Goal: Task Accomplishment & Management: Manage account settings

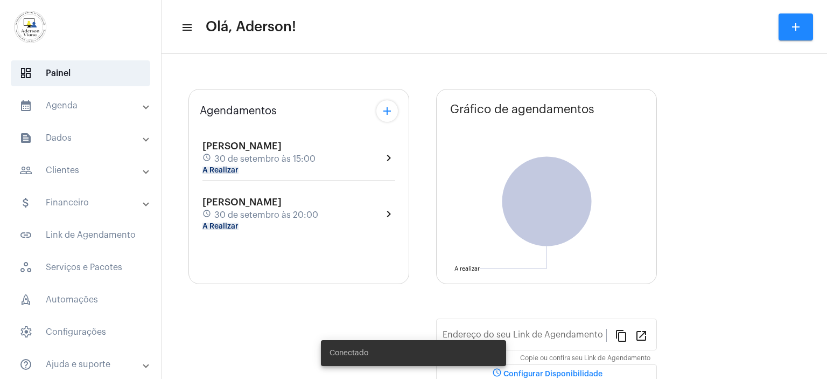
type input "[URL][DOMAIN_NAME][PERSON_NAME]"
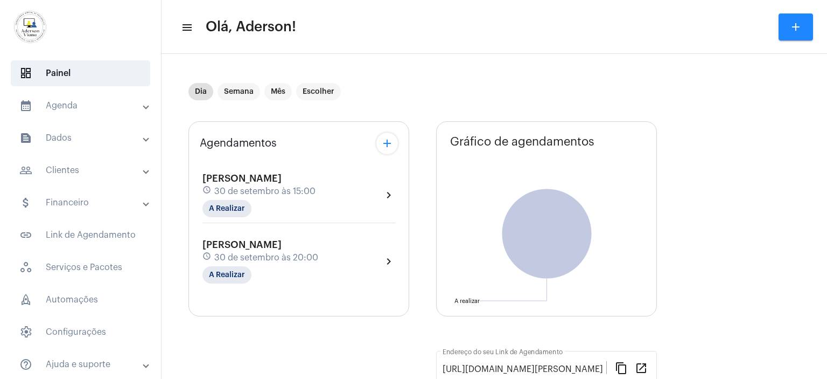
click at [72, 169] on mat-panel-title "people_outline Clientes" at bounding box center [81, 170] width 124 height 13
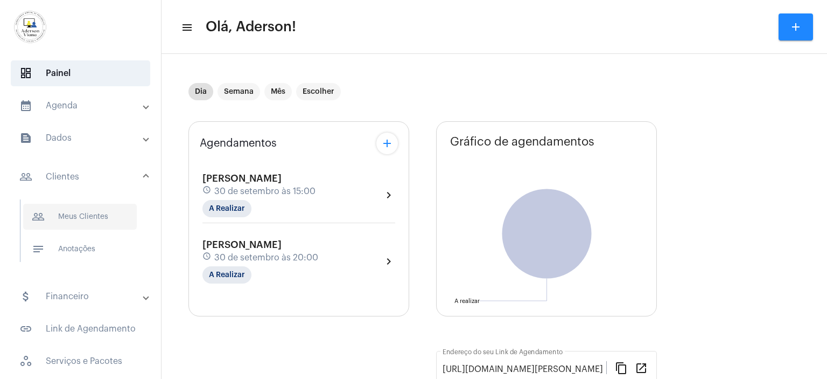
click at [102, 216] on span "people_outline Meus Clientes" at bounding box center [80, 217] width 114 height 26
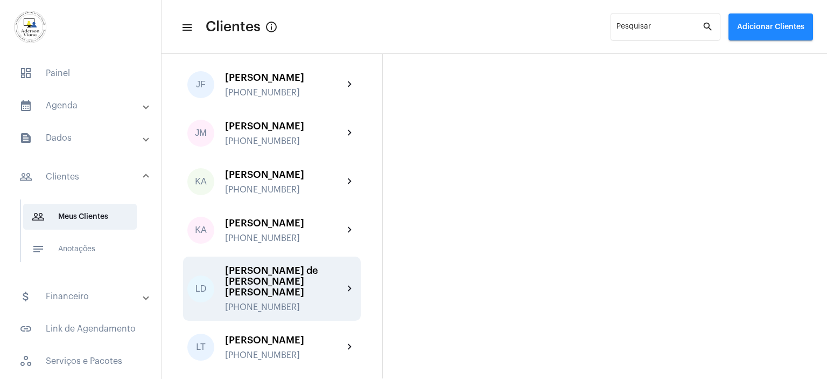
scroll to position [916, 0]
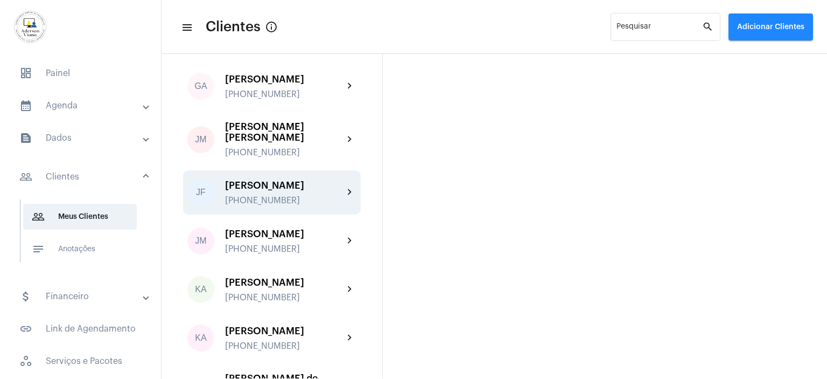
click at [267, 195] on div "[PHONE_NUMBER]" at bounding box center [284, 200] width 118 height 10
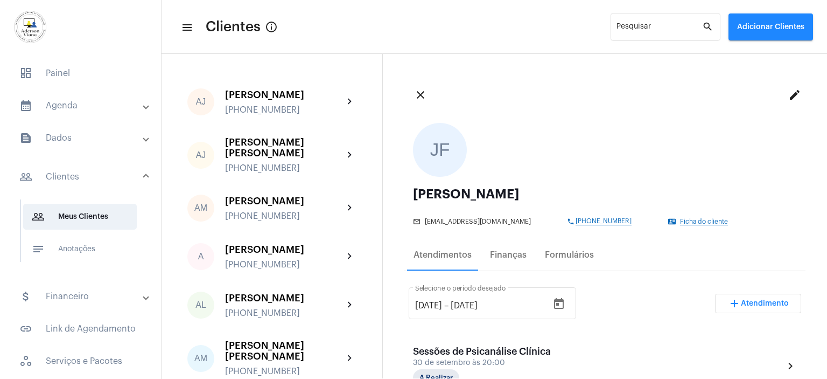
scroll to position [215, 0]
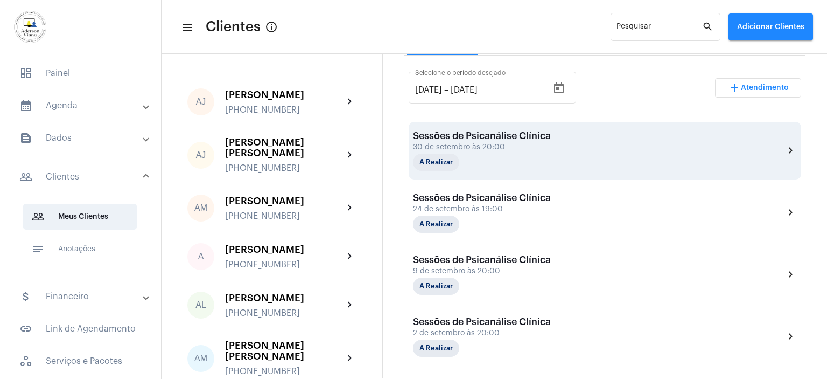
click at [467, 149] on div "30 de setembro às 20:00" at bounding box center [482, 147] width 138 height 8
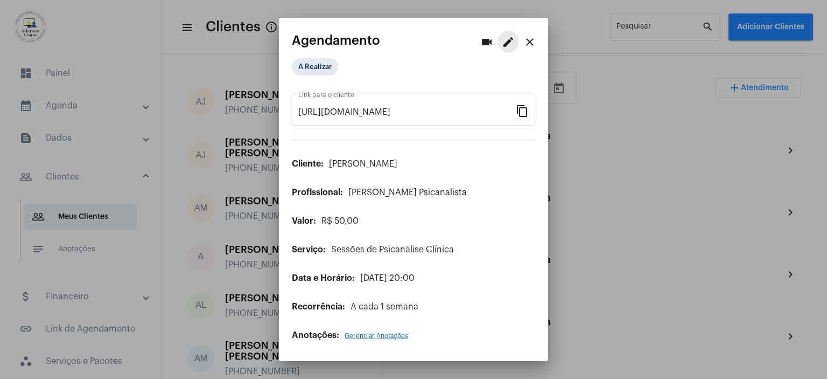
click at [506, 41] on mat-icon "edit" at bounding box center [508, 42] width 13 height 13
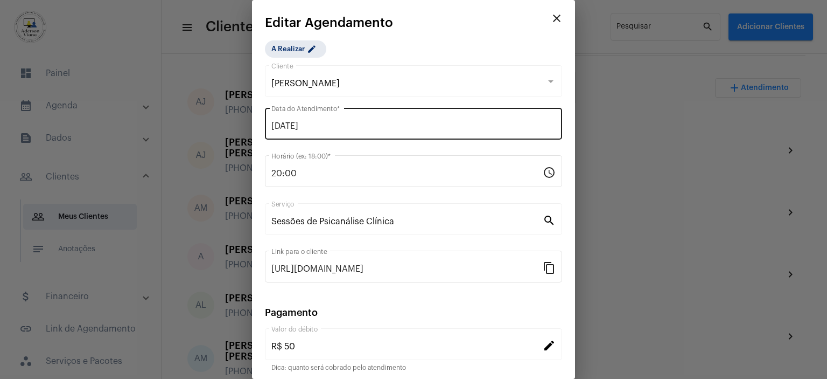
click at [329, 119] on div "[DATE] Data do Atendimento *" at bounding box center [413, 123] width 284 height 34
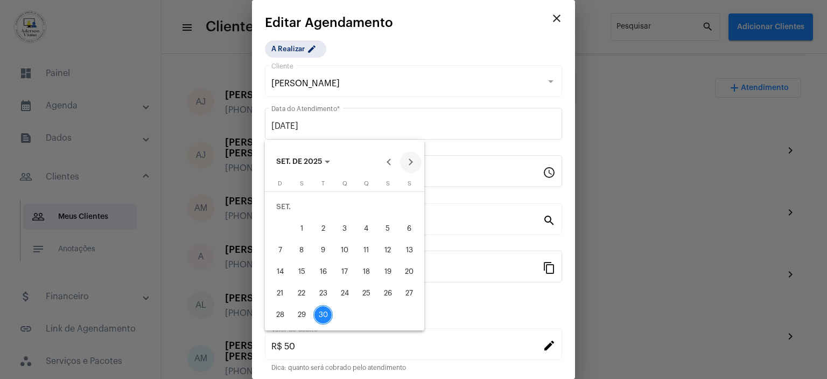
click at [408, 161] on button "Next month" at bounding box center [411, 162] width 22 height 22
click at [369, 205] on div "2" at bounding box center [366, 206] width 19 height 19
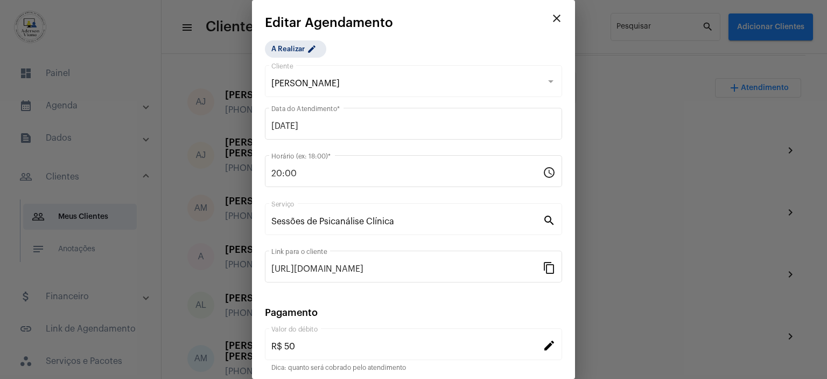
type input "[DATE]"
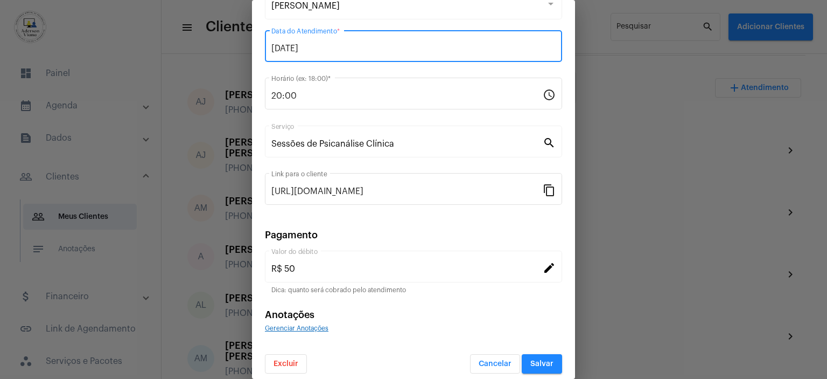
scroll to position [83, 0]
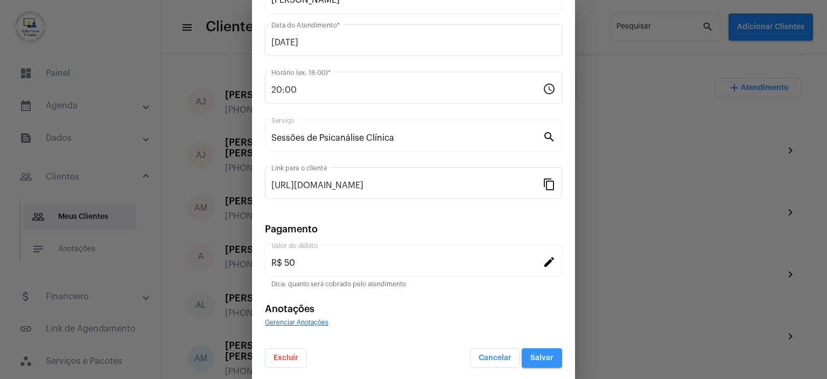
click at [530, 357] on span "Salvar" at bounding box center [541, 358] width 23 height 8
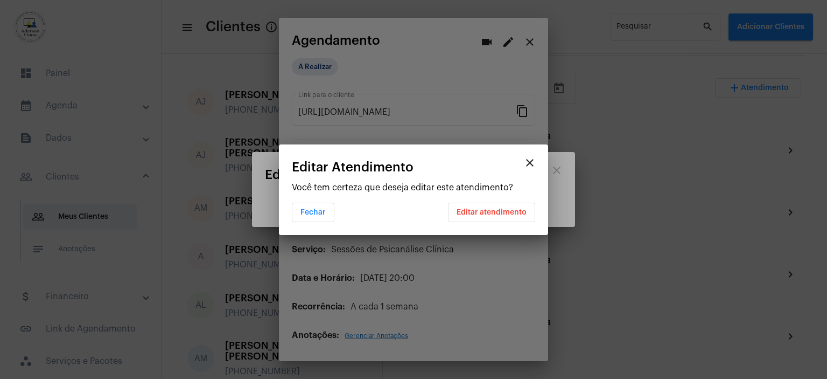
scroll to position [0, 0]
click at [486, 216] on button "Editar atendimento" at bounding box center [491, 211] width 87 height 19
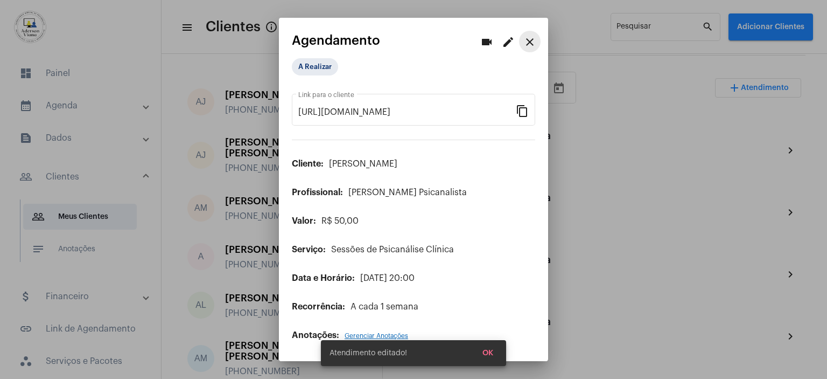
click at [532, 45] on mat-icon "close" at bounding box center [529, 42] width 13 height 13
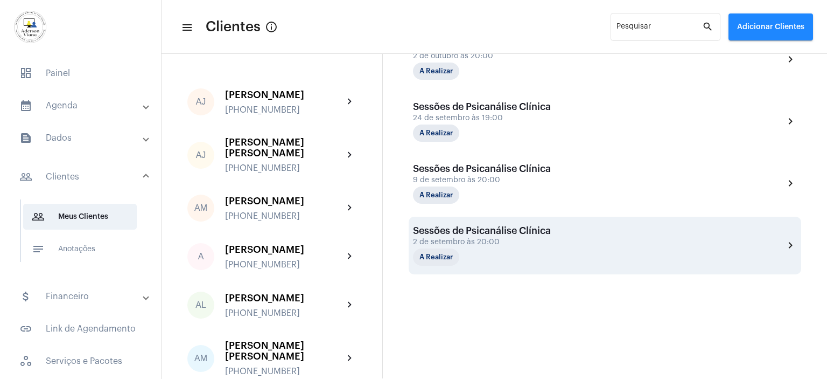
scroll to position [310, 0]
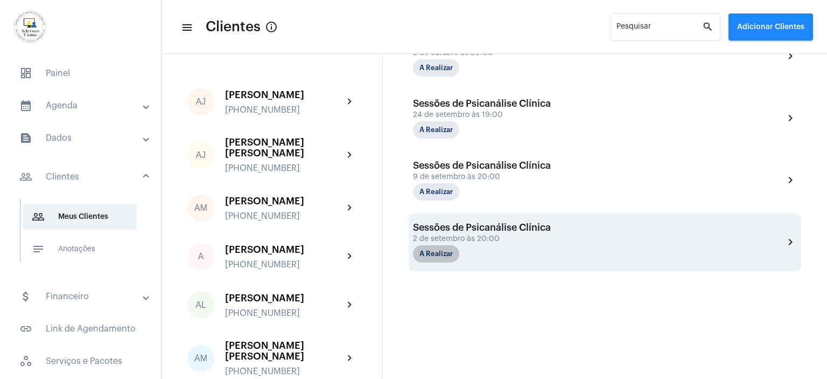
click at [448, 249] on mat-chip "A Realizar" at bounding box center [436, 253] width 46 height 17
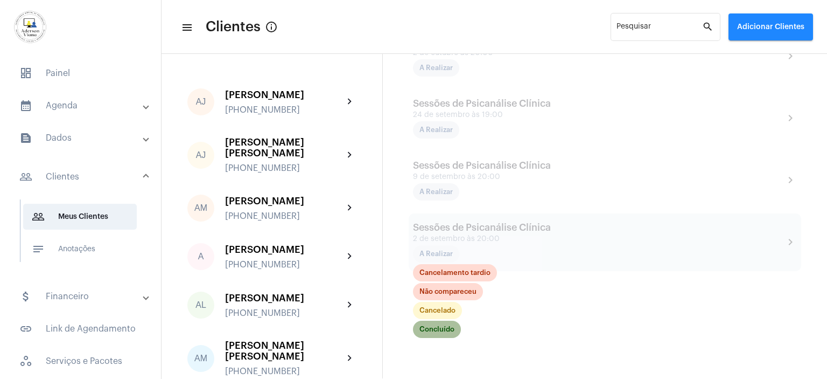
click at [442, 331] on mat-chip "Concluído" at bounding box center [437, 328] width 48 height 17
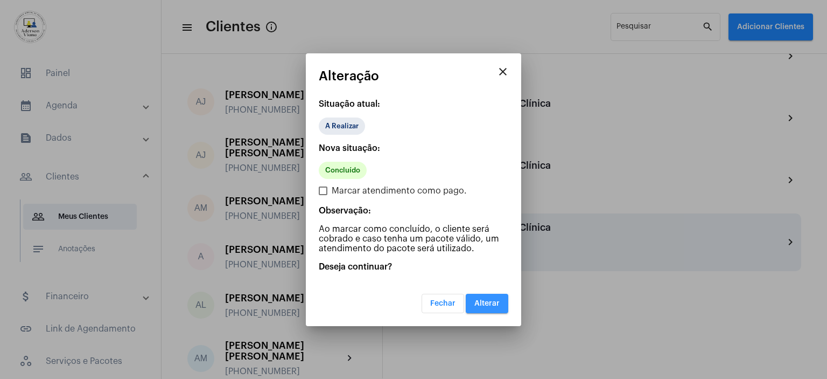
click at [485, 306] on button "Alterar" at bounding box center [487, 303] width 43 height 19
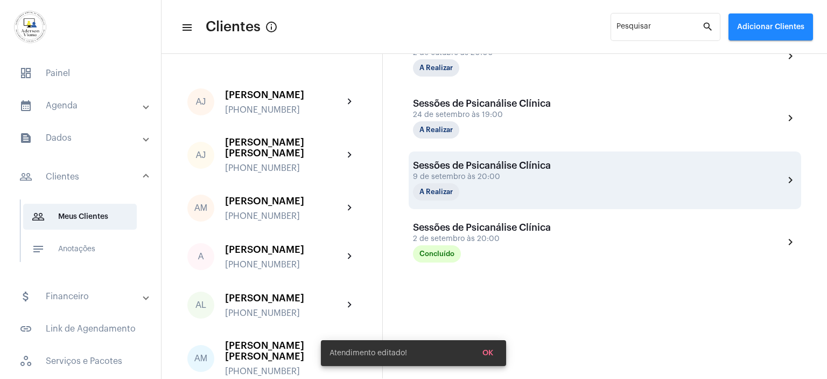
scroll to position [290, 0]
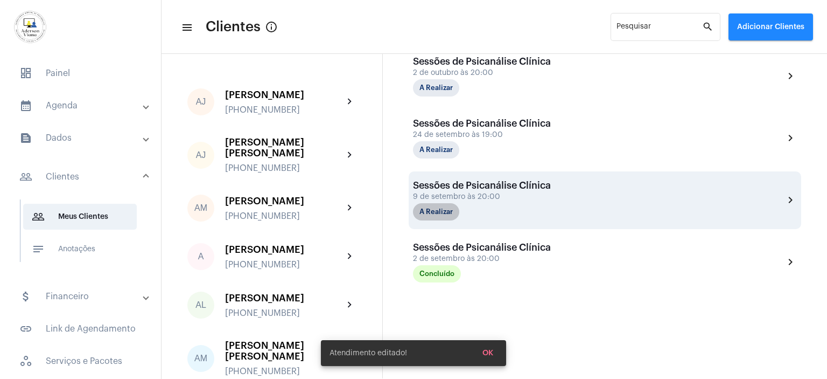
click at [451, 208] on mat-chip "A Realizar" at bounding box center [436, 211] width 46 height 17
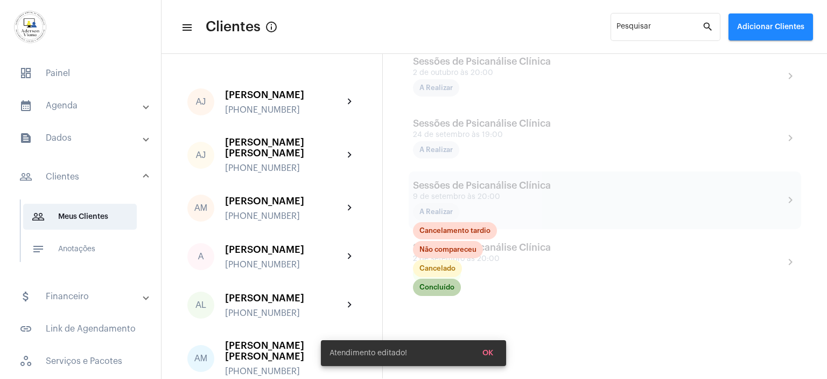
click at [444, 290] on mat-chip "Concluído" at bounding box center [437, 286] width 48 height 17
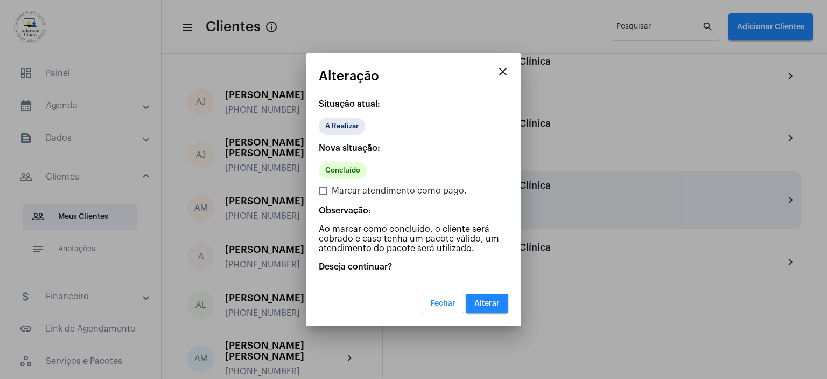
click at [494, 296] on button "Alterar" at bounding box center [487, 303] width 43 height 19
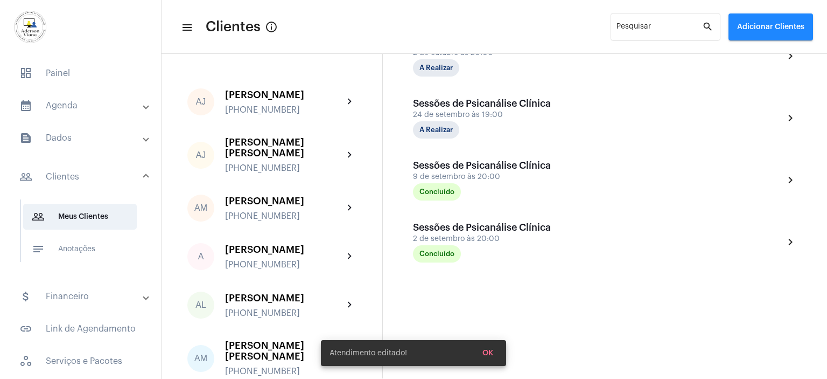
scroll to position [290, 0]
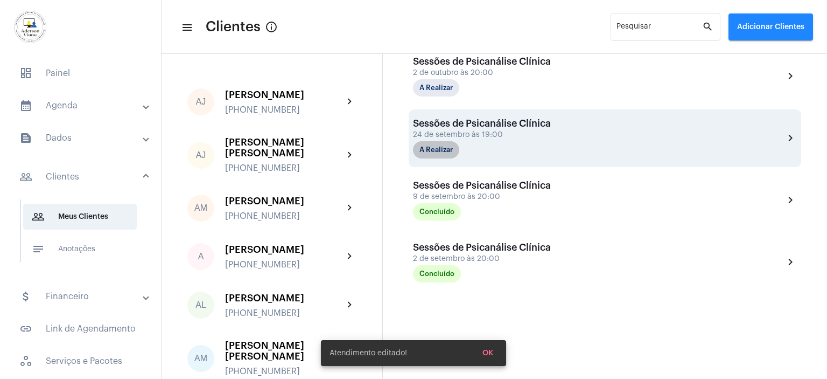
click at [455, 152] on mat-chip "A Realizar" at bounding box center [436, 149] width 46 height 17
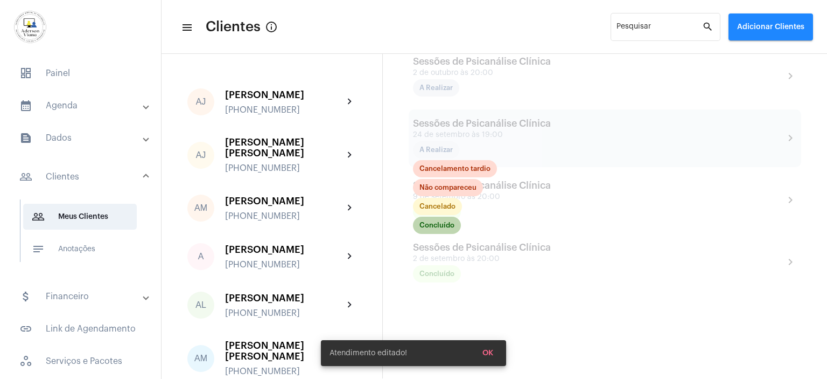
click at [439, 222] on mat-chip "Concluído" at bounding box center [437, 224] width 48 height 17
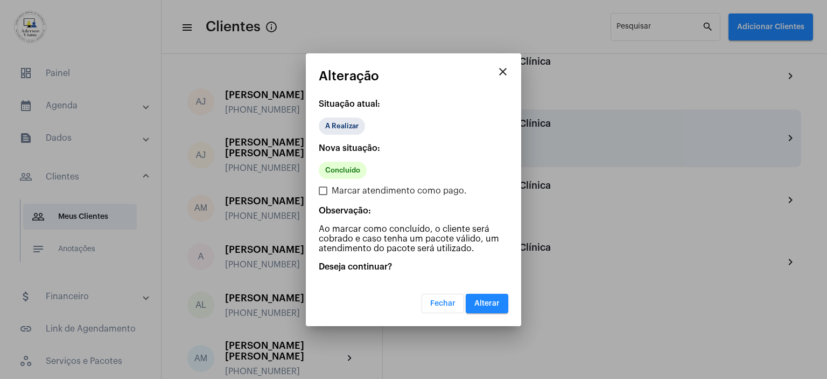
click at [485, 308] on button "Alterar" at bounding box center [487, 303] width 43 height 19
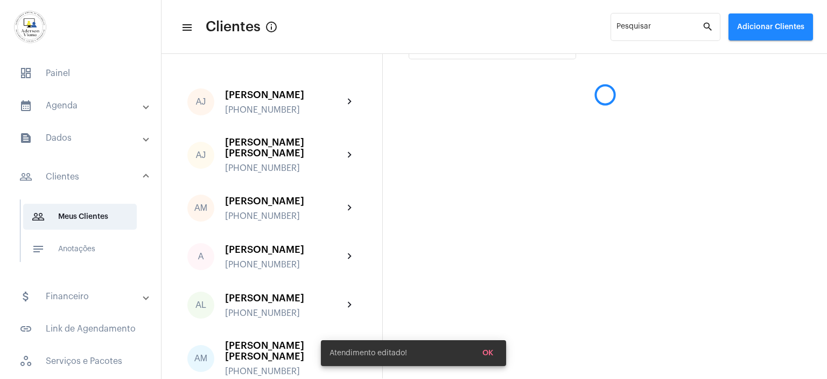
scroll to position [202, 0]
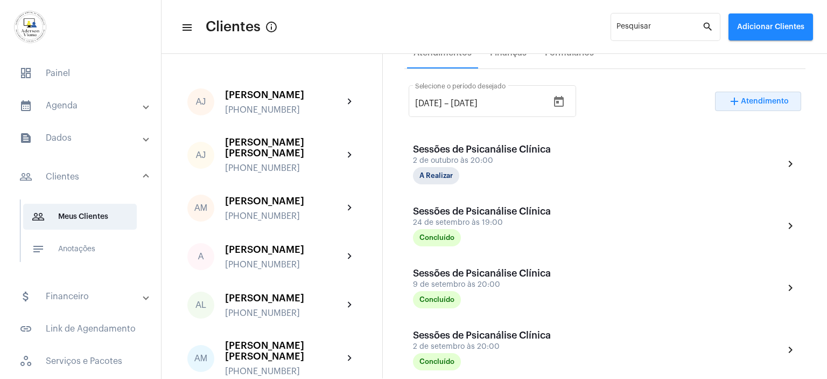
click at [762, 96] on button "add Atendimento" at bounding box center [758, 101] width 86 height 19
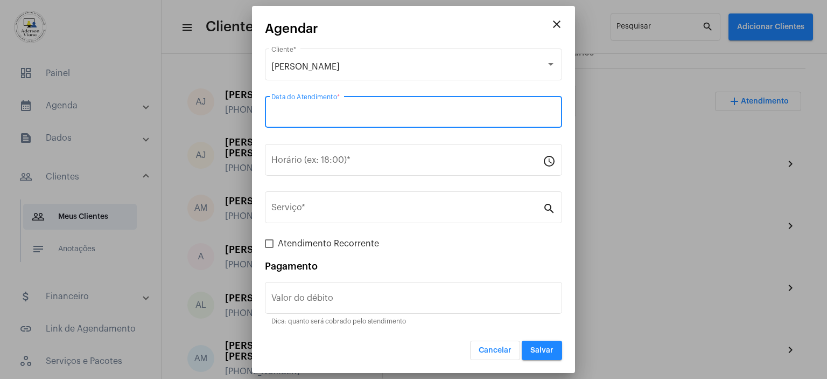
click at [361, 110] on input "Data do Atendimento *" at bounding box center [413, 114] width 284 height 10
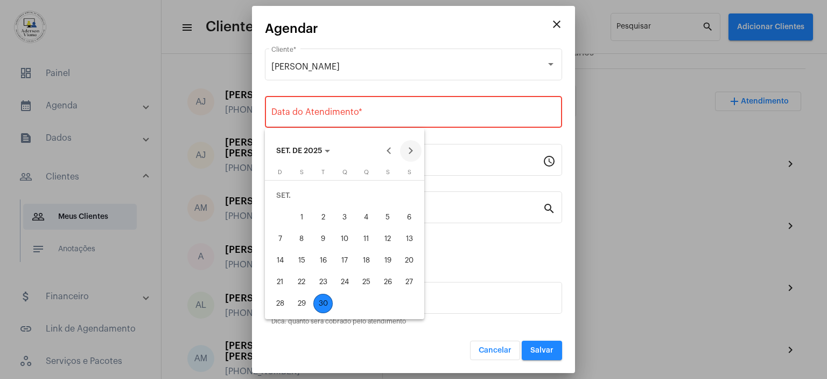
click at [410, 149] on button "Next month" at bounding box center [411, 151] width 22 height 22
click at [323, 216] on div "7" at bounding box center [322, 216] width 19 height 19
type input "[DATE]"
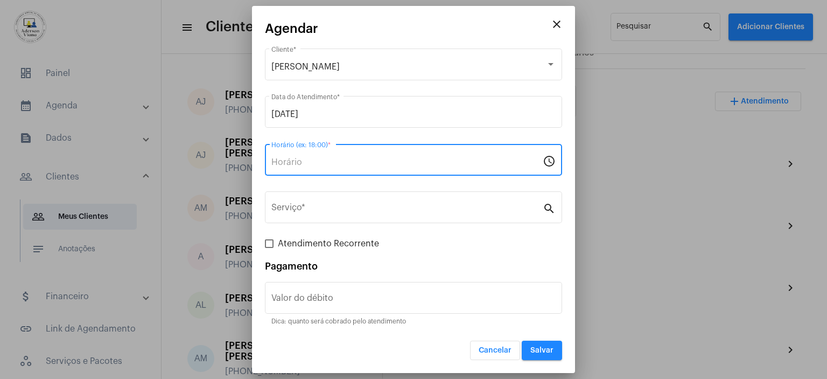
click at [353, 159] on input "Horário (ex: 18:00) *" at bounding box center [406, 162] width 271 height 10
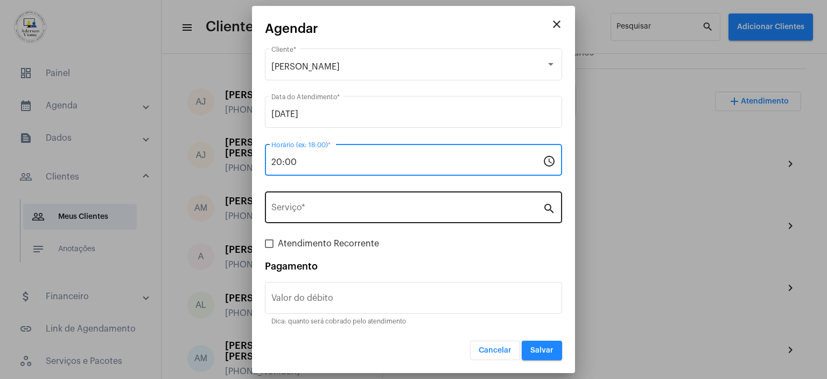
type input "20:00"
click at [458, 209] on input "Serviço *" at bounding box center [406, 210] width 271 height 10
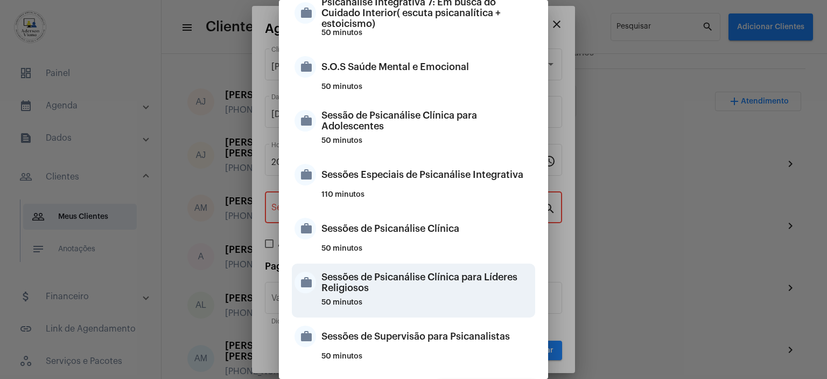
scroll to position [1013, 0]
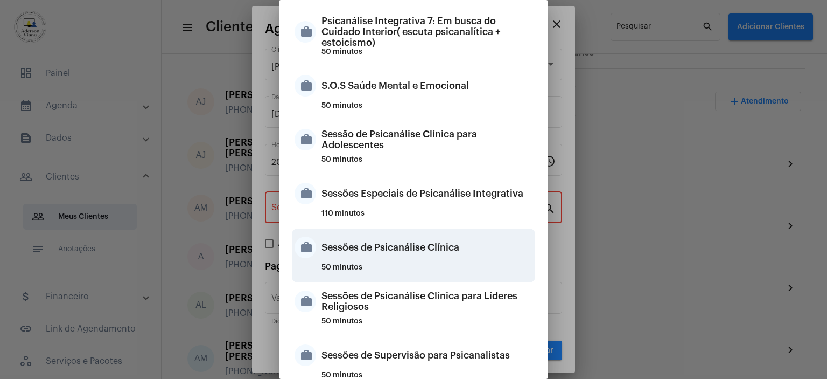
click at [389, 252] on div "Sessões de Psicanálise Clínica" at bounding box center [427, 247] width 211 height 32
type input "Sessões de Psicanálise Clínica"
type input "R$ 60"
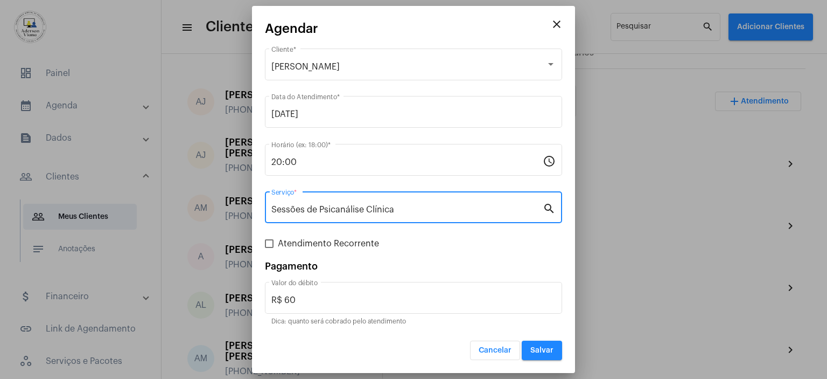
scroll to position [256, 0]
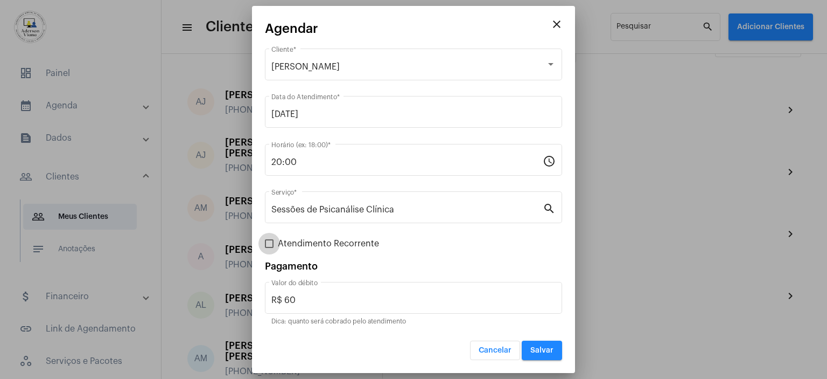
click at [269, 244] on span at bounding box center [269, 243] width 9 height 9
click at [269, 248] on input "Atendimento Recorrente" at bounding box center [269, 248] width 1 height 1
checkbox input "true"
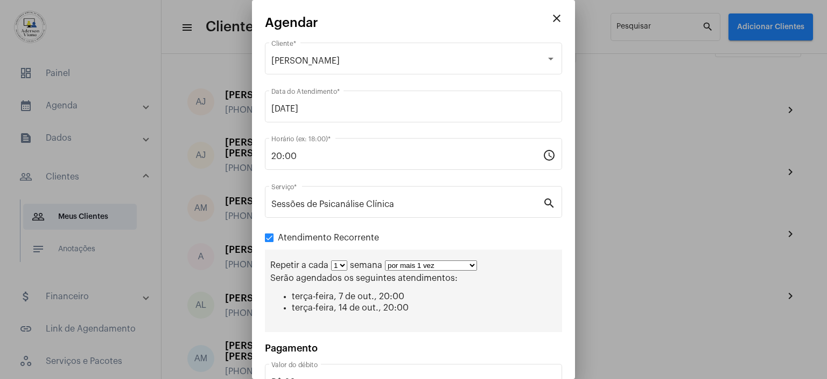
click at [473, 262] on select "por mais 1 vez por mais 2 vezes por mais 3 vezes por mais 4 vezes por mais 5 ve…" at bounding box center [431, 265] width 92 height 10
select select "2: 3"
click at [385, 260] on select "por mais 1 vez por mais 2 vezes por mais 3 vezes por mais 4 vezes por mais 5 ve…" at bounding box center [431, 265] width 92 height 10
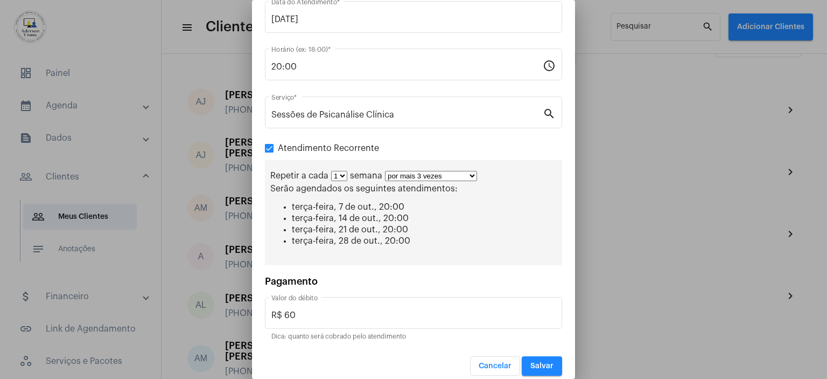
scroll to position [97, 0]
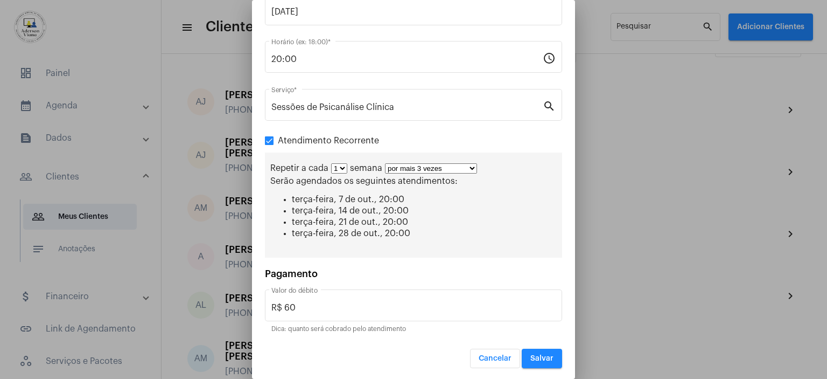
click at [546, 356] on button "Salvar" at bounding box center [542, 357] width 40 height 19
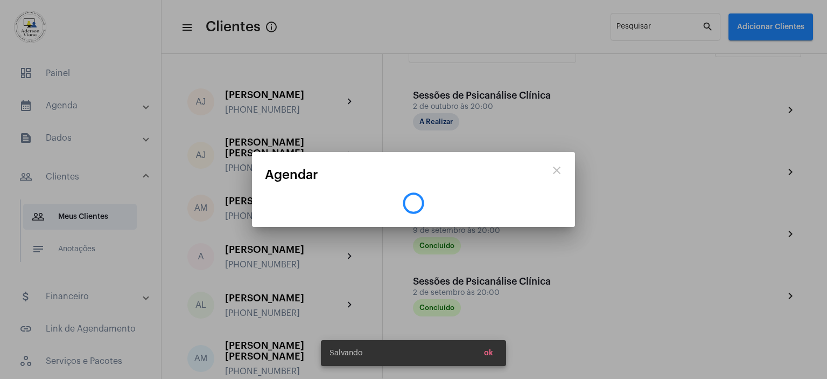
scroll to position [0, 0]
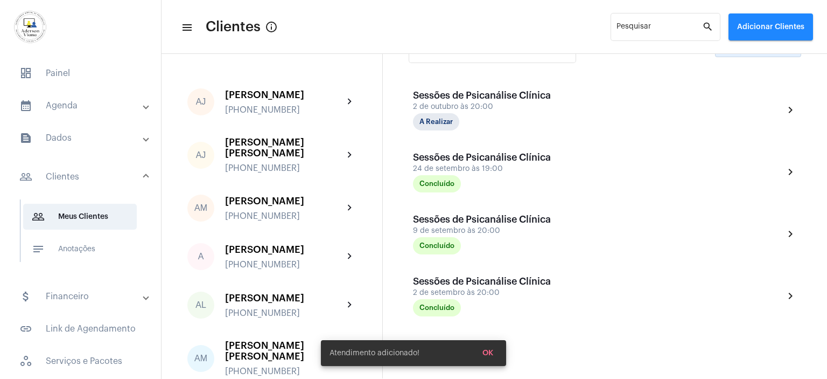
scroll to position [239, 0]
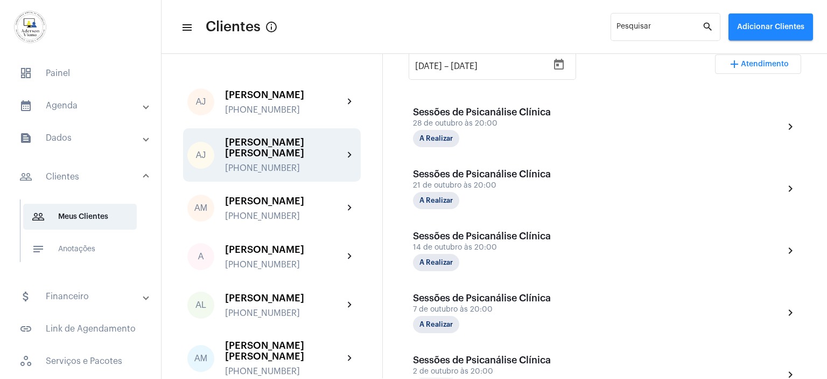
click at [276, 143] on div "[PERSON_NAME] [PERSON_NAME]" at bounding box center [284, 148] width 118 height 22
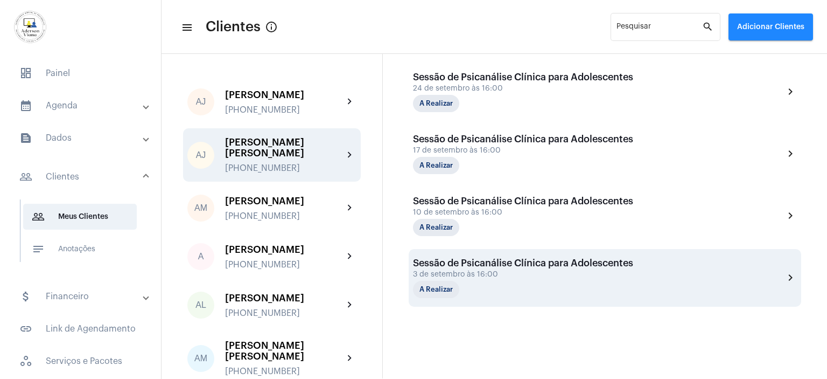
scroll to position [256, 0]
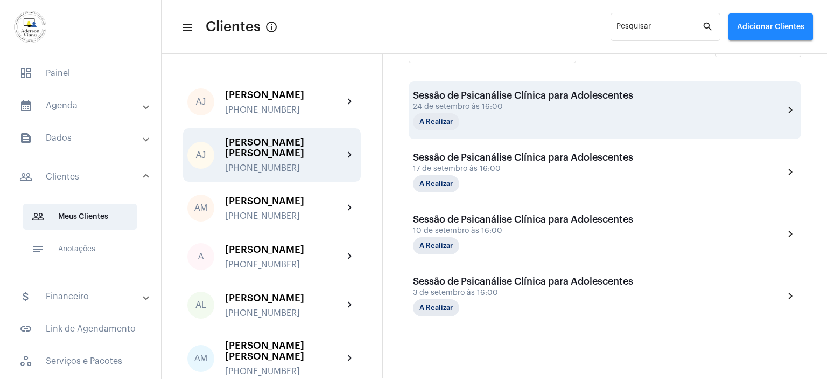
click at [504, 101] on div "Sessão de Psicanálise Clínica para Adolescentes 24 de setembro às 16:00 A Reali…" at bounding box center [523, 110] width 220 height 40
click at [448, 120] on mat-chip "A Realizar" at bounding box center [436, 121] width 46 height 17
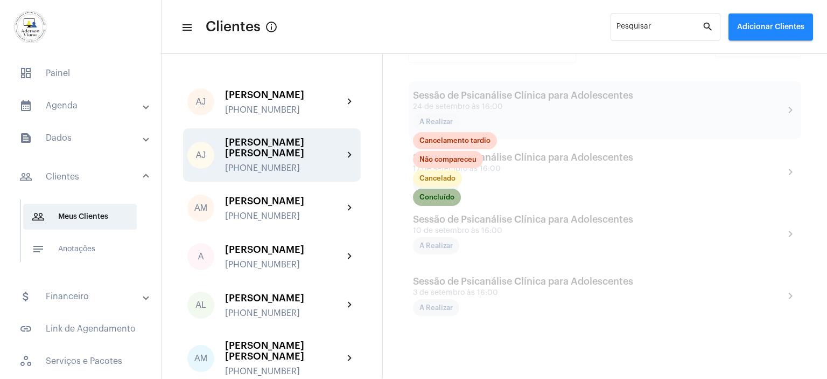
click at [448, 197] on mat-chip "Concluído" at bounding box center [437, 196] width 48 height 17
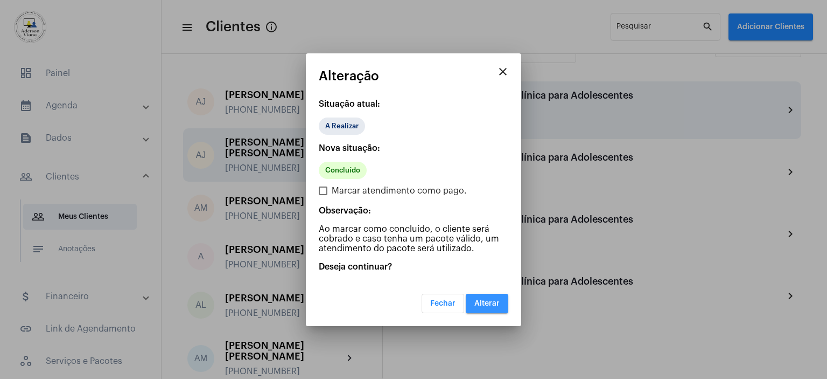
click at [484, 302] on span "Alterar" at bounding box center [486, 303] width 25 height 8
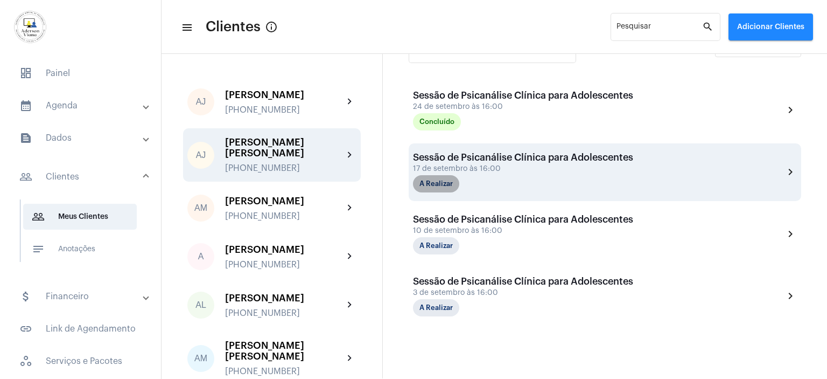
click at [449, 179] on mat-chip "A Realizar" at bounding box center [436, 183] width 46 height 17
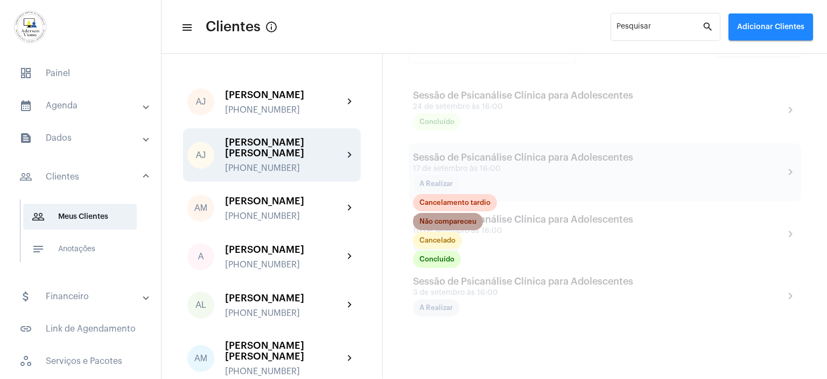
click at [472, 220] on mat-chip "Não compareceu" at bounding box center [448, 221] width 70 height 17
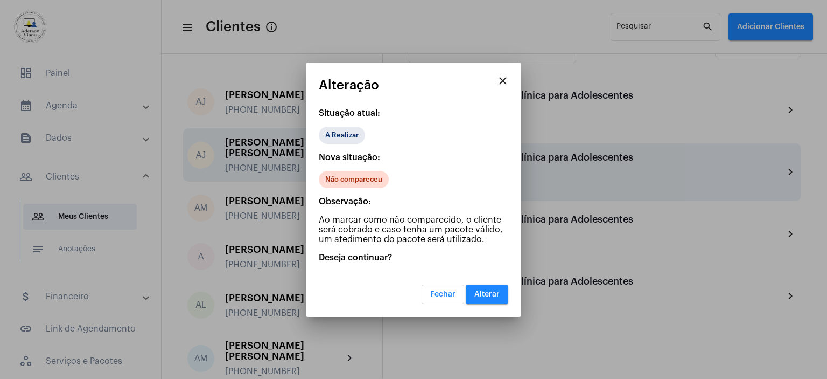
click at [480, 294] on span "Alterar" at bounding box center [486, 294] width 25 height 8
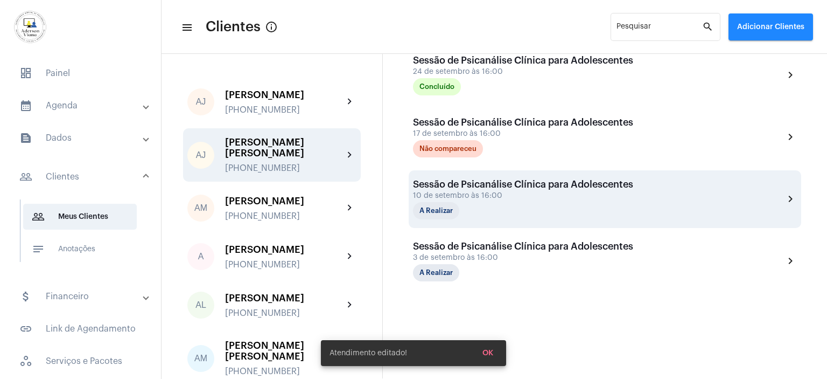
scroll to position [310, 0]
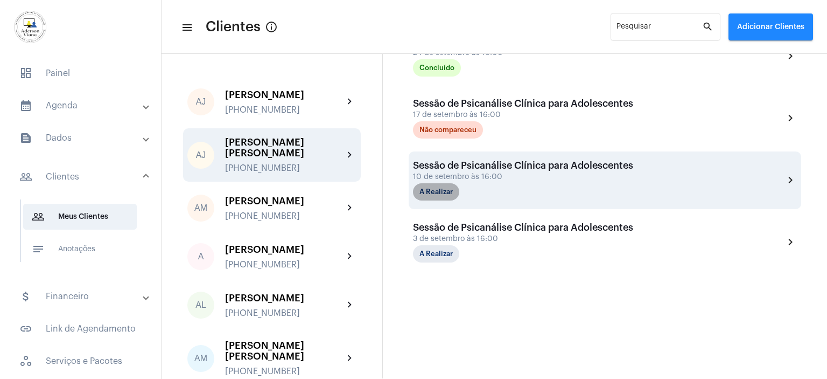
click at [448, 189] on mat-chip "A Realizar" at bounding box center [436, 191] width 46 height 17
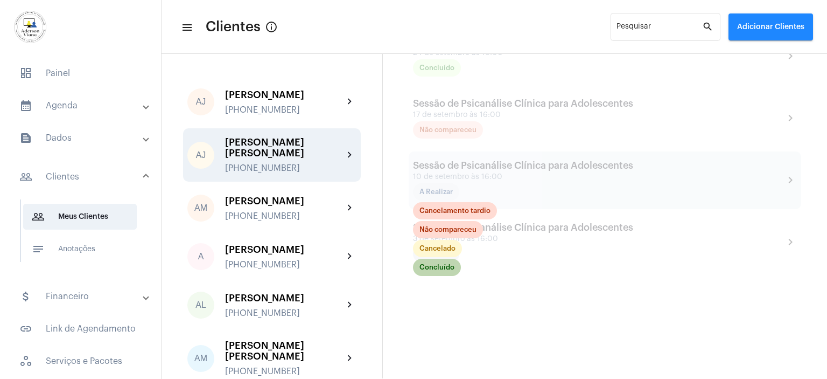
click at [444, 267] on mat-chip "Concluído" at bounding box center [437, 266] width 48 height 17
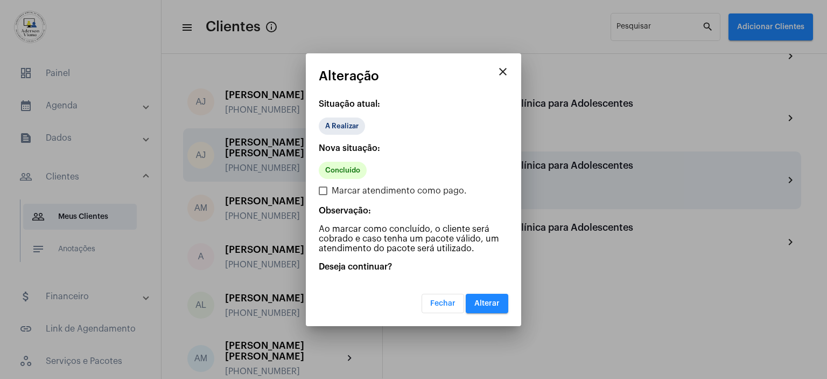
click at [481, 297] on button "Alterar" at bounding box center [487, 303] width 43 height 19
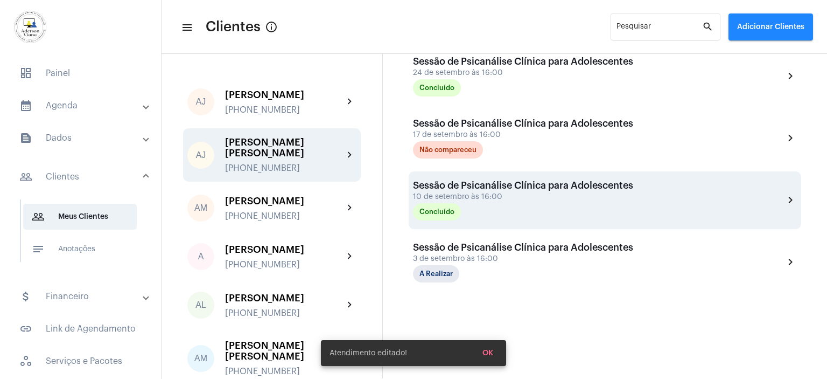
scroll to position [310, 0]
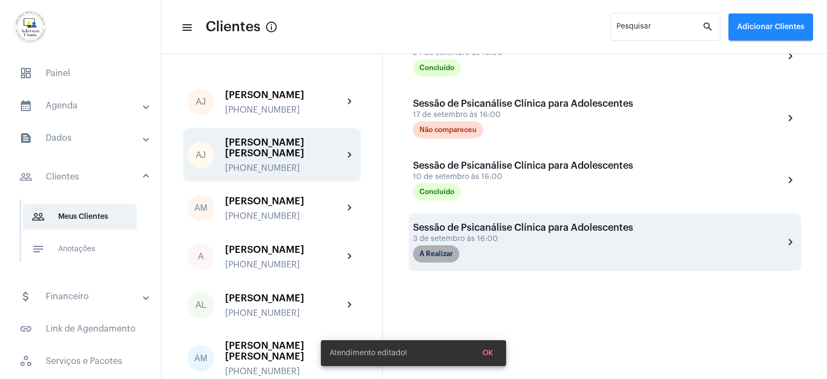
click at [448, 255] on mat-chip "A Realizar" at bounding box center [436, 253] width 46 height 17
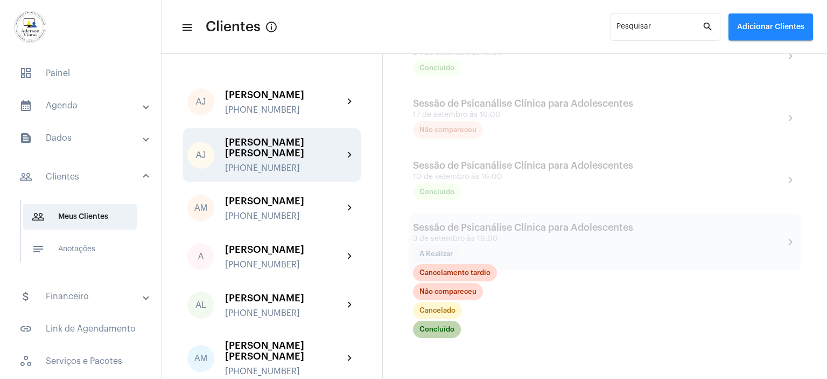
click at [441, 332] on mat-chip "Concluído" at bounding box center [437, 328] width 48 height 17
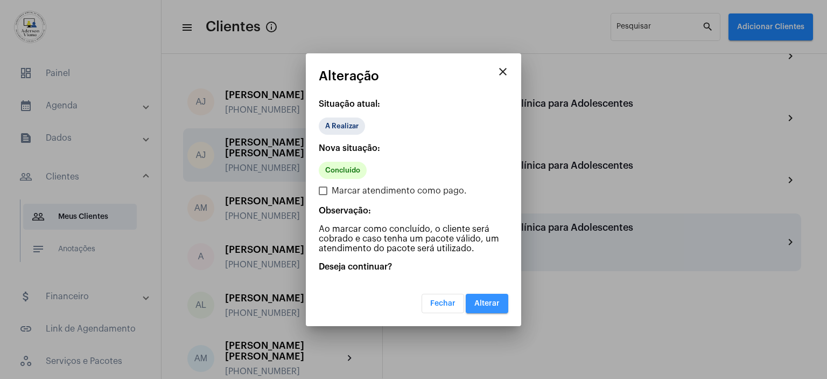
click at [494, 303] on span "Alterar" at bounding box center [486, 303] width 25 height 8
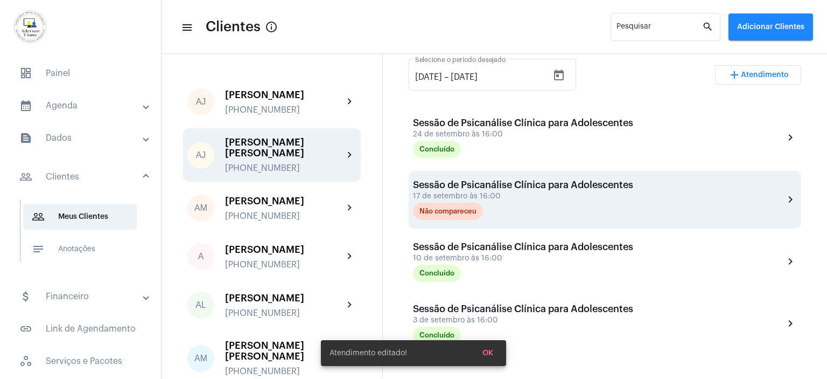
scroll to position [182, 0]
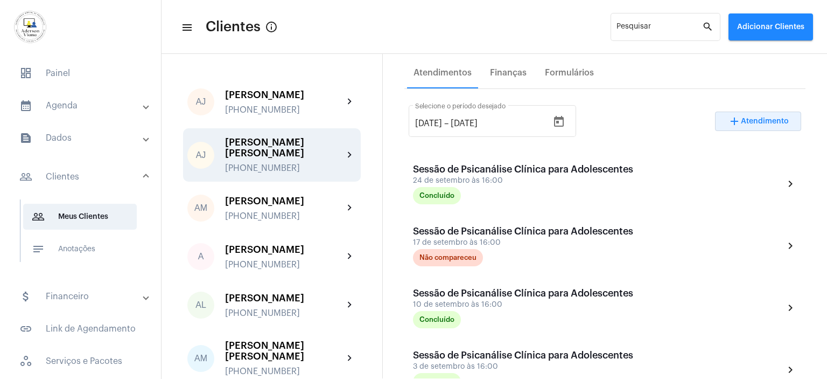
click at [765, 121] on span "Atendimento" at bounding box center [765, 121] width 48 height 8
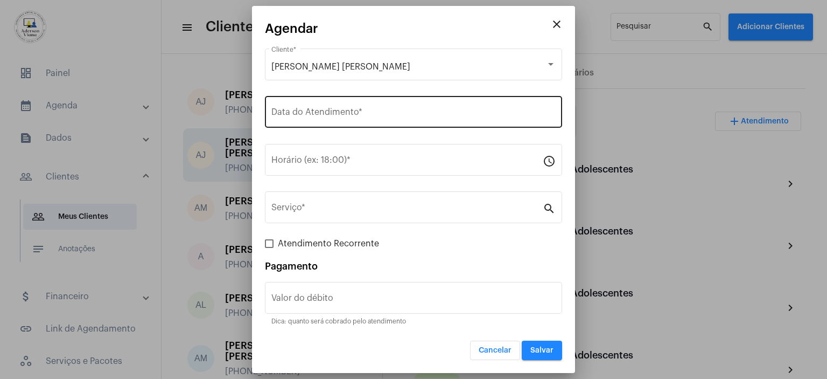
click at [332, 110] on input "Data do Atendimento *" at bounding box center [413, 114] width 284 height 10
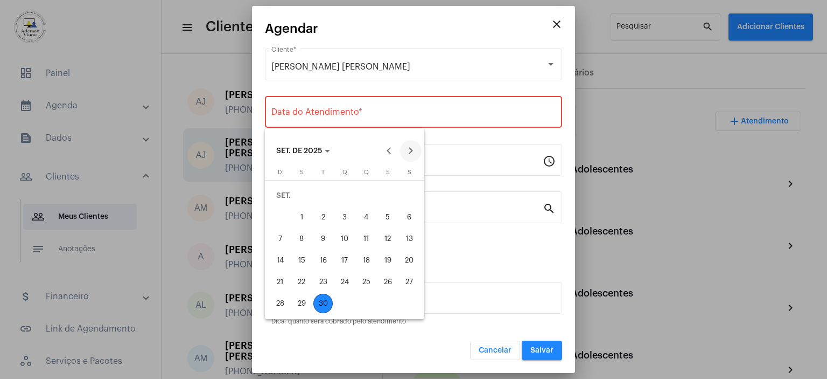
click at [410, 150] on button "Next month" at bounding box center [411, 151] width 22 height 22
click at [346, 195] on div "1" at bounding box center [344, 195] width 19 height 19
type input "[DATE]"
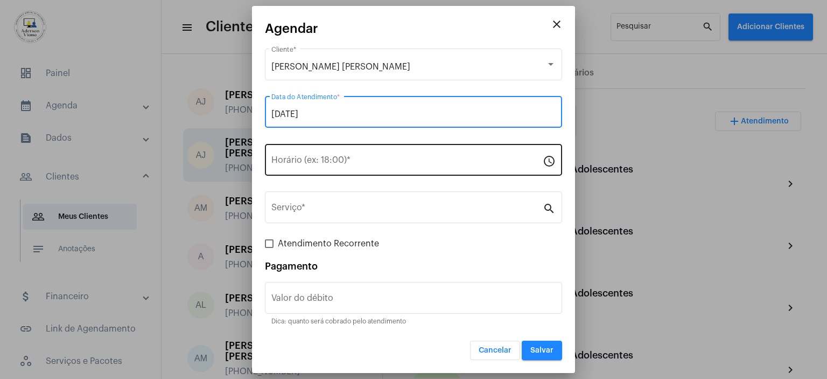
click at [304, 159] on input "Horário (ex: 18:00) *" at bounding box center [406, 162] width 271 height 10
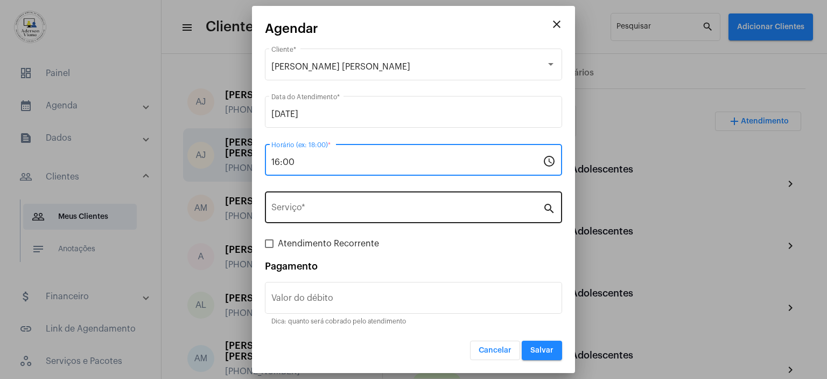
type input "16:00"
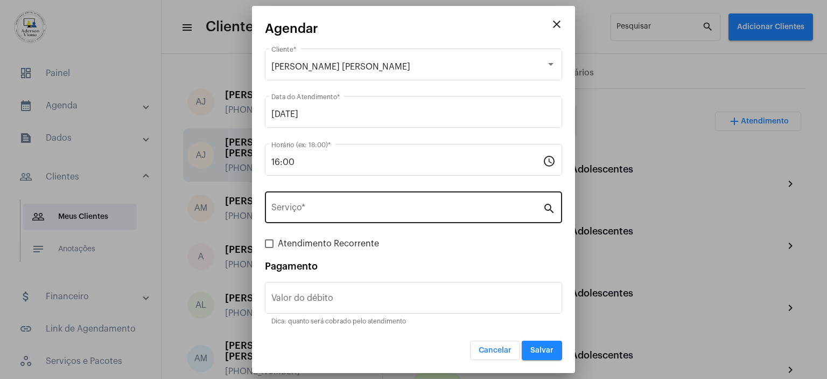
click at [548, 207] on mat-icon "search" at bounding box center [549, 207] width 13 height 13
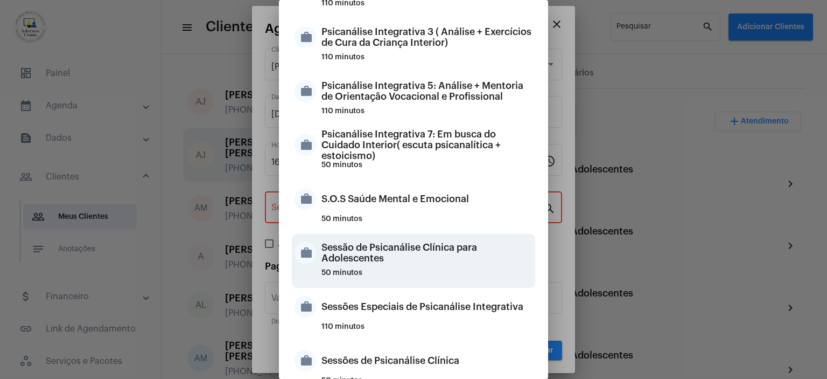
scroll to position [916, 0]
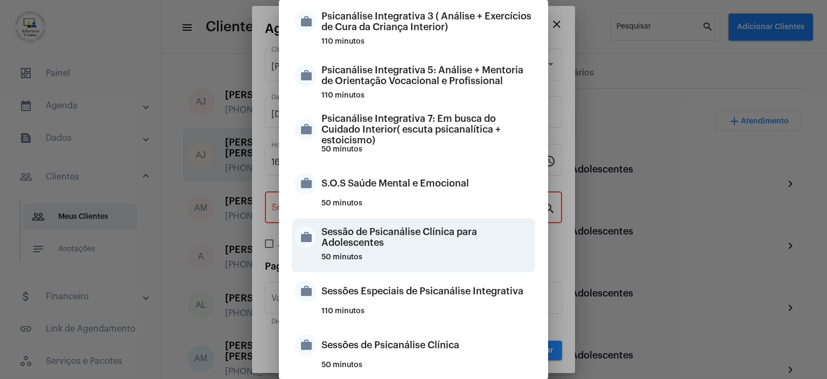
click at [416, 237] on div "Sessão de Psicanálise Clínica para Adolescentes" at bounding box center [427, 237] width 211 height 32
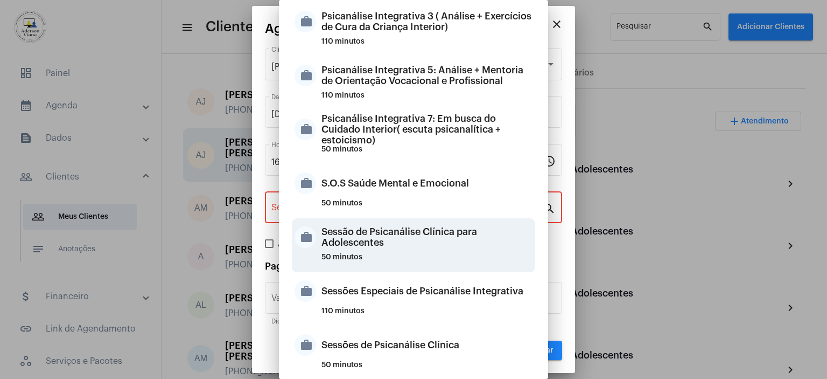
type input "Sessão de Psicanálise Clínica para Adolescentes"
type input "R$ 60"
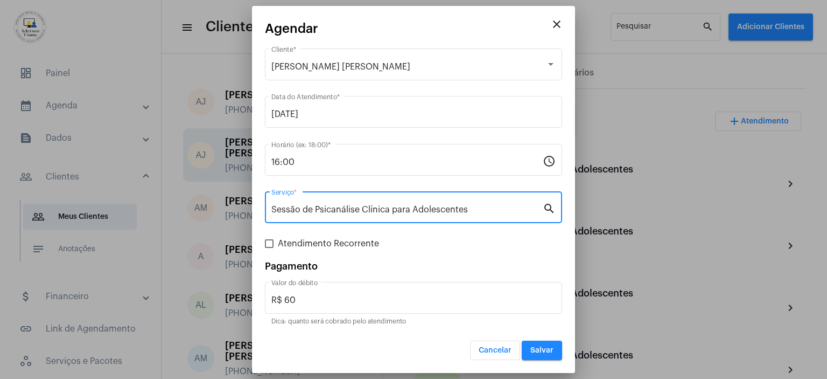
click at [269, 247] on span at bounding box center [269, 243] width 9 height 9
click at [269, 248] on input "Atendimento Recorrente" at bounding box center [269, 248] width 1 height 1
checkbox input "true"
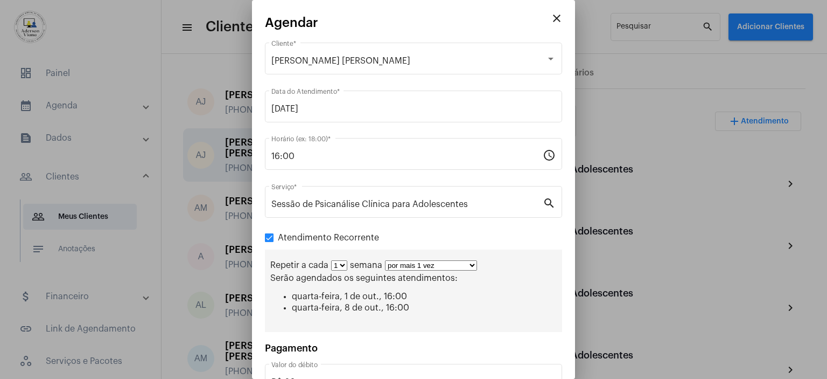
click at [470, 265] on select "por mais 1 vez por mais 2 vezes por mais 3 vezes por mais 4 vezes por mais 5 ve…" at bounding box center [431, 265] width 92 height 10
click at [385, 260] on select "por mais 1 vez por mais 2 vezes por mais 3 vezes por mais 4 vezes por mais 5 ve…" at bounding box center [431, 265] width 92 height 10
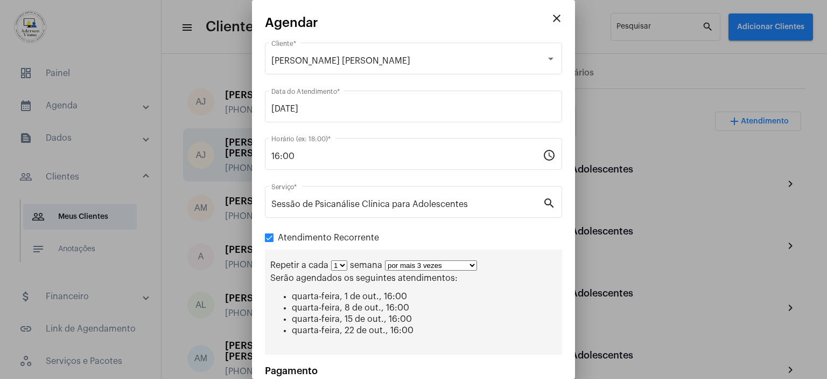
click at [469, 264] on select "por mais 1 vez por mais 2 vezes por mais 3 vezes por mais 4 vezes por mais 5 ve…" at bounding box center [431, 265] width 92 height 10
select select "3: 4"
click at [385, 260] on select "por mais 1 vez por mais 2 vezes por mais 3 vezes por mais 4 vezes por mais 5 ve…" at bounding box center [431, 265] width 92 height 10
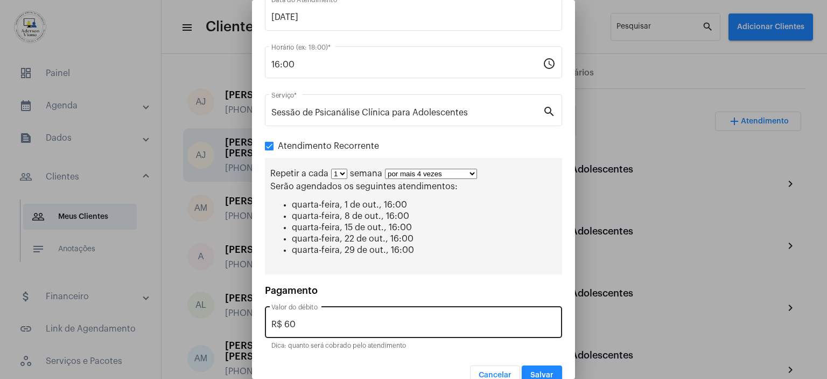
scroll to position [108, 0]
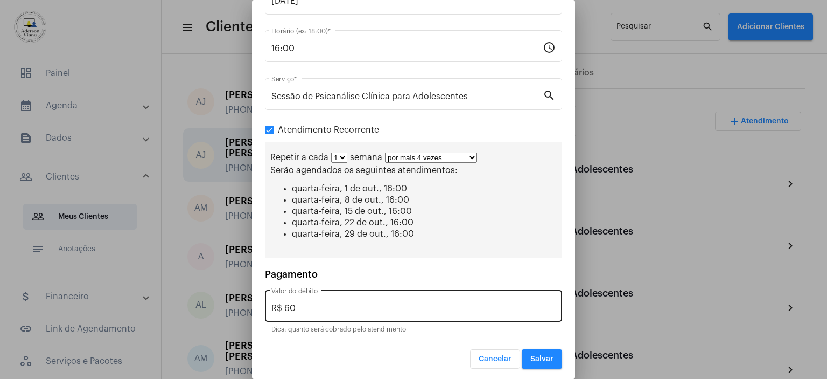
click at [300, 304] on input "R$ 60" at bounding box center [413, 308] width 284 height 10
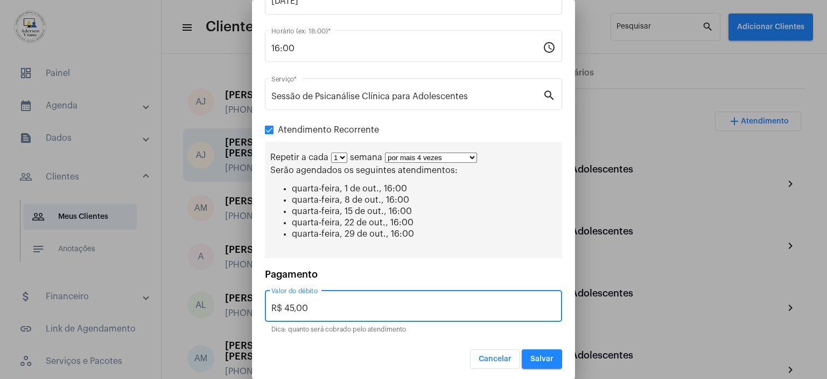
type input "R$ 45,00"
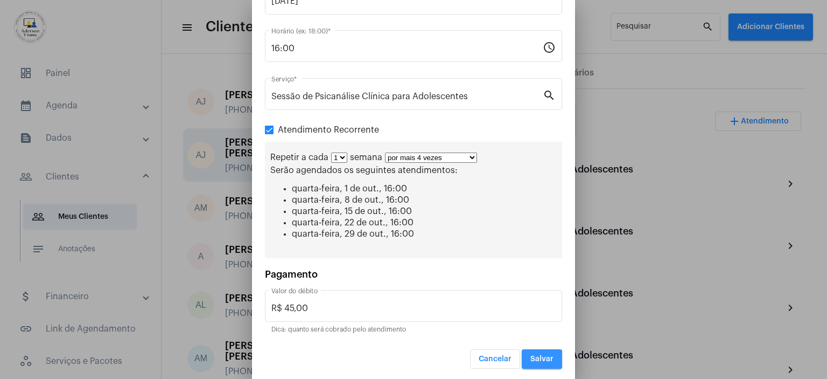
click at [543, 357] on span "Salvar" at bounding box center [541, 359] width 23 height 8
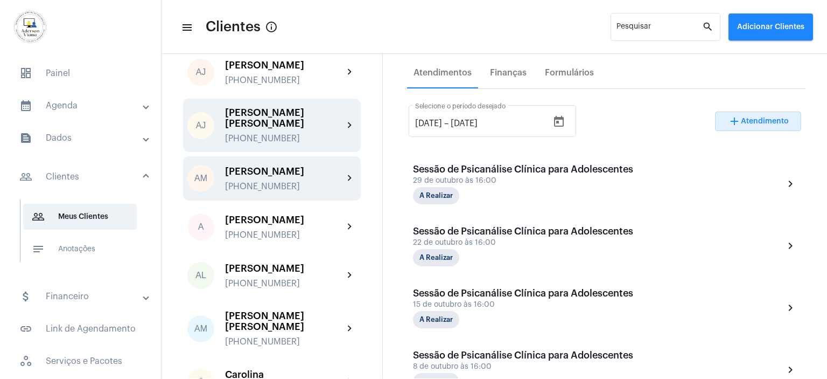
scroll to position [54, 0]
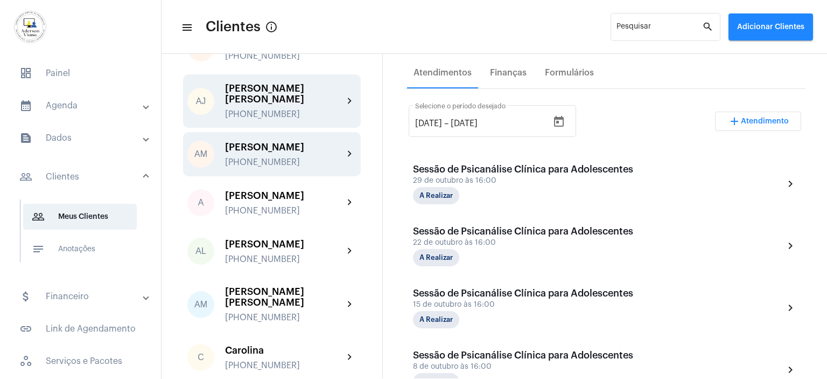
click at [283, 157] on div "[PHONE_NUMBER]" at bounding box center [284, 162] width 118 height 10
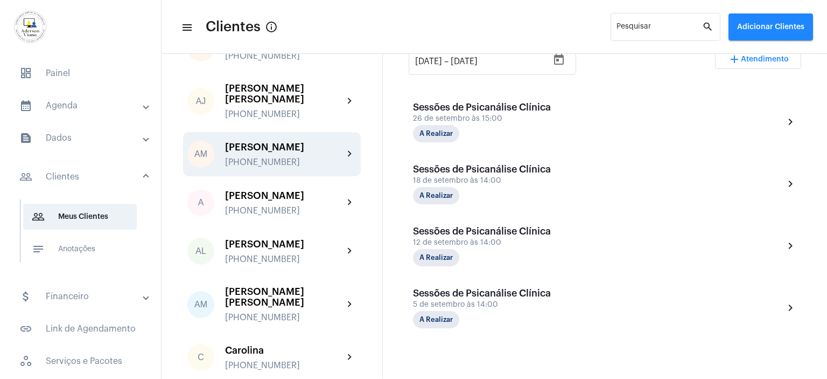
scroll to position [201, 0]
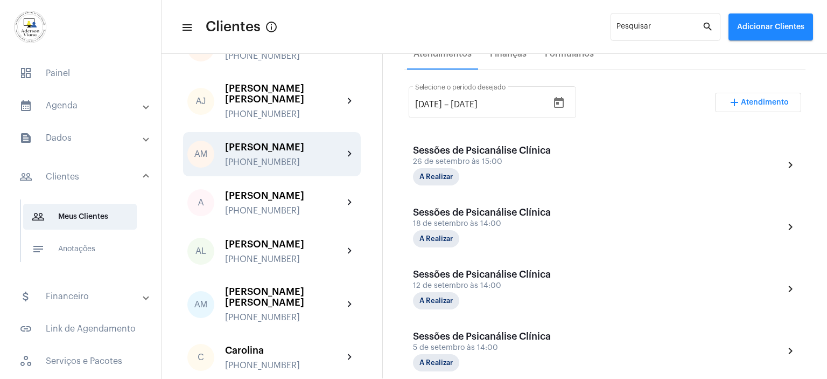
click at [765, 104] on span "Atendimento" at bounding box center [765, 103] width 48 height 8
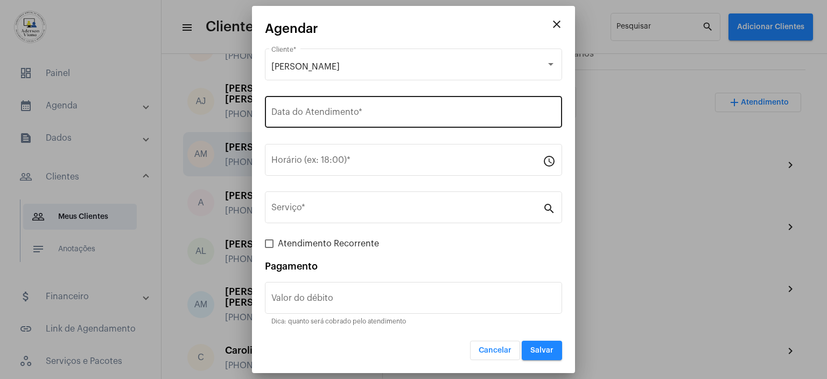
click at [317, 109] on div "Data do Atendimento *" at bounding box center [413, 111] width 284 height 34
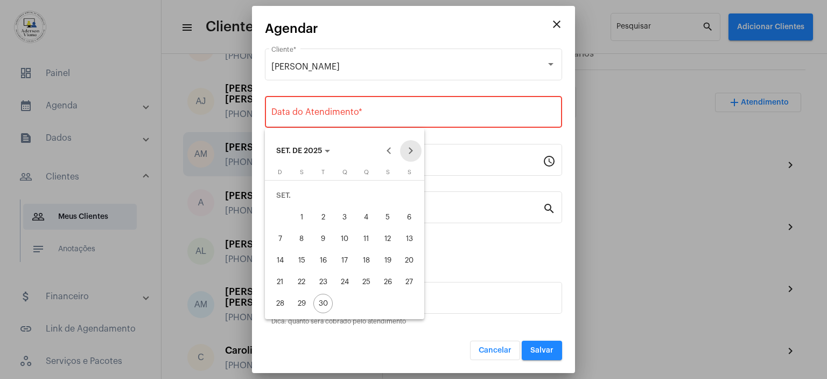
click at [411, 153] on button "Next month" at bounding box center [411, 151] width 22 height 22
click at [366, 194] on div "2" at bounding box center [366, 195] width 19 height 19
type input "[DATE]"
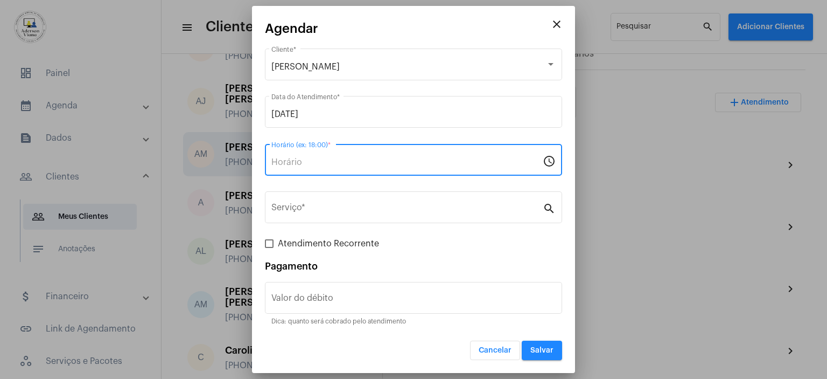
click at [282, 160] on input "Horário (ex: 18:00) *" at bounding box center [406, 162] width 271 height 10
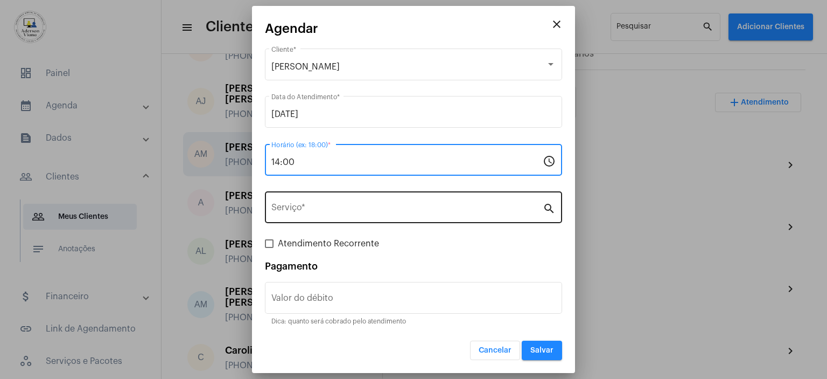
type input "14:00"
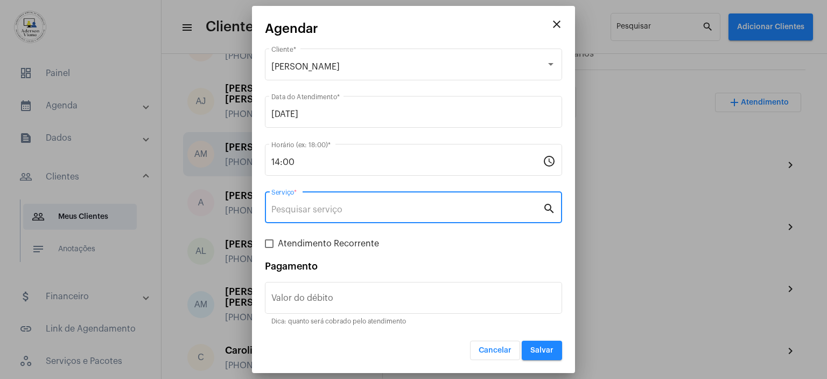
click at [293, 213] on input "Serviço *" at bounding box center [406, 210] width 271 height 10
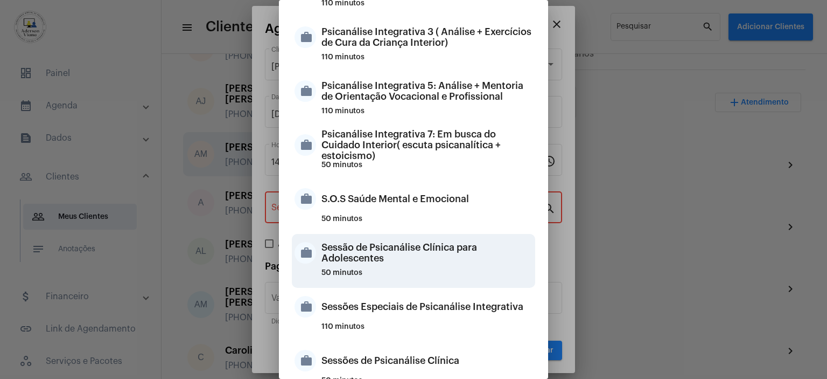
scroll to position [1023, 0]
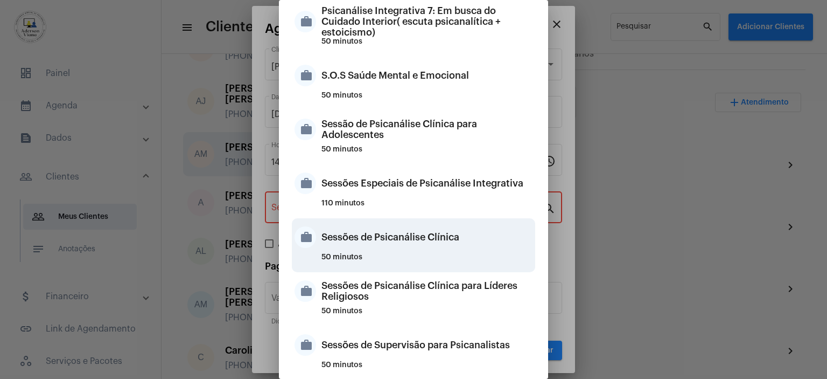
click at [425, 235] on div "Sessões de Psicanálise Clínica" at bounding box center [427, 237] width 211 height 32
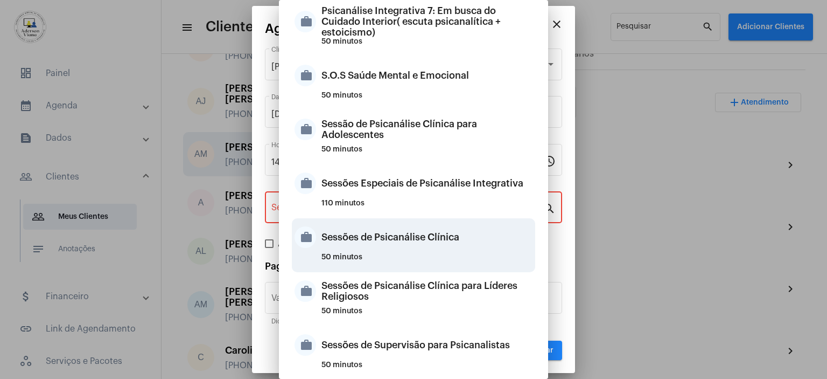
type input "Sessões de Psicanálise Clínica"
type input "R$ 60"
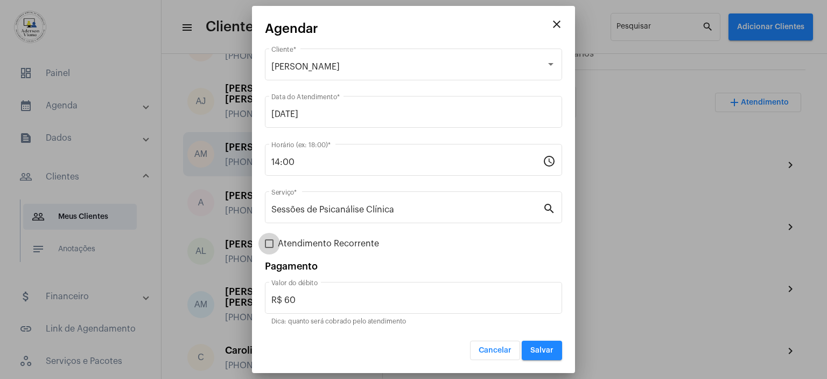
click at [273, 242] on span at bounding box center [269, 243] width 9 height 9
click at [269, 248] on input "Atendimento Recorrente" at bounding box center [269, 248] width 1 height 1
checkbox input "true"
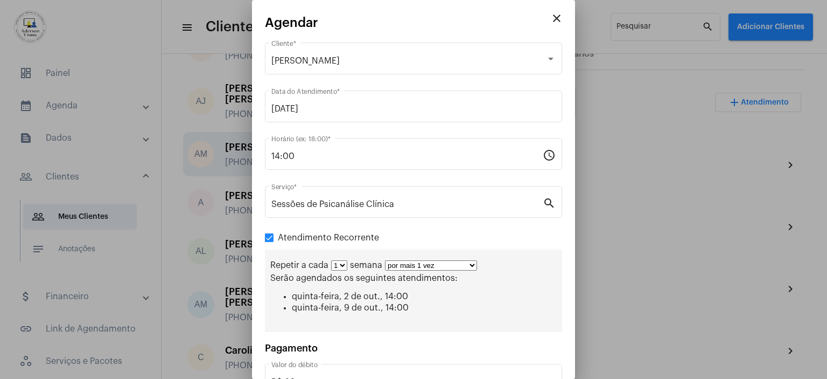
click at [470, 262] on select "por mais 1 vez por mais 2 vezes por mais 3 vezes por mais 4 vezes por mais 5 ve…" at bounding box center [431, 265] width 92 height 10
select select "3: 4"
click at [385, 260] on select "por mais 1 vez por mais 2 vezes por mais 3 vezes por mais 4 vezes por mais 5 ve…" at bounding box center [431, 265] width 92 height 10
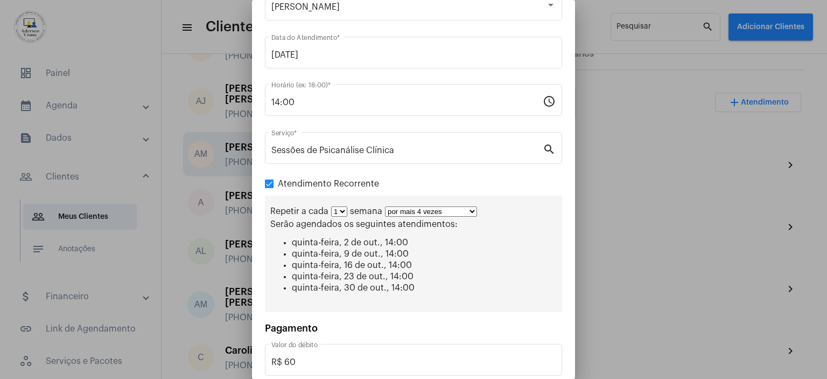
scroll to position [108, 0]
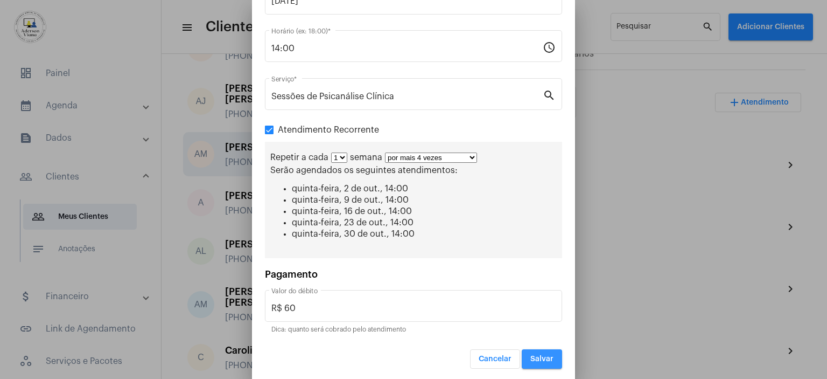
click at [530, 358] on span "Salvar" at bounding box center [541, 359] width 23 height 8
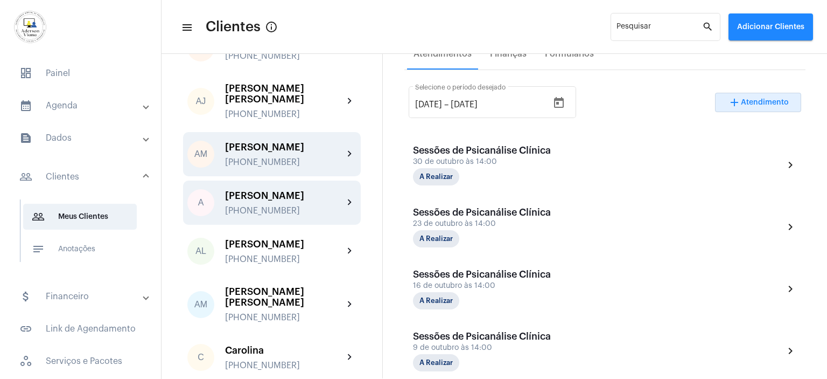
scroll to position [108, 0]
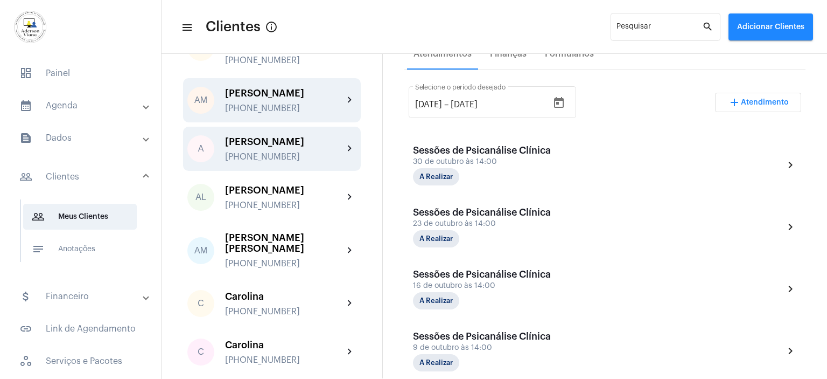
click at [265, 152] on div "[PHONE_NUMBER]" at bounding box center [284, 157] width 118 height 10
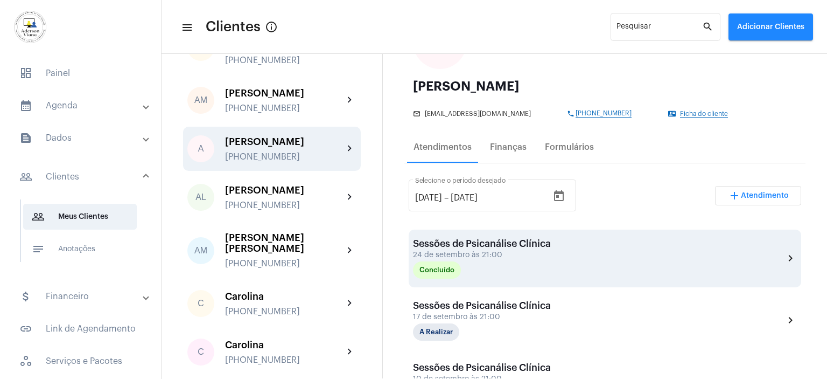
scroll to position [162, 0]
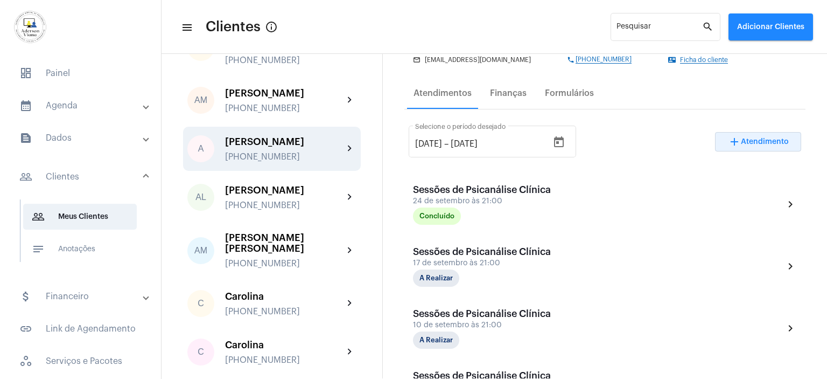
click at [761, 140] on span "Atendimento" at bounding box center [765, 142] width 48 height 8
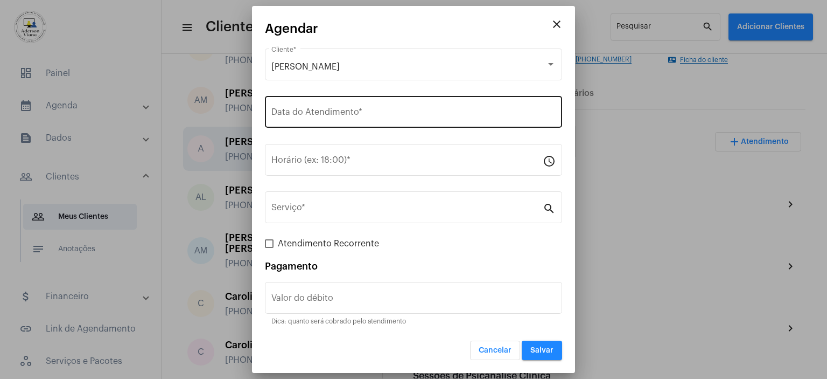
click at [298, 105] on div "Data do Atendimento *" at bounding box center [413, 111] width 284 height 34
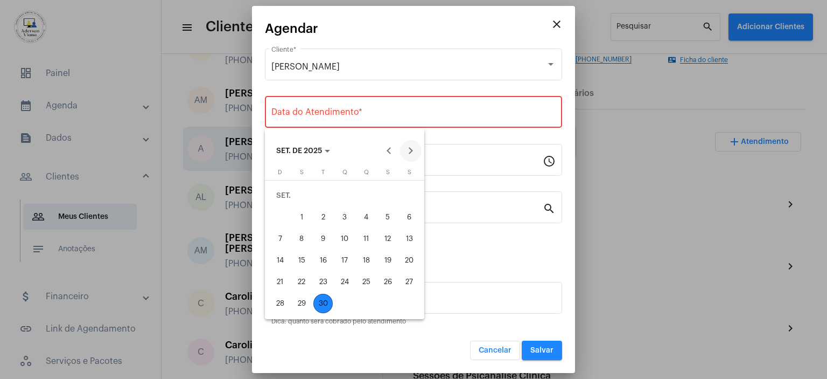
click at [413, 148] on button "Next month" at bounding box center [411, 151] width 22 height 22
click at [346, 193] on div "1" at bounding box center [344, 195] width 19 height 19
type input "[DATE]"
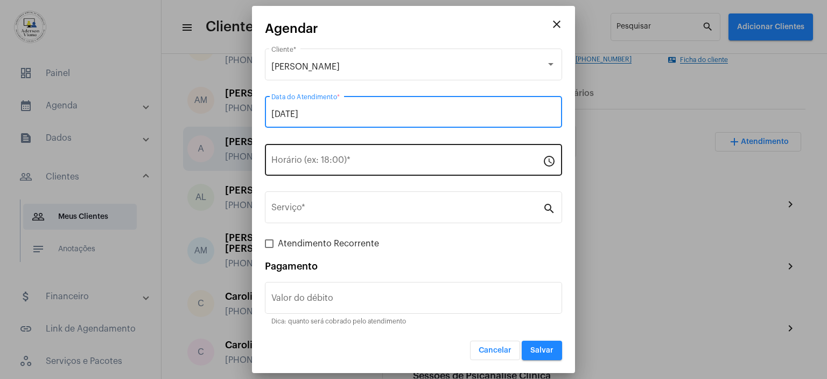
click at [282, 160] on input "Horário (ex: 18:00) *" at bounding box center [406, 162] width 271 height 10
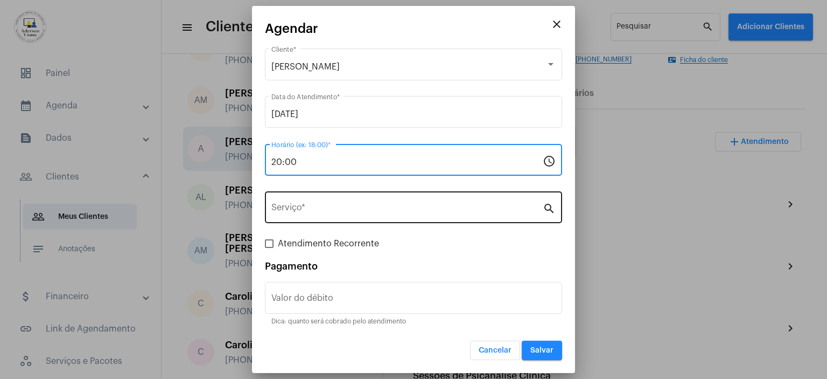
type input "20:00"
click at [549, 210] on mat-icon "search" at bounding box center [549, 207] width 13 height 13
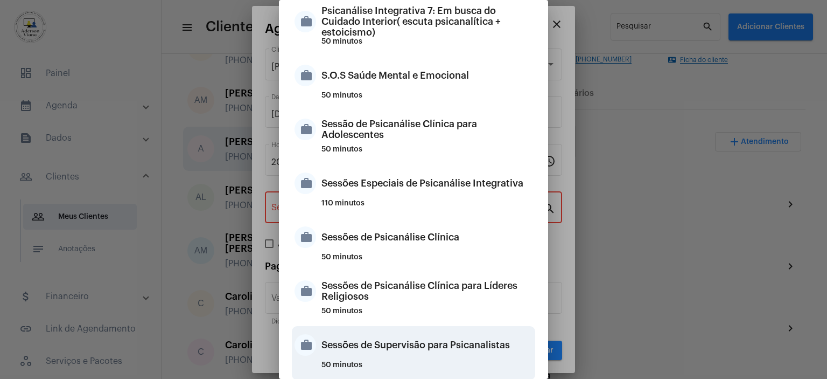
scroll to position [1067, 0]
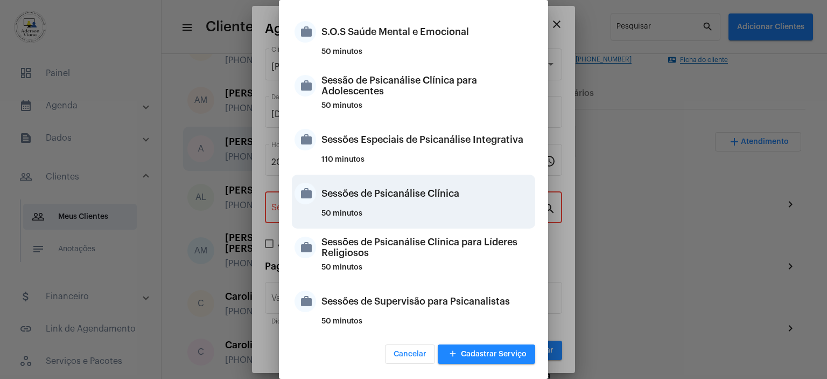
click at [395, 195] on div "Sessões de Psicanálise Clínica" at bounding box center [427, 193] width 211 height 32
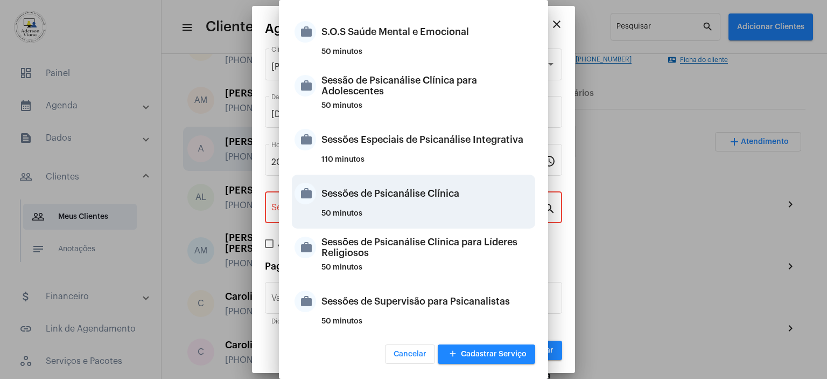
type input "Sessões de Psicanálise Clínica"
type input "R$ 60"
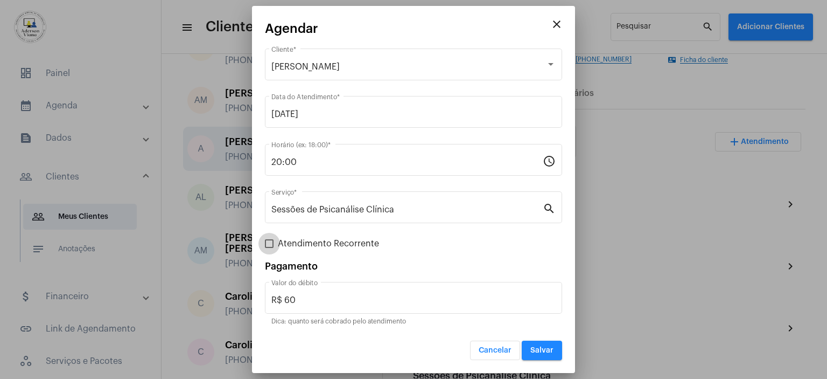
click at [271, 243] on span at bounding box center [269, 243] width 9 height 9
click at [269, 248] on input "Atendimento Recorrente" at bounding box center [269, 248] width 1 height 1
checkbox input "true"
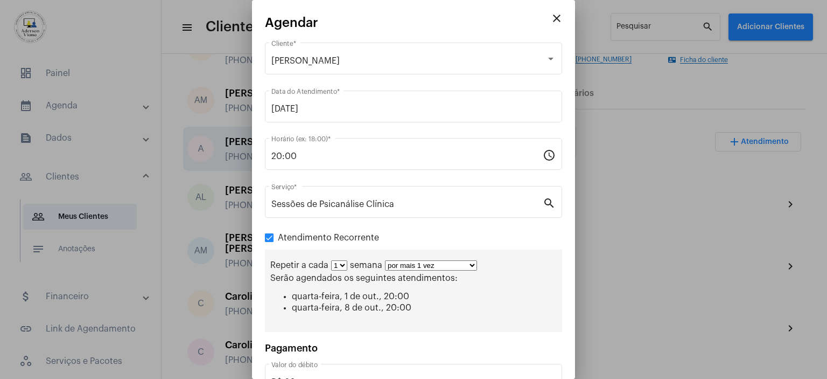
click at [466, 264] on select "por mais 1 vez por mais 2 vezes por mais 3 vezes por mais 4 vezes por mais 5 ve…" at bounding box center [431, 265] width 92 height 10
select select "3: 4"
click at [385, 260] on select "por mais 1 vez por mais 2 vezes por mais 3 vezes por mais 4 vezes por mais 5 ve…" at bounding box center [431, 265] width 92 height 10
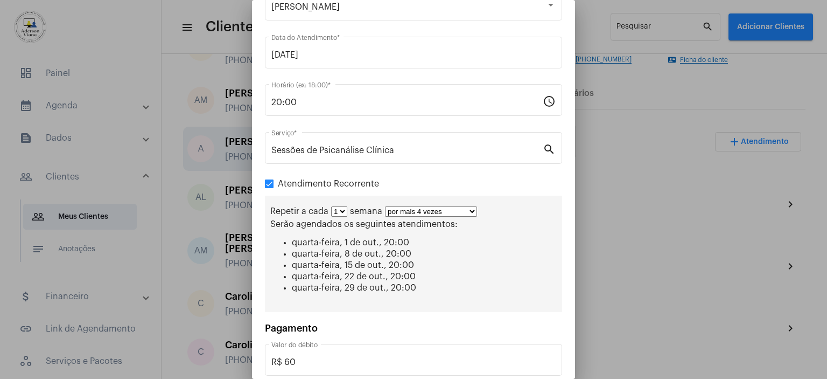
scroll to position [108, 0]
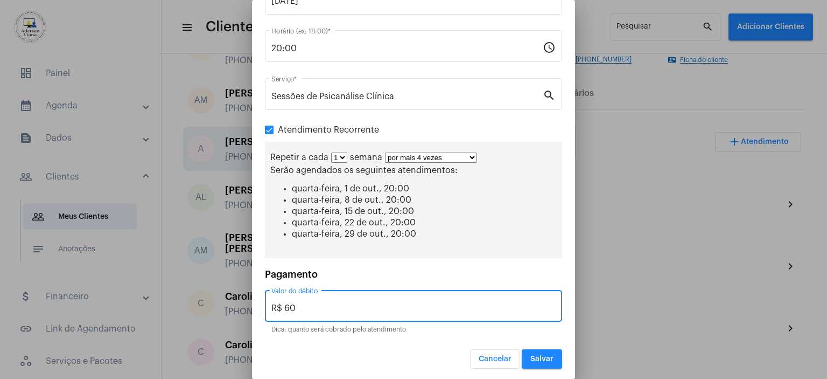
click at [295, 305] on input "R$ 60" at bounding box center [413, 308] width 284 height 10
type input "R$ 30,00"
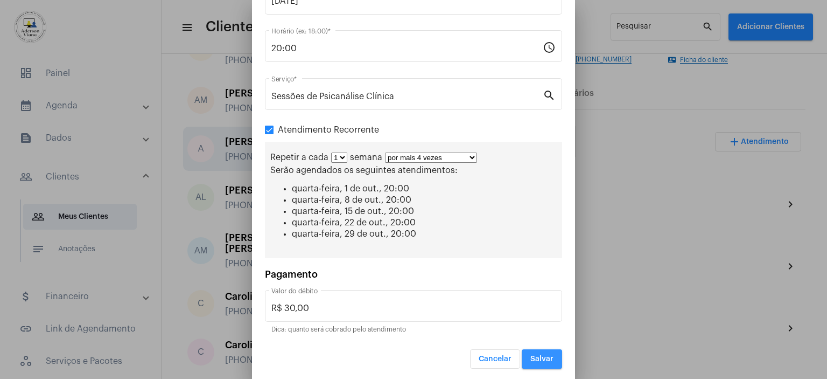
click at [535, 355] on span "Salvar" at bounding box center [541, 359] width 23 height 8
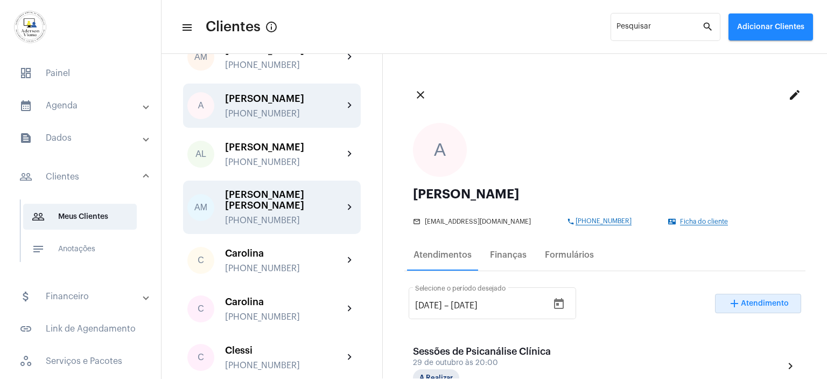
scroll to position [162, 0]
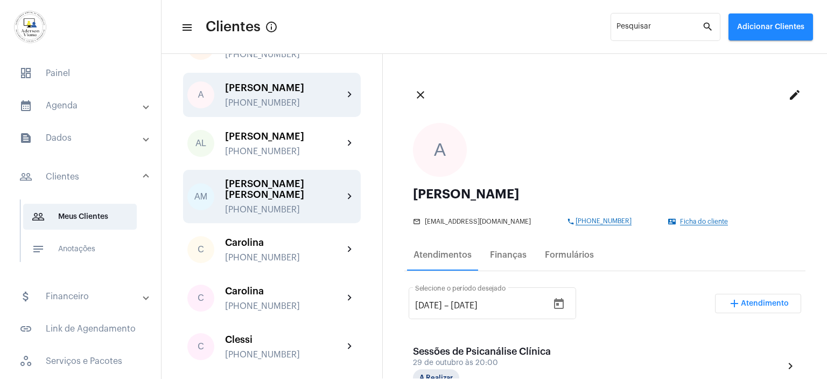
click at [262, 178] on div "[PERSON_NAME] [PERSON_NAME]" at bounding box center [284, 189] width 118 height 22
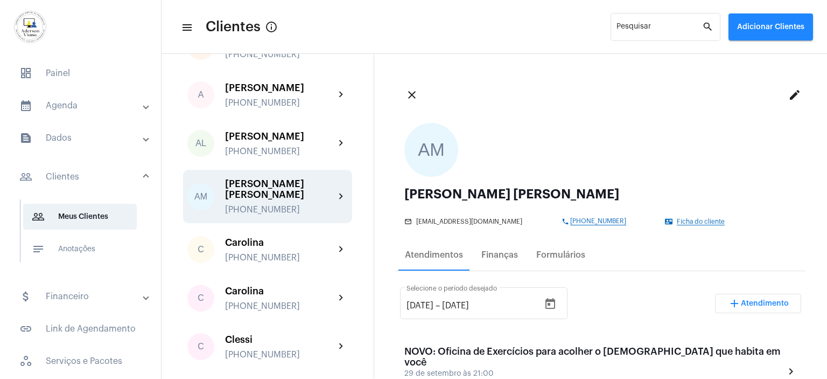
click at [765, 303] on span "Atendimento" at bounding box center [765, 303] width 48 height 8
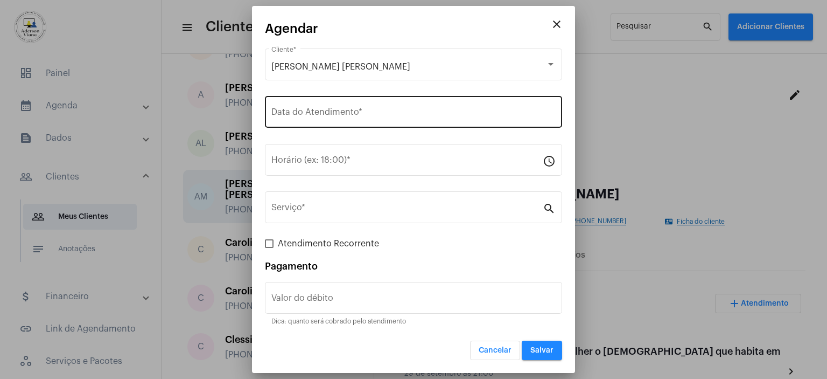
click at [336, 110] on input "Data do Atendimento *" at bounding box center [413, 114] width 284 height 10
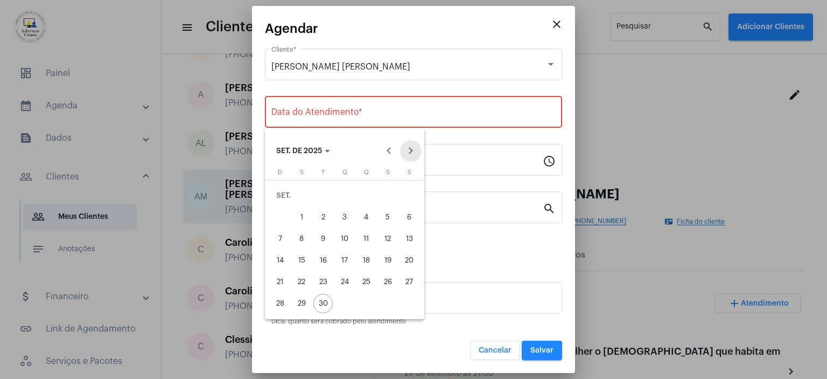
click at [414, 153] on button "Next month" at bounding box center [411, 151] width 22 height 22
click at [388, 149] on button "Previous month" at bounding box center [390, 151] width 22 height 22
click at [366, 193] on div "2" at bounding box center [366, 195] width 19 height 19
type input "[DATE]"
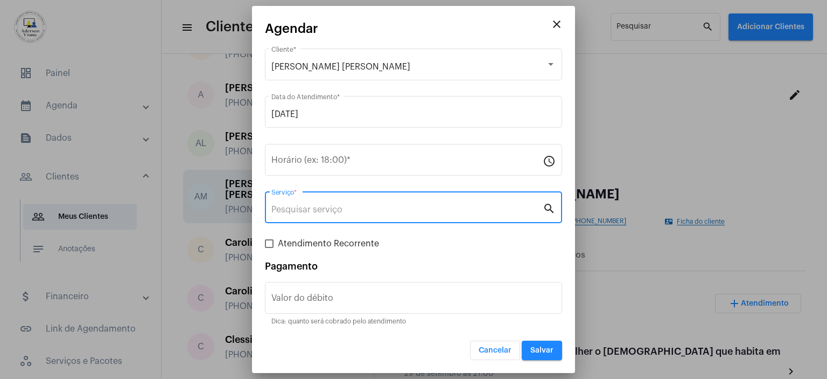
click at [327, 209] on input "Serviço *" at bounding box center [406, 210] width 271 height 10
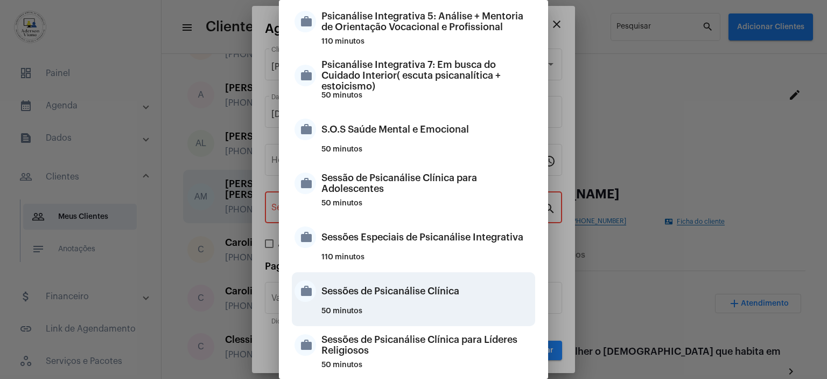
scroll to position [1067, 0]
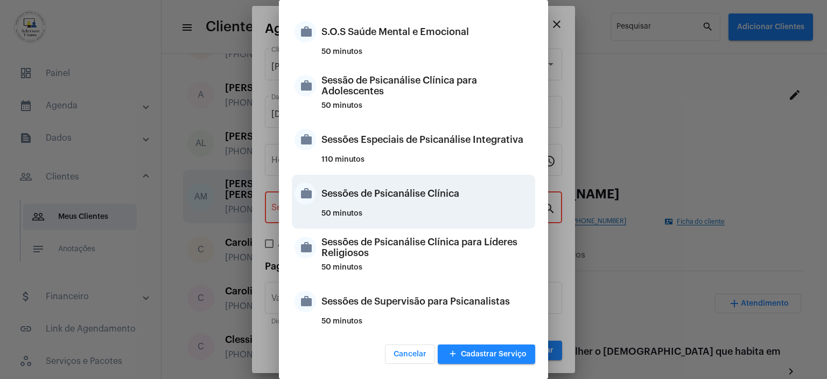
click at [415, 193] on div "Sessões de Psicanálise Clínica" at bounding box center [427, 193] width 211 height 32
type input "Sessões de Psicanálise Clínica"
type input "R$ 60"
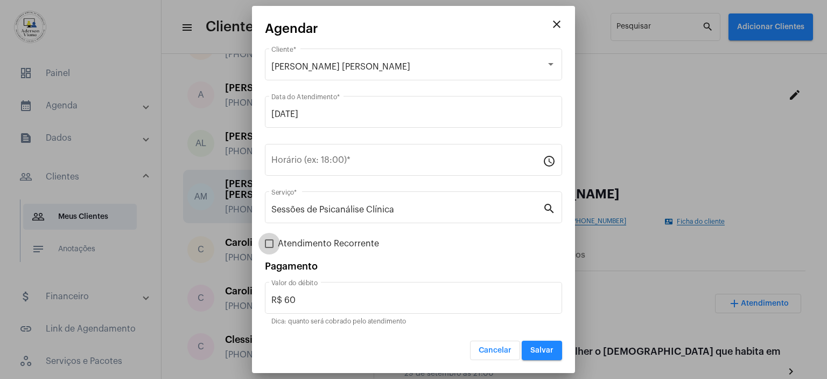
click at [267, 247] on span at bounding box center [269, 243] width 9 height 9
click at [269, 248] on input "Atendimento Recorrente" at bounding box center [269, 248] width 1 height 1
checkbox input "true"
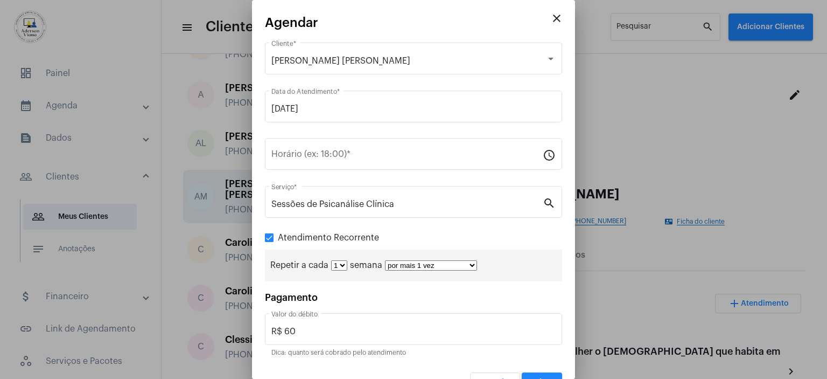
click at [468, 263] on select "por mais 1 vez por mais 2 vezes por mais 3 vezes por mais 4 vezes por mais 5 ve…" at bounding box center [431, 265] width 92 height 10
select select "3: 4"
click at [385, 260] on select "por mais 1 vez por mais 2 vezes por mais 3 vezes por mais 4 vezes por mais 5 ve…" at bounding box center [431, 265] width 92 height 10
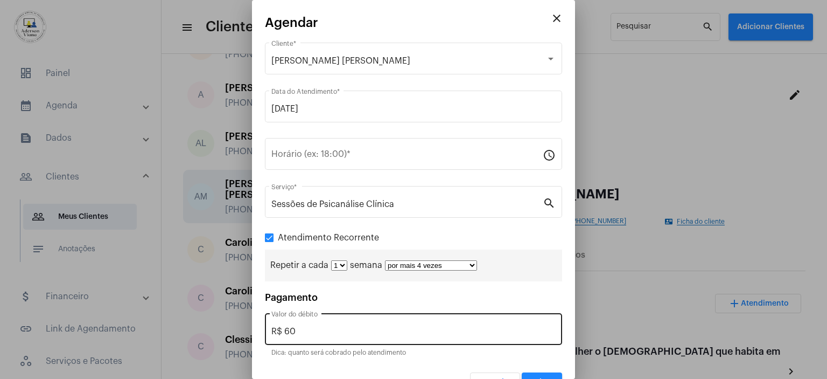
scroll to position [24, 0]
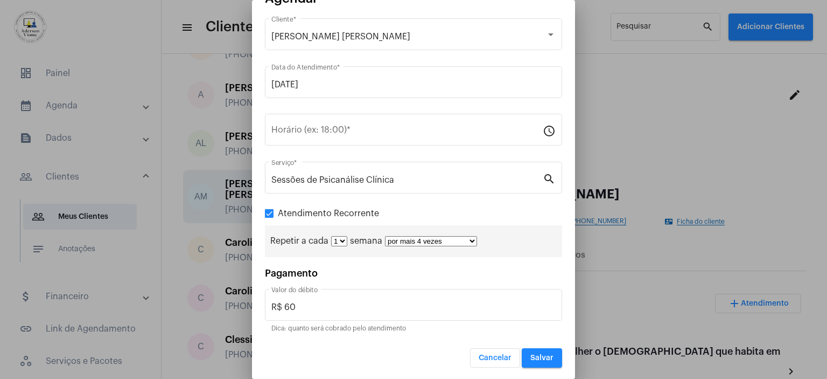
click at [472, 240] on select "por mais 1 vez por mais 2 vezes por mais 3 vezes por mais 4 vezes por mais 5 ve…" at bounding box center [431, 241] width 92 height 10
click at [472, 239] on select "por mais 1 vez por mais 2 vezes por mais 3 vezes por mais 4 vezes por mais 5 ve…" at bounding box center [431, 241] width 92 height 10
click at [385, 236] on select "por mais 1 vez por mais 2 vezes por mais 3 vezes por mais 4 vezes por mais 5 ve…" at bounding box center [431, 241] width 92 height 10
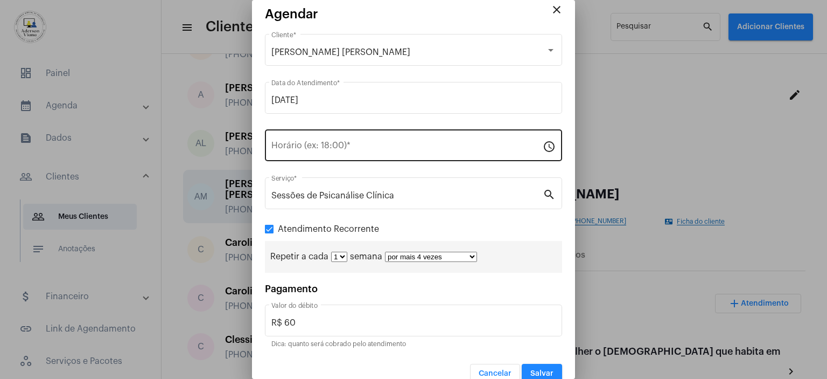
scroll to position [0, 0]
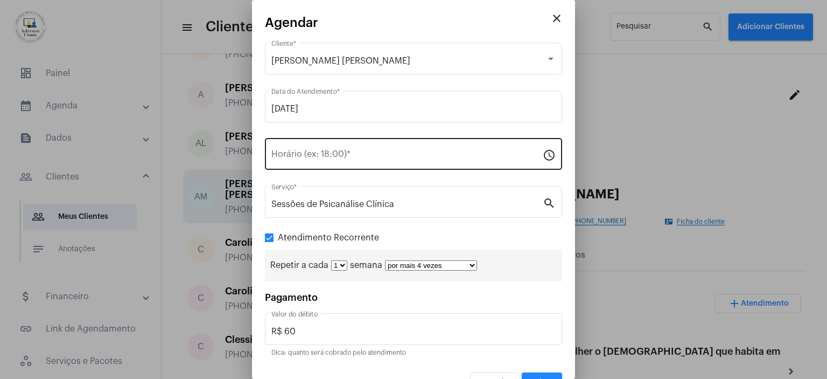
click at [365, 156] on input "Horário (ex: 18:00) *" at bounding box center [406, 156] width 271 height 10
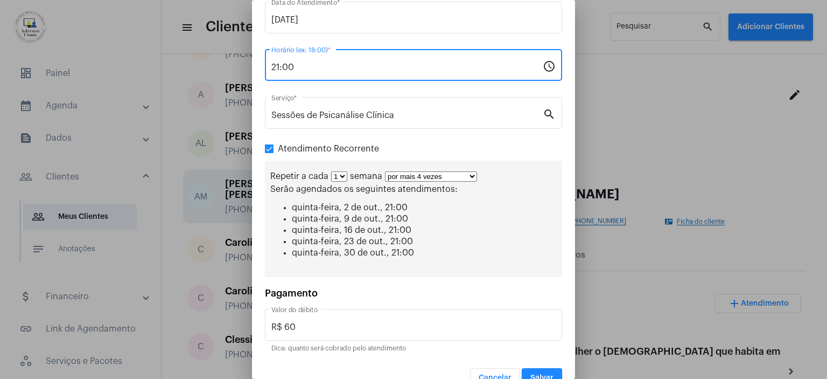
scroll to position [108, 0]
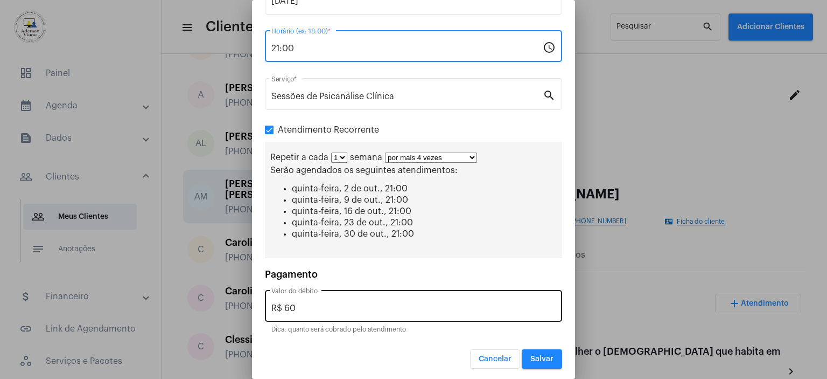
type input "21:00"
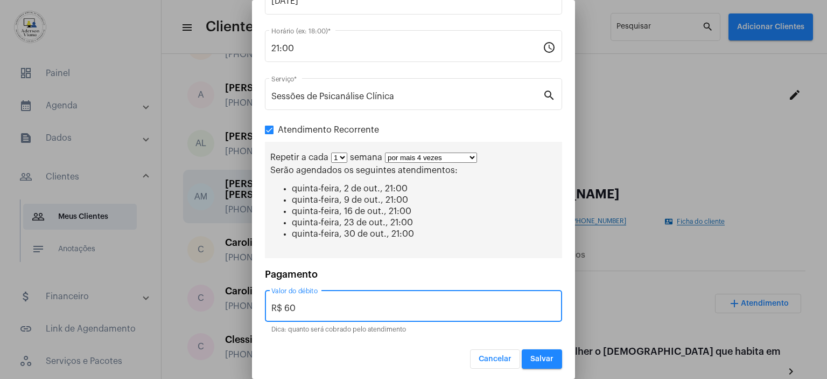
click at [297, 305] on input "R$ 60" at bounding box center [413, 308] width 284 height 10
type input "R$ 30,00"
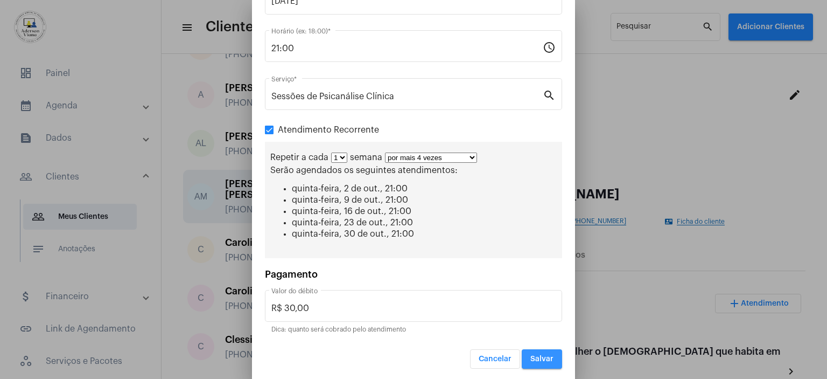
click at [536, 356] on span "Salvar" at bounding box center [541, 359] width 23 height 8
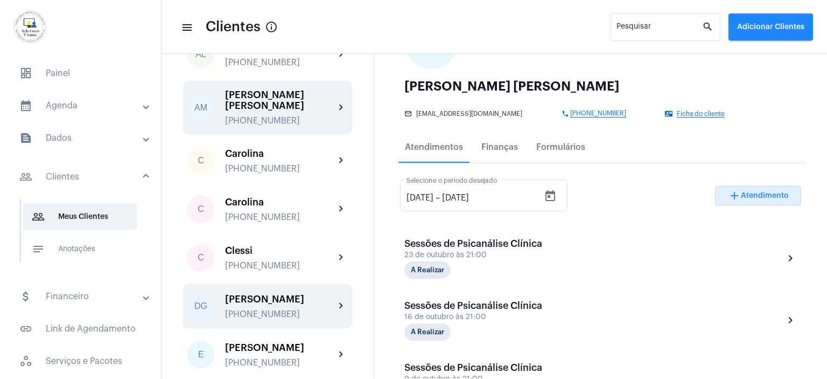
scroll to position [269, 0]
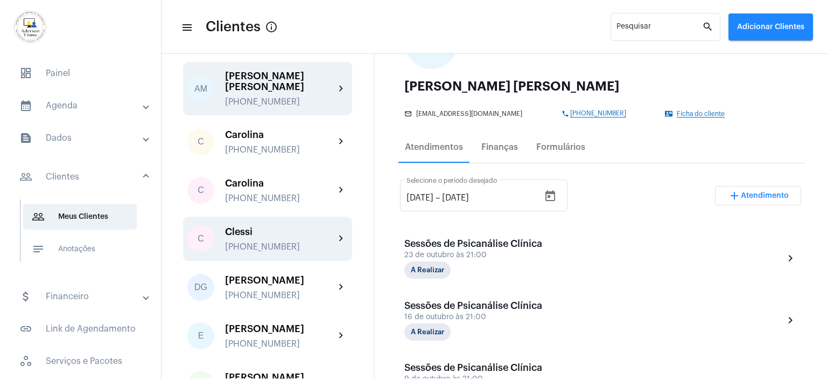
click at [255, 226] on div "Clessi [PHONE_NUMBER]" at bounding box center [280, 238] width 110 height 25
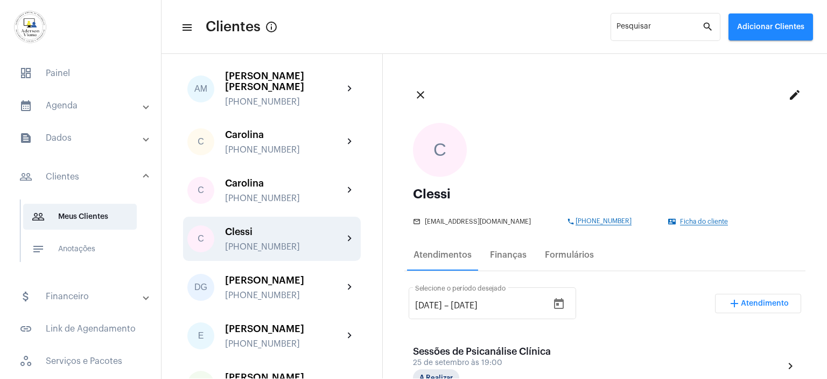
click at [766, 301] on span "Atendimento" at bounding box center [765, 303] width 48 height 8
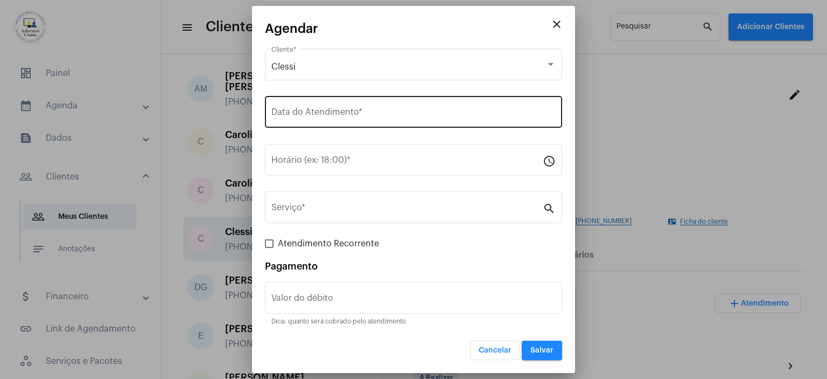
click at [312, 114] on input "Data do Atendimento *" at bounding box center [413, 114] width 284 height 10
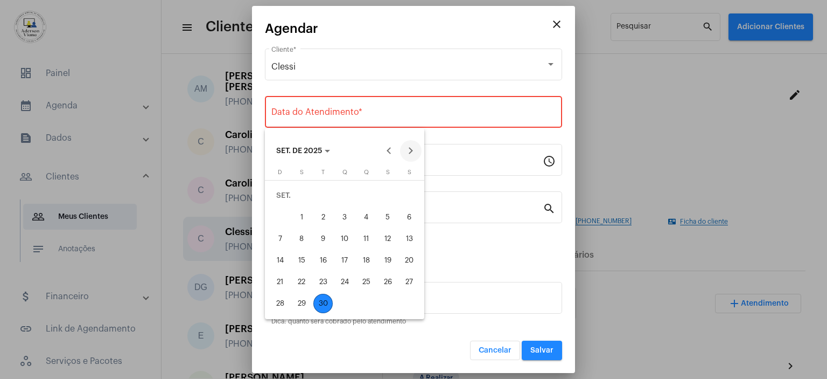
click at [414, 146] on button "Next month" at bounding box center [411, 151] width 22 height 22
click at [368, 198] on div "2" at bounding box center [366, 195] width 19 height 19
type input "[DATE]"
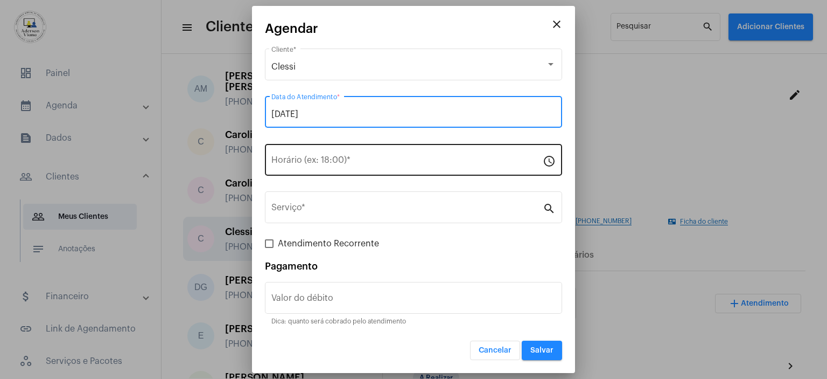
click at [283, 162] on input "Horário (ex: 18:00) *" at bounding box center [406, 162] width 271 height 10
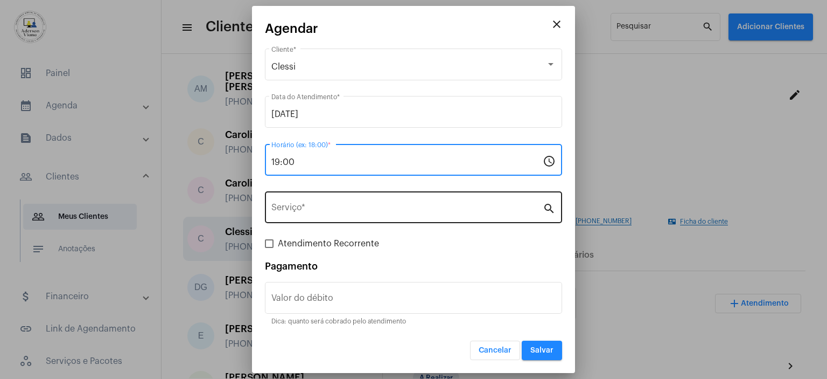
type input "19:00"
click at [302, 212] on input "Serviço *" at bounding box center [406, 210] width 271 height 10
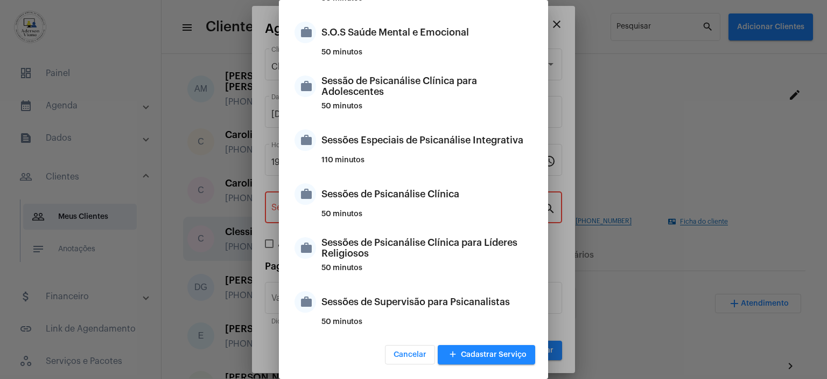
scroll to position [1067, 0]
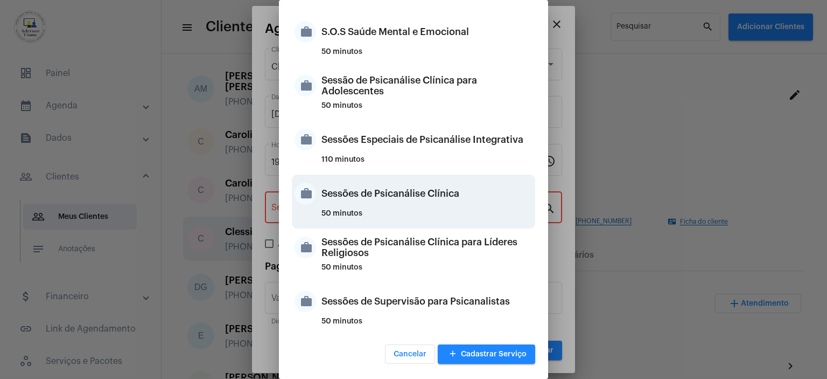
click at [396, 202] on div "Sessões de Psicanálise Clínica" at bounding box center [427, 193] width 211 height 32
type input "Sessões de Psicanálise Clínica"
type input "R$ 60"
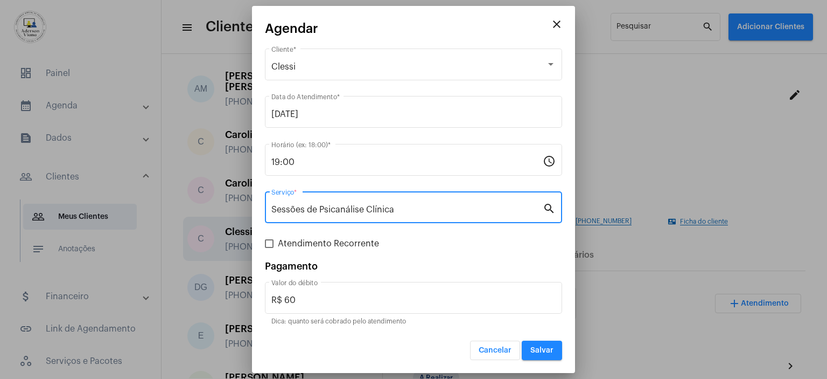
click at [264, 243] on mat-dialog-container "close Agendar Clessi Cliente * [DATE] Data do Atendimento * 19:00 Horário (ex: …" at bounding box center [413, 189] width 323 height 367
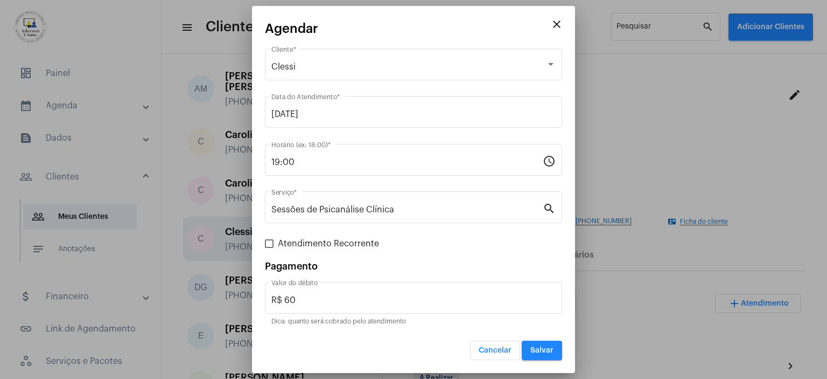
click at [265, 243] on span at bounding box center [269, 243] width 9 height 9
click at [269, 248] on input "Atendimento Recorrente" at bounding box center [269, 248] width 1 height 1
checkbox input "true"
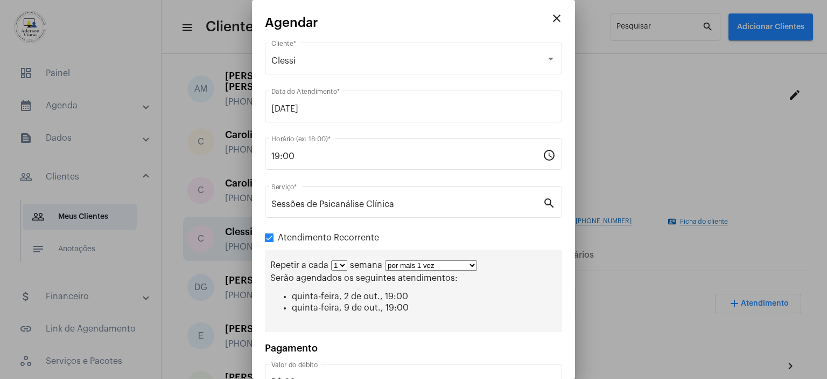
click at [470, 266] on select "por mais 1 vez por mais 2 vezes por mais 3 vezes por mais 4 vezes por mais 5 ve…" at bounding box center [431, 265] width 92 height 10
select select "3: 4"
click at [385, 260] on select "por mais 1 vez por mais 2 vezes por mais 3 vezes por mais 4 vezes por mais 5 ve…" at bounding box center [431, 265] width 92 height 10
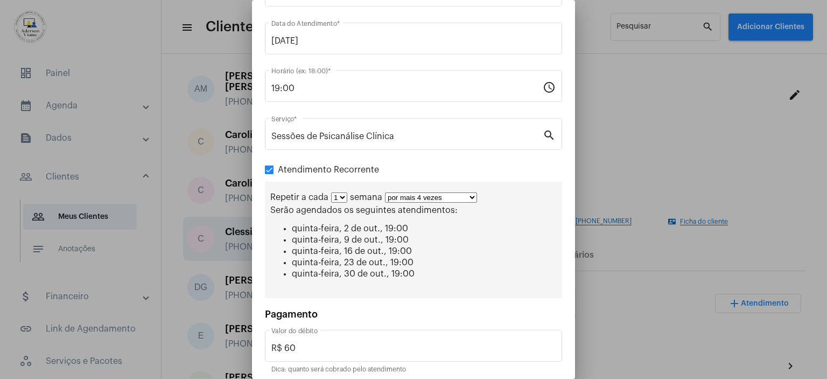
scroll to position [108, 0]
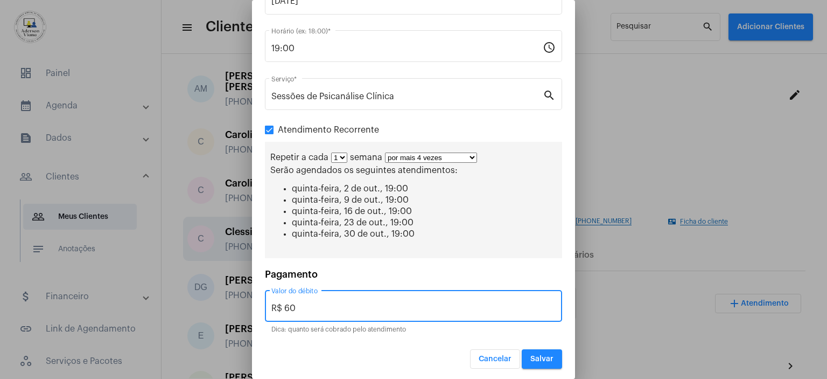
click at [305, 303] on input "R$ 60" at bounding box center [413, 308] width 284 height 10
type input "R$ 44,00"
click at [536, 358] on span "Salvar" at bounding box center [541, 359] width 23 height 8
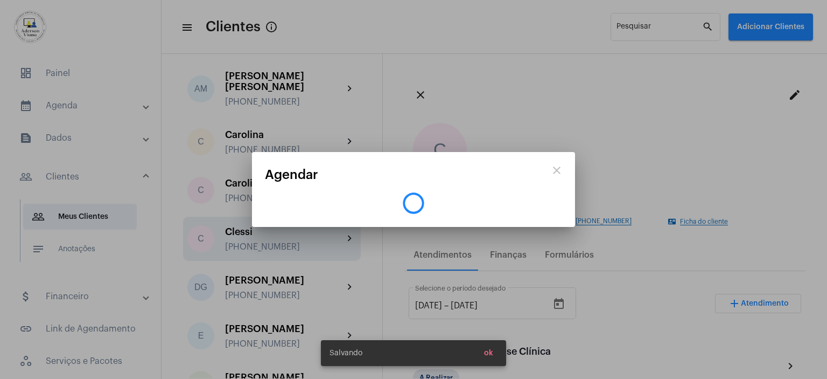
scroll to position [0, 0]
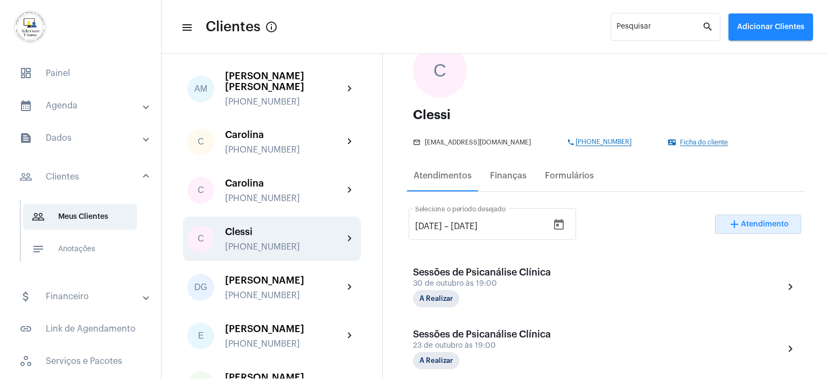
scroll to position [108, 0]
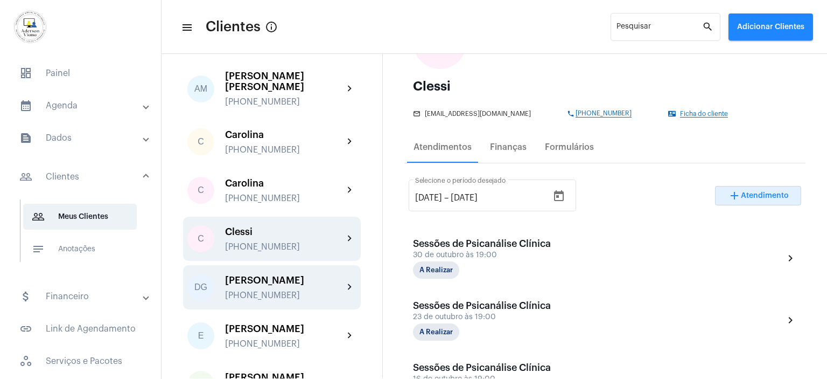
click at [288, 275] on div "[PERSON_NAME]" at bounding box center [284, 280] width 118 height 11
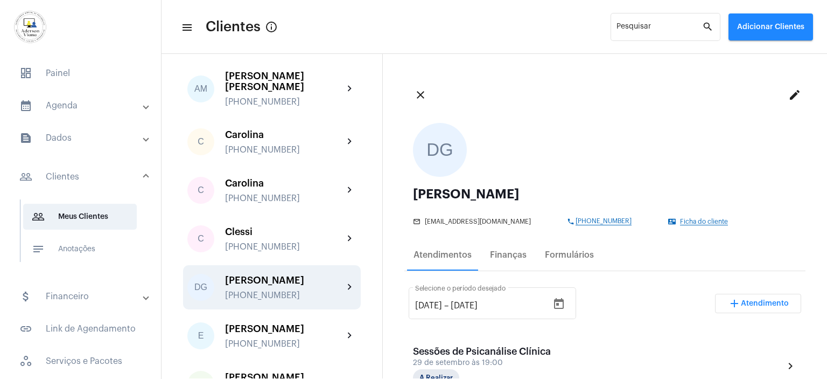
click at [775, 299] on span "Atendimento" at bounding box center [765, 303] width 48 height 8
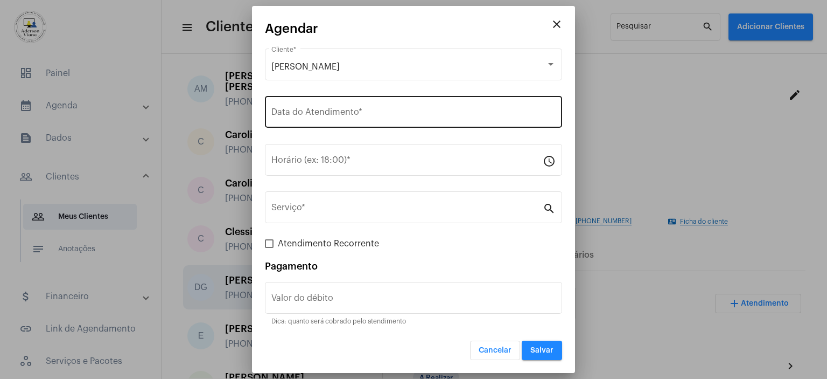
click at [312, 105] on div "Data do Atendimento *" at bounding box center [413, 111] width 284 height 34
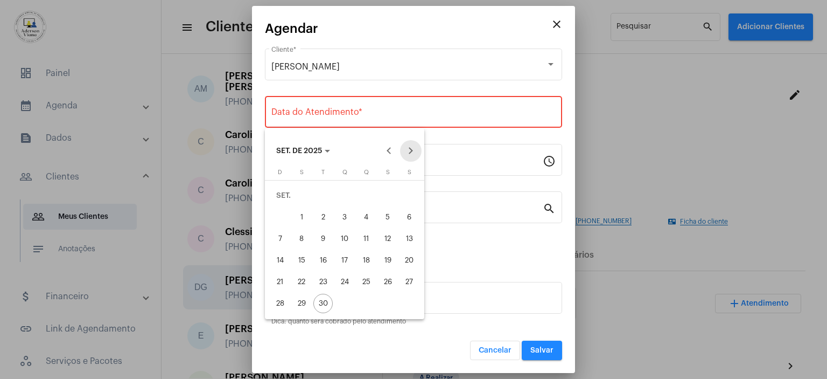
click at [410, 154] on button "Next month" at bounding box center [411, 151] width 22 height 22
click at [302, 213] on div "6" at bounding box center [301, 216] width 19 height 19
type input "[DATE]"
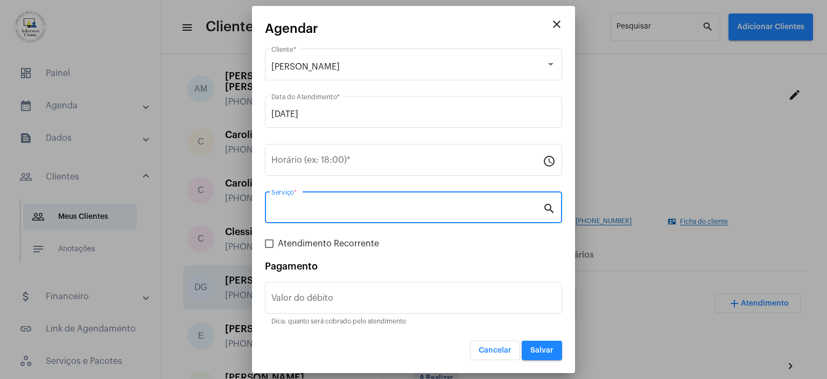
click at [285, 207] on input "Serviço *" at bounding box center [406, 210] width 271 height 10
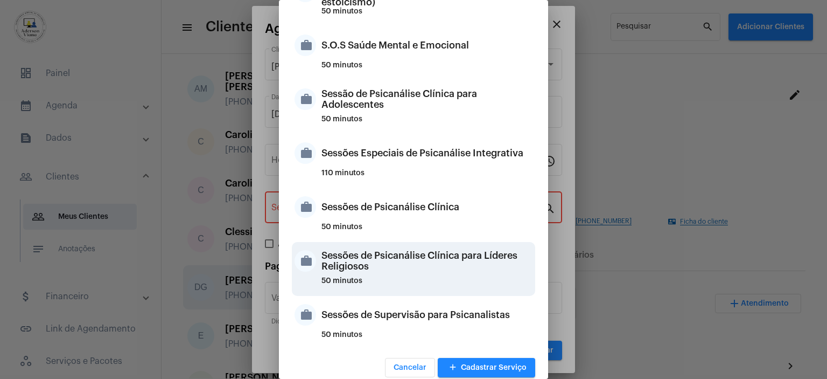
scroll to position [1067, 0]
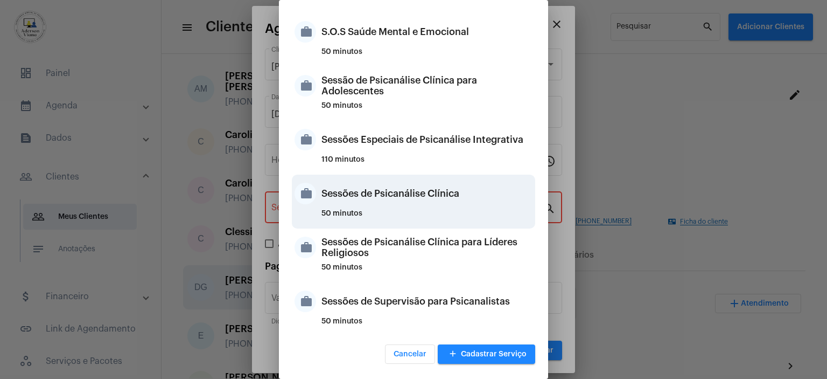
click at [420, 184] on div "Sessões de Psicanálise Clínica" at bounding box center [427, 193] width 211 height 32
type input "Sessões de Psicanálise Clínica"
type input "R$ 60"
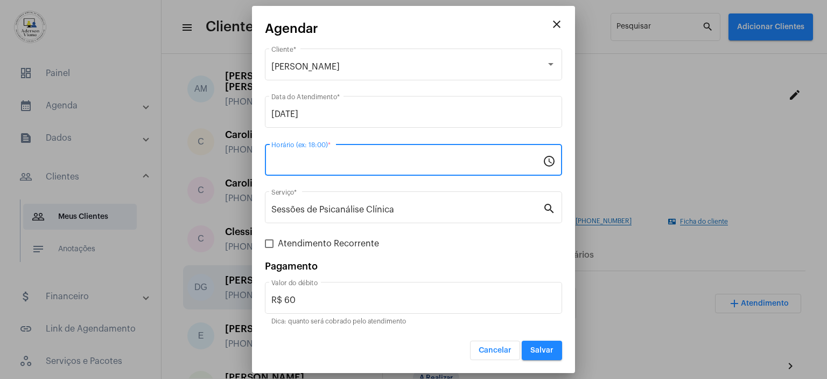
click at [290, 161] on input "Horário (ex: 18:00) *" at bounding box center [406, 162] width 271 height 10
type input "19:00"
click at [269, 244] on span at bounding box center [269, 243] width 9 height 9
click at [269, 248] on input "Atendimento Recorrente" at bounding box center [269, 248] width 1 height 1
checkbox input "true"
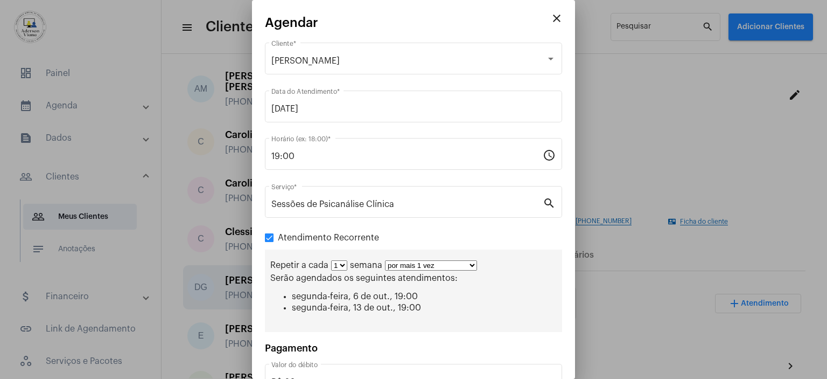
click at [471, 263] on select "por mais 1 vez por mais 2 vezes por mais 3 vezes por mais 4 vezes por mais 5 ve…" at bounding box center [431, 265] width 92 height 10
select select "2: 3"
click at [385, 260] on select "por mais 1 vez por mais 2 vezes por mais 3 vezes por mais 4 vezes por mais 5 ve…" at bounding box center [431, 265] width 92 height 10
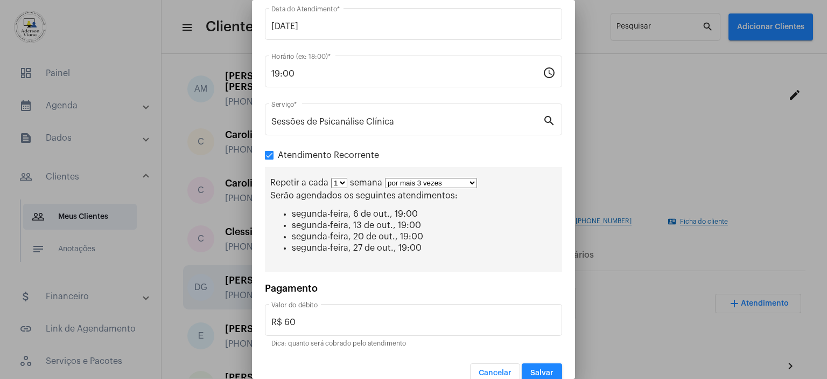
scroll to position [97, 0]
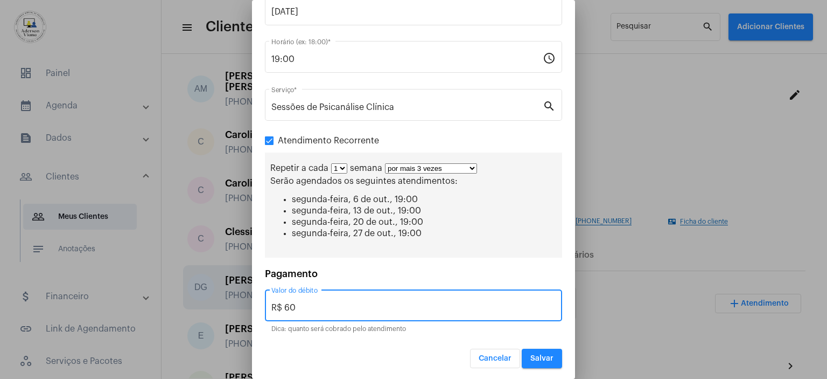
click at [298, 304] on input "R$ 60" at bounding box center [413, 308] width 284 height 10
type input "R$ 45,00"
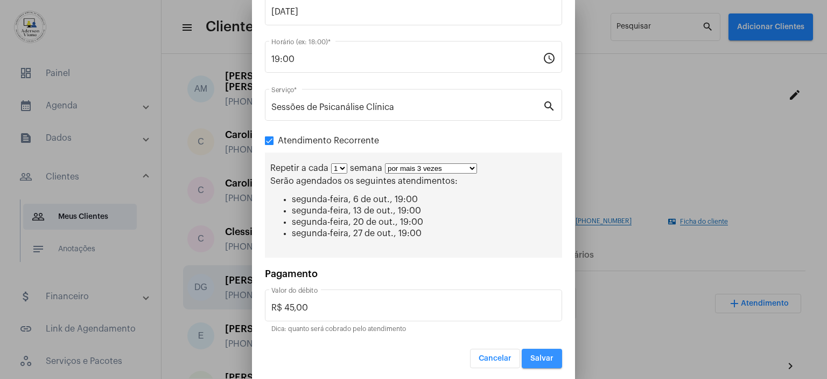
click at [545, 354] on span "Salvar" at bounding box center [541, 358] width 23 height 8
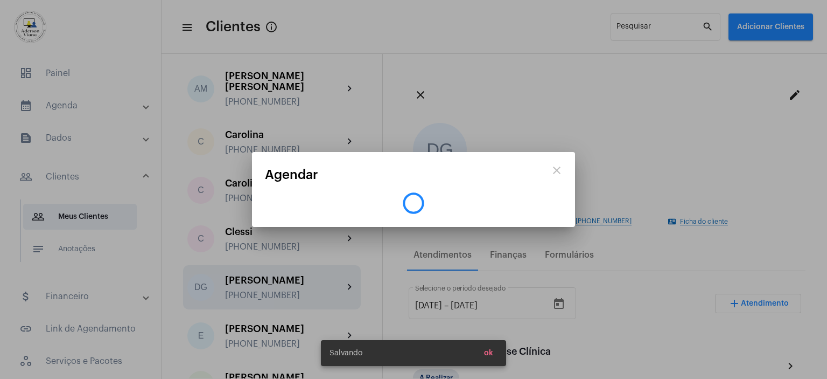
scroll to position [0, 0]
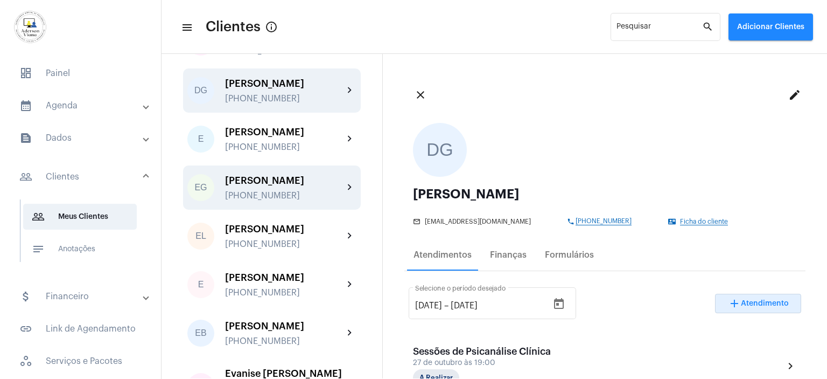
scroll to position [485, 0]
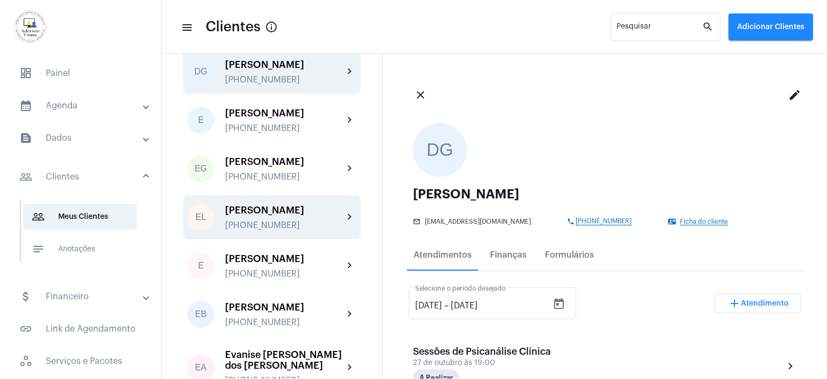
click at [269, 220] on div "[PHONE_NUMBER]" at bounding box center [284, 225] width 118 height 10
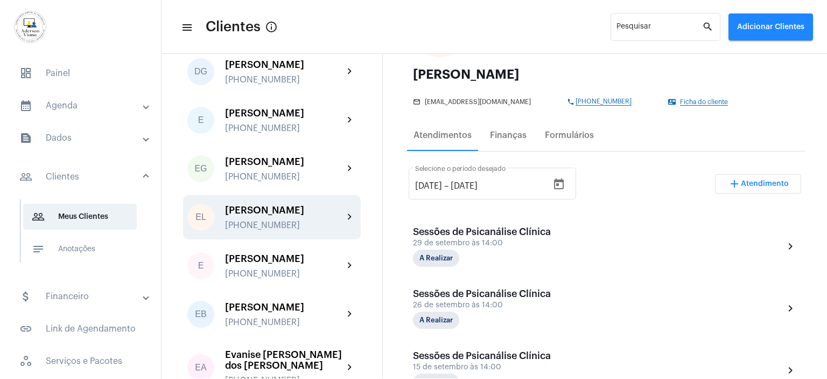
scroll to position [122, 0]
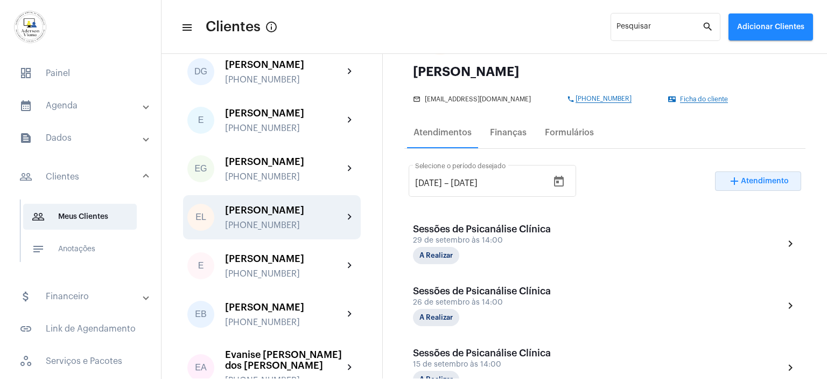
click at [769, 180] on span "Atendimento" at bounding box center [765, 181] width 48 height 8
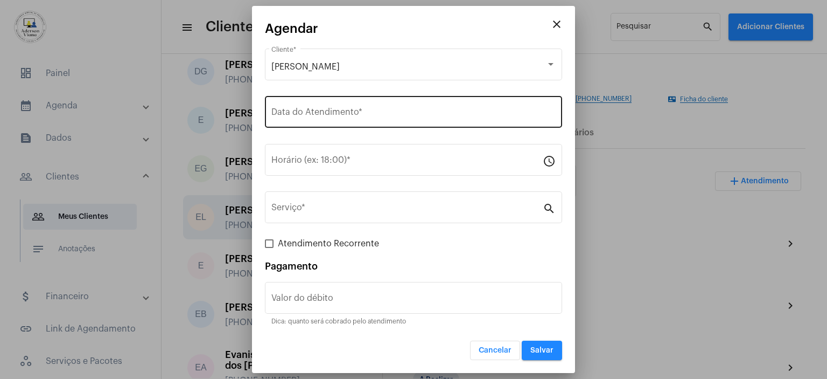
click at [299, 113] on input "Data do Atendimento *" at bounding box center [413, 114] width 284 height 10
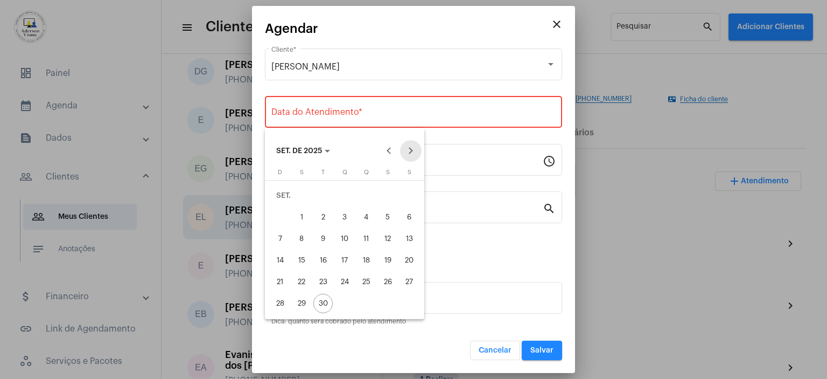
click at [411, 150] on button "Next month" at bounding box center [411, 151] width 22 height 22
click at [301, 215] on div "6" at bounding box center [301, 216] width 19 height 19
type input "[DATE]"
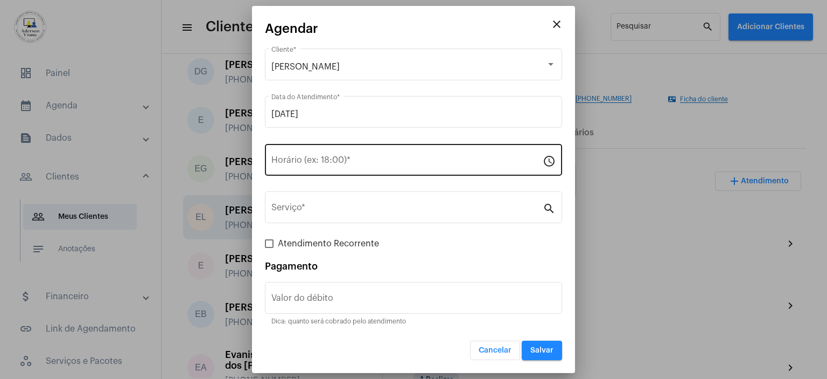
click at [311, 156] on div "Horário (ex: 18:00) *" at bounding box center [406, 159] width 271 height 34
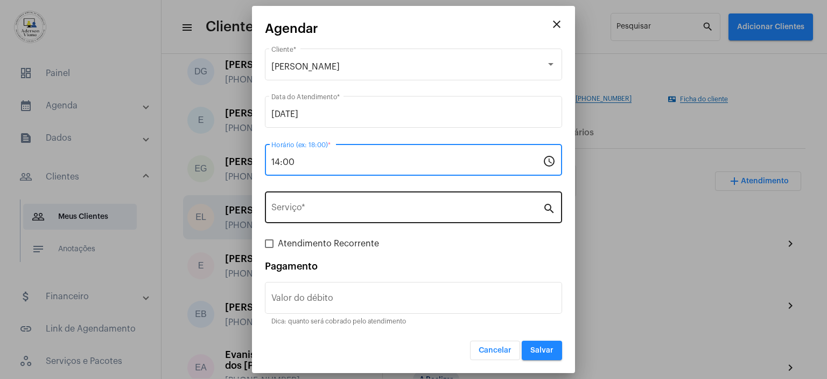
type input "14:00"
click at [302, 211] on input "Serviço *" at bounding box center [406, 210] width 271 height 10
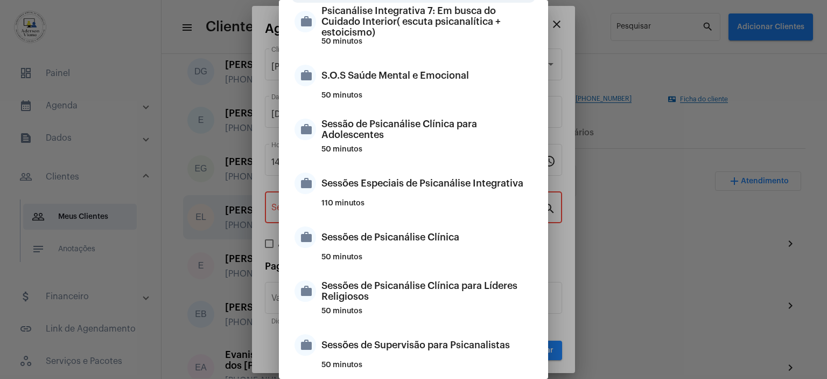
scroll to position [1067, 0]
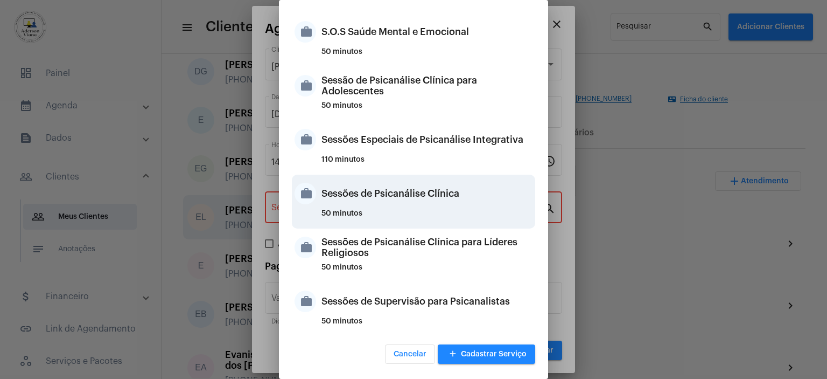
click at [393, 201] on div "Sessões de Psicanálise Clínica" at bounding box center [427, 193] width 211 height 32
type input "Sessões de Psicanálise Clínica"
type input "R$ 60"
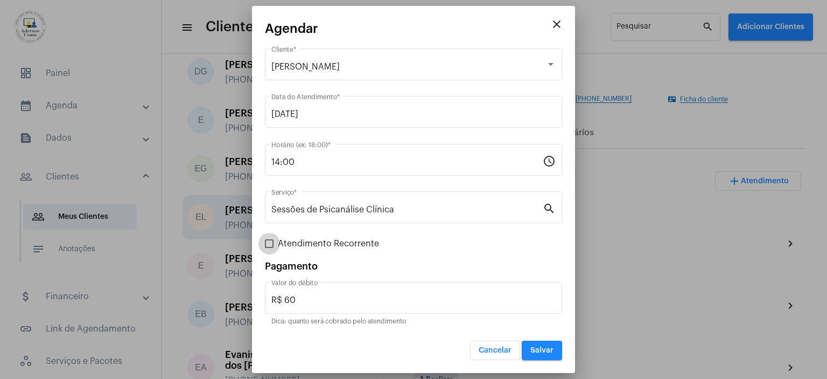
click at [271, 244] on span at bounding box center [269, 243] width 9 height 9
click at [269, 248] on input "Atendimento Recorrente" at bounding box center [269, 248] width 1 height 1
checkbox input "true"
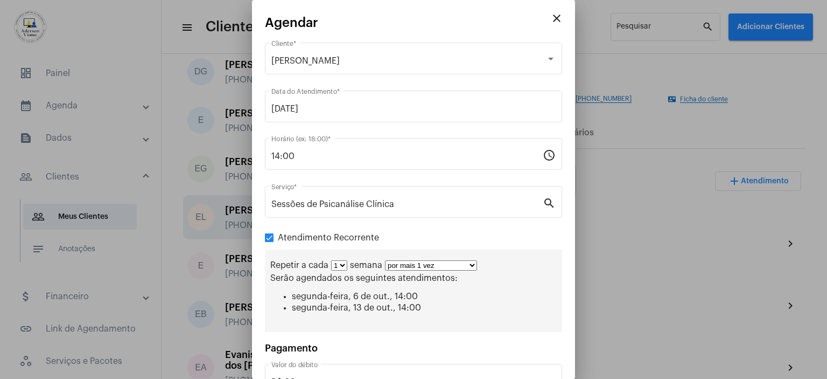
click at [471, 261] on select "por mais 1 vez por mais 2 vezes por mais 3 vezes por mais 4 vezes por mais 5 ve…" at bounding box center [431, 265] width 92 height 10
select select "2: 3"
click at [385, 260] on select "por mais 1 vez por mais 2 vezes por mais 3 vezes por mais 4 vezes por mais 5 ve…" at bounding box center [431, 265] width 92 height 10
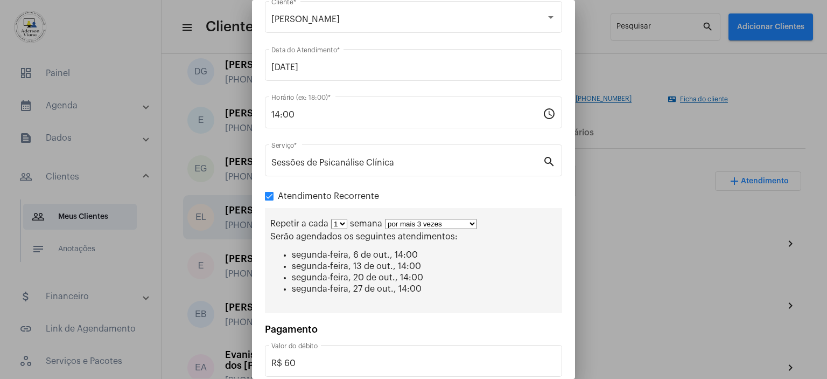
scroll to position [97, 0]
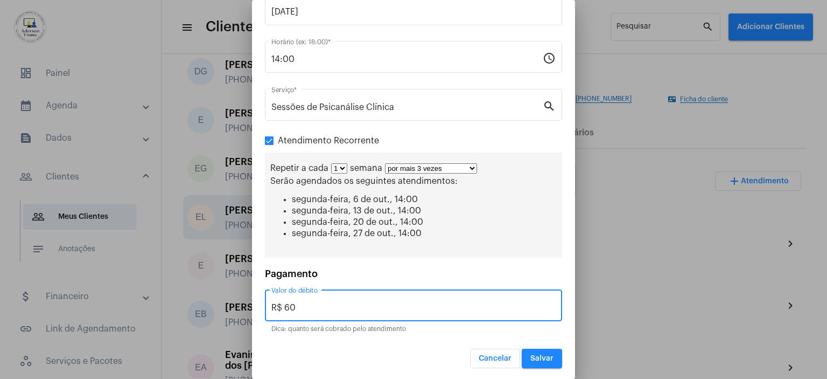
click at [295, 306] on input "R$ 60" at bounding box center [413, 308] width 284 height 10
type input "R$ 45,00"
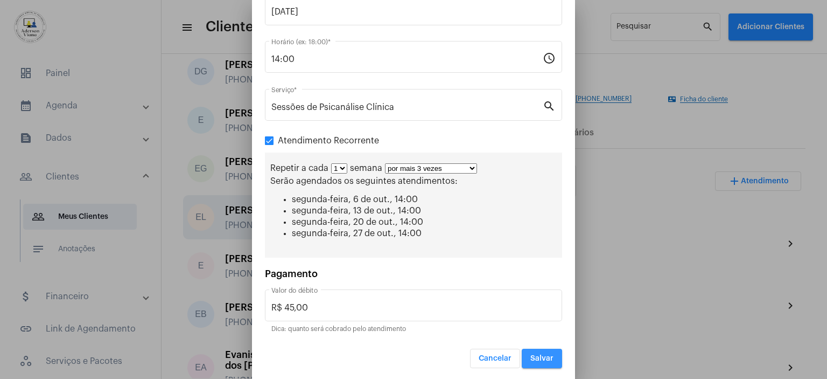
click at [529, 361] on button "Salvar" at bounding box center [542, 357] width 40 height 19
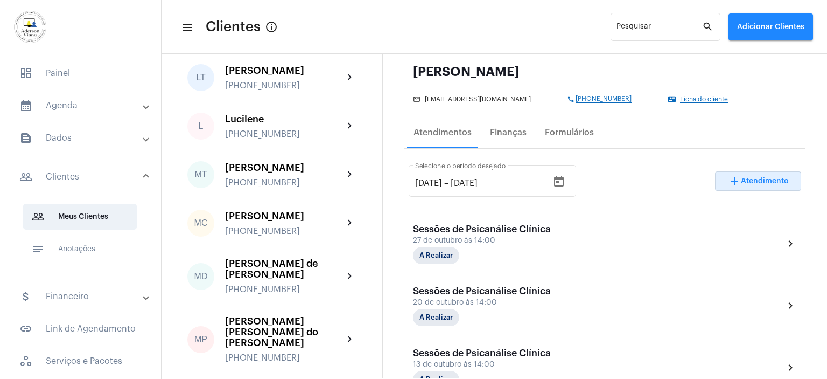
scroll to position [1346, 0]
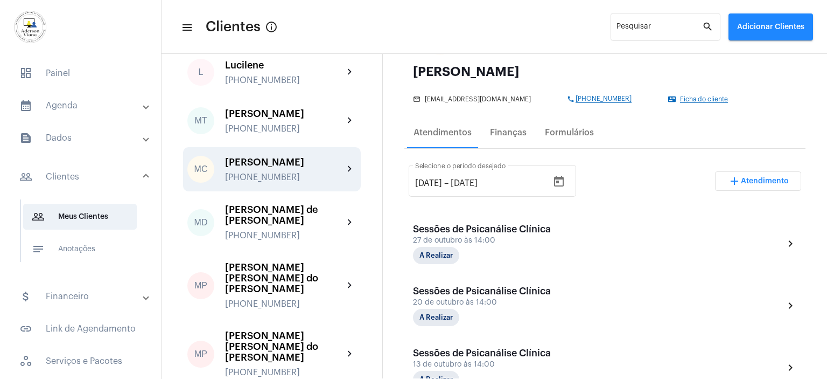
click at [277, 157] on div "[PERSON_NAME]" at bounding box center [284, 162] width 118 height 11
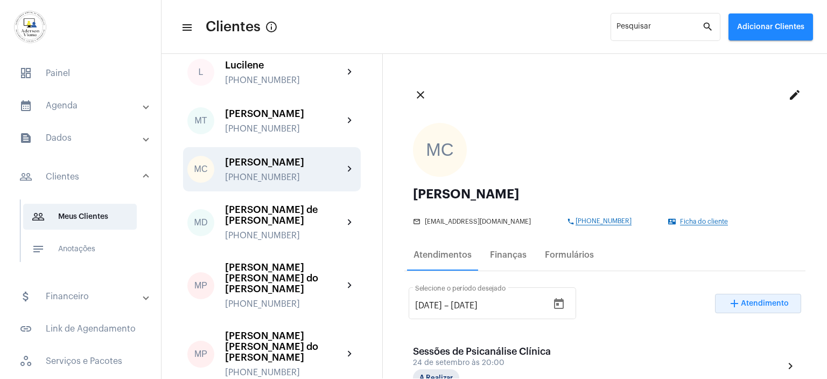
click at [767, 303] on span "Atendimento" at bounding box center [765, 303] width 48 height 8
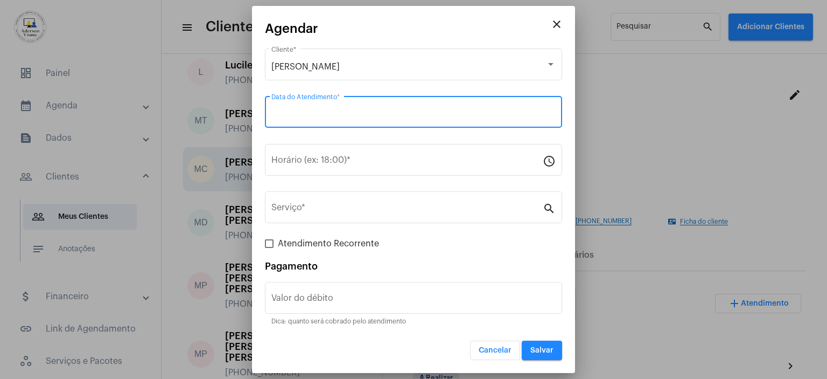
click at [292, 111] on input "Data do Atendimento *" at bounding box center [413, 114] width 284 height 10
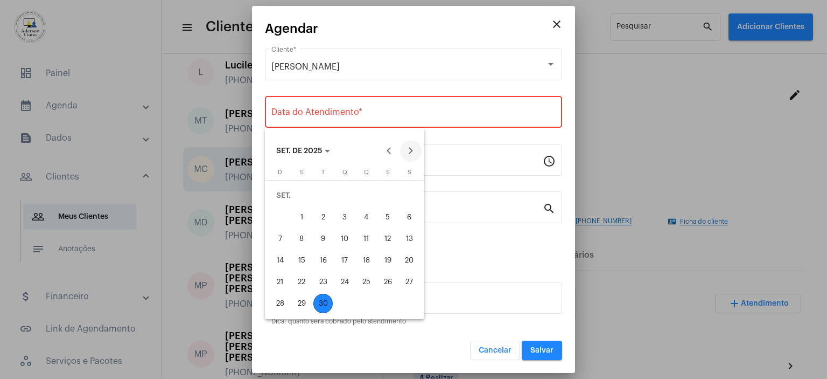
click at [412, 150] on button "Next month" at bounding box center [411, 151] width 22 height 22
click at [346, 193] on div "1" at bounding box center [344, 195] width 19 height 19
type input "[DATE]"
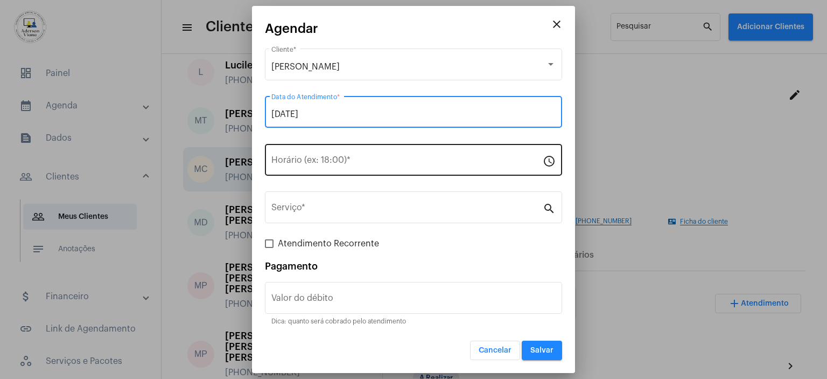
click at [278, 162] on input "Horário (ex: 18:00) *" at bounding box center [406, 162] width 271 height 10
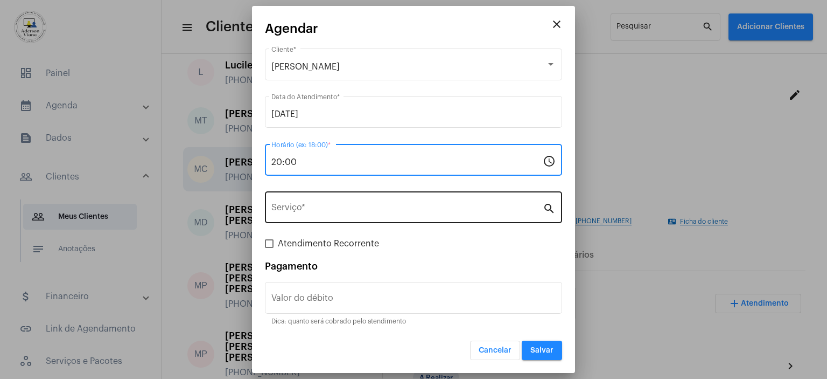
type input "20:00"
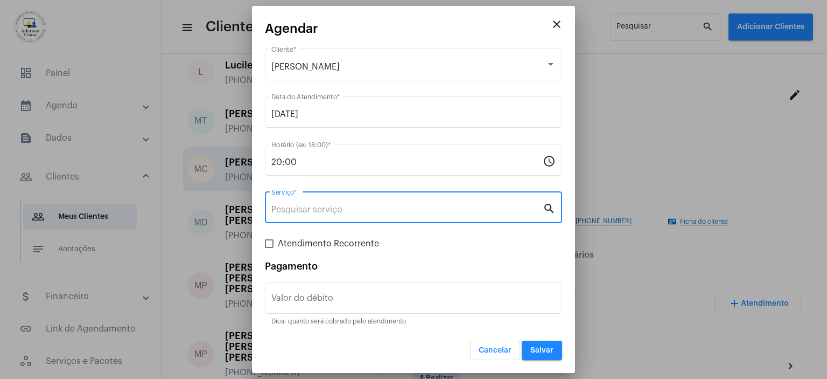
click at [295, 208] on input "Serviço *" at bounding box center [406, 210] width 271 height 10
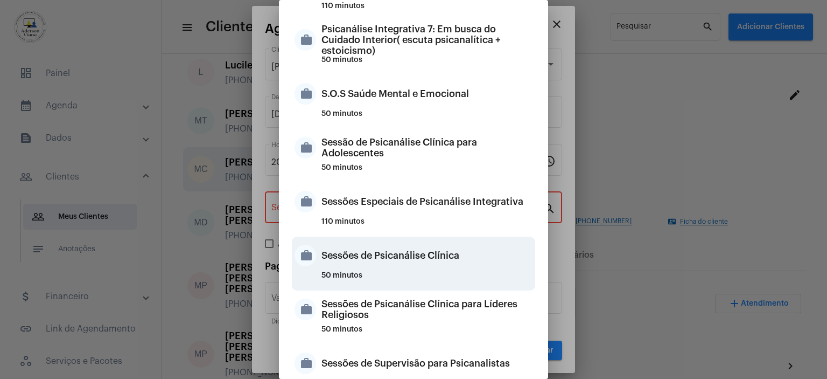
scroll to position [1023, 0]
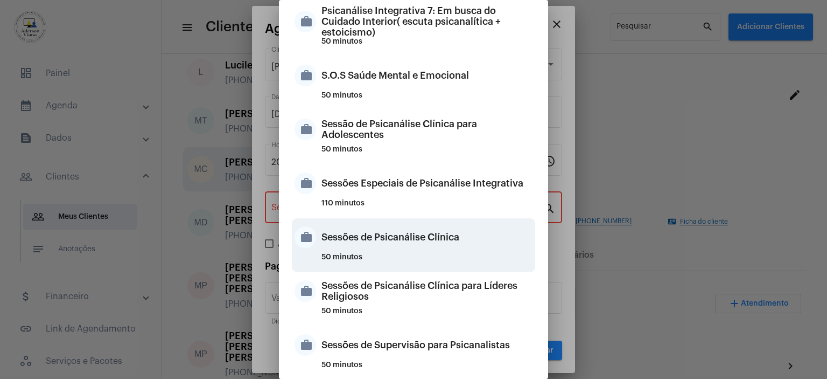
click at [440, 240] on div "Sessões de Psicanálise Clínica" at bounding box center [427, 237] width 211 height 32
type input "Sessões de Psicanálise Clínica"
type input "R$ 60"
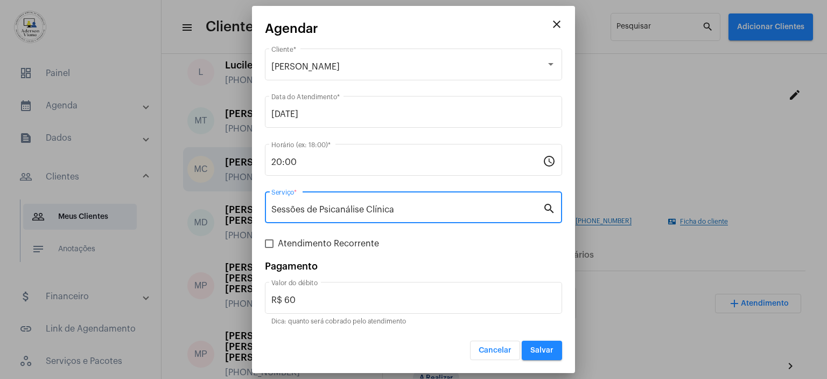
click at [271, 241] on span at bounding box center [269, 243] width 9 height 9
click at [269, 248] on input "Atendimento Recorrente" at bounding box center [269, 248] width 1 height 1
checkbox input "true"
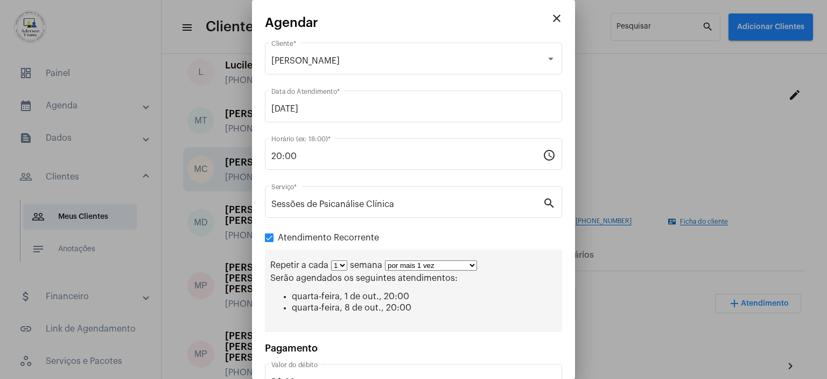
click at [467, 262] on select "por mais 1 vez por mais 2 vezes por mais 3 vezes por mais 4 vezes por mais 5 ve…" at bounding box center [431, 265] width 92 height 10
select select "3: 4"
click at [385, 260] on select "por mais 1 vez por mais 2 vezes por mais 3 vezes por mais 4 vezes por mais 5 ve…" at bounding box center [431, 265] width 92 height 10
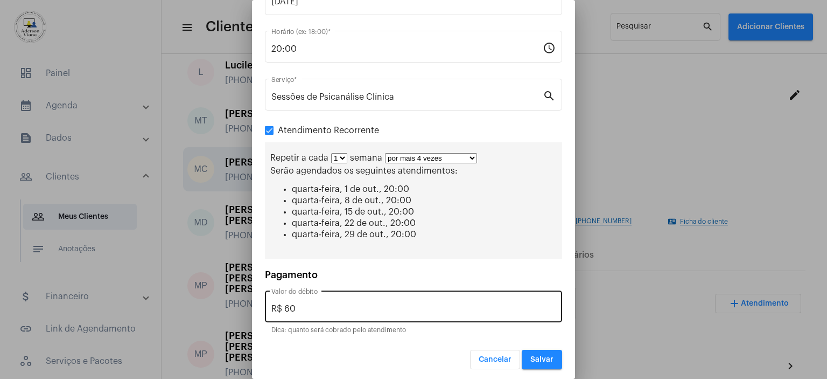
scroll to position [108, 0]
click at [298, 304] on input "R$ 60" at bounding box center [413, 308] width 284 height 10
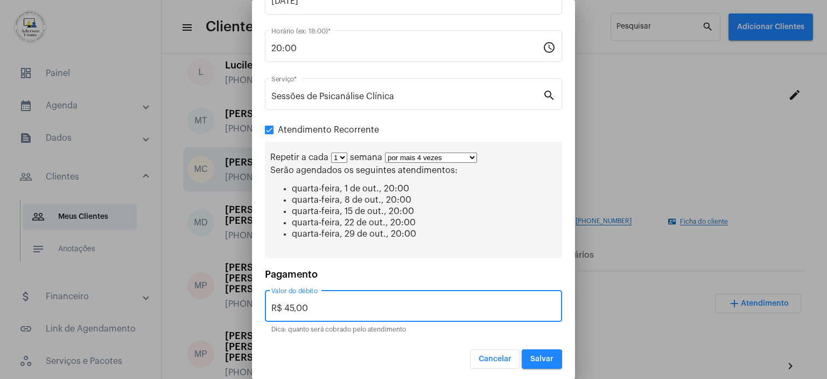
type input "R$ 45,00"
click at [544, 349] on button "Salvar" at bounding box center [542, 358] width 40 height 19
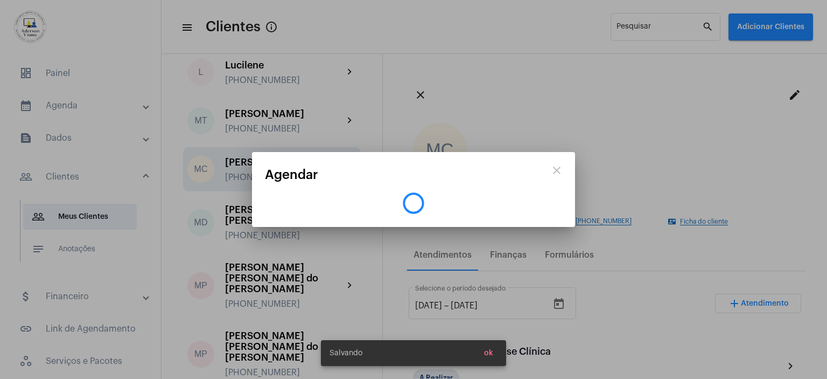
scroll to position [0, 0]
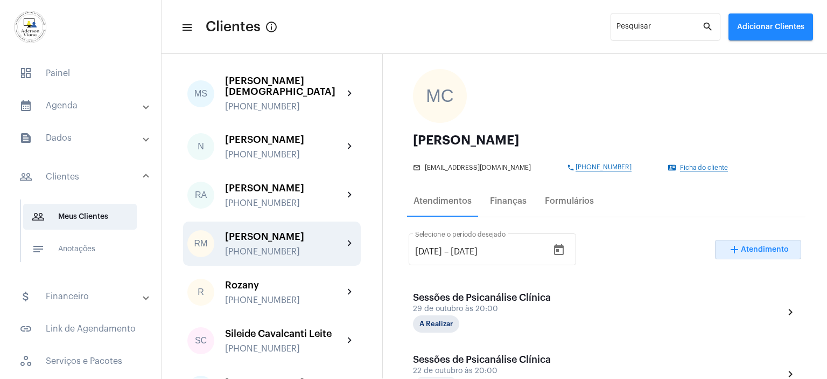
scroll to position [1723, 0]
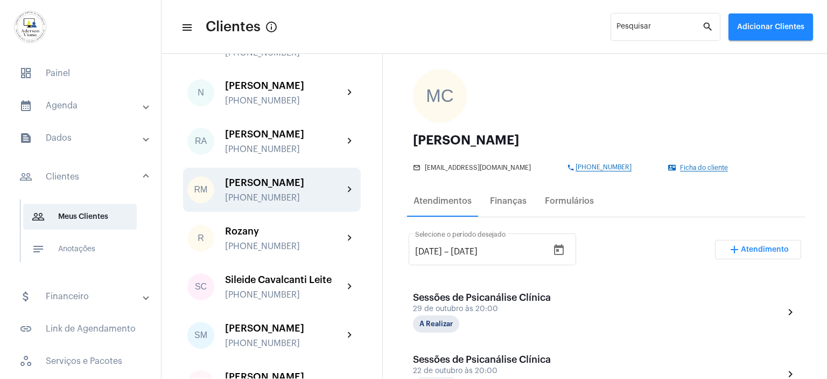
click at [288, 177] on div "[PERSON_NAME] [PHONE_NUMBER]" at bounding box center [284, 189] width 118 height 25
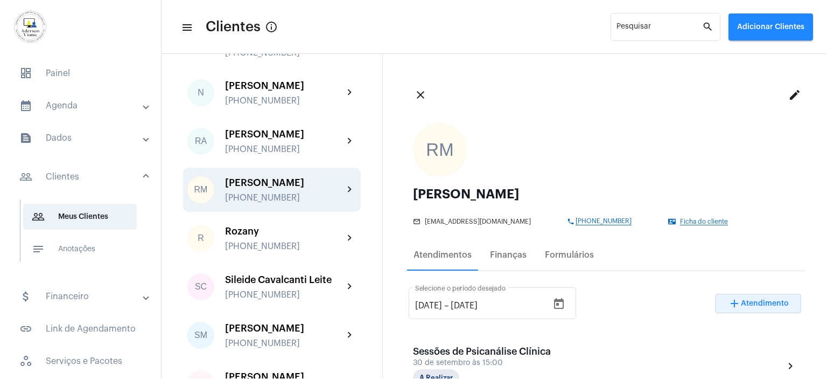
click at [758, 294] on button "add Atendimento" at bounding box center [758, 303] width 86 height 19
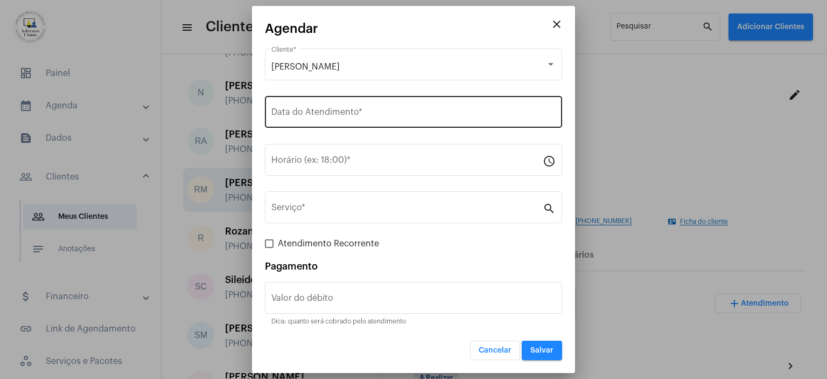
click at [294, 111] on input "Data do Atendimento *" at bounding box center [413, 114] width 284 height 10
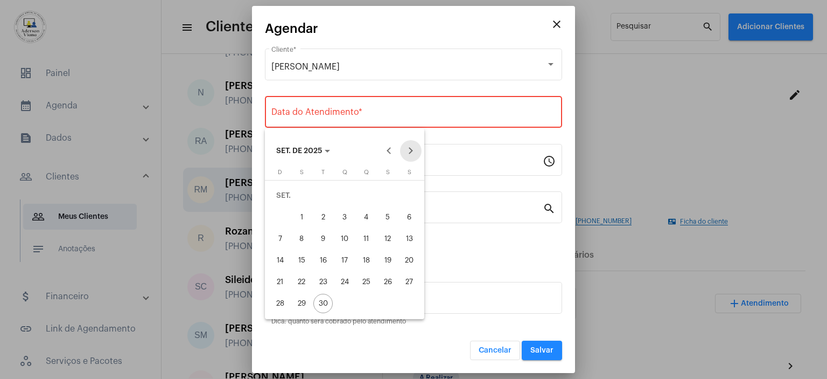
click at [409, 149] on button "Next month" at bounding box center [411, 151] width 22 height 22
click at [325, 219] on div "7" at bounding box center [322, 216] width 19 height 19
type input "[DATE]"
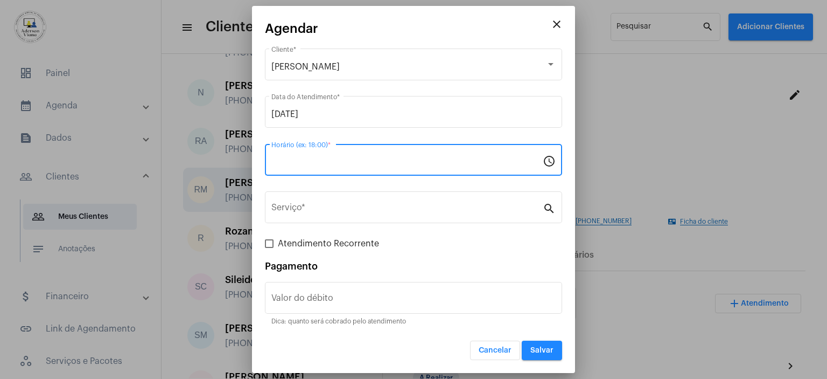
click at [281, 163] on input "Horário (ex: 18:00) *" at bounding box center [406, 162] width 271 height 10
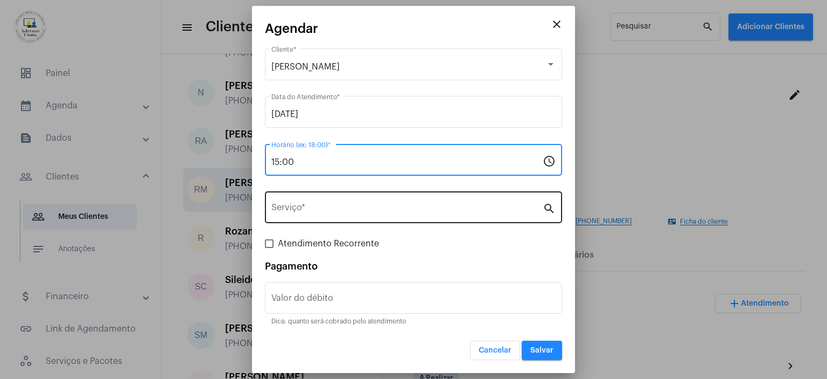
type input "15:00"
click at [297, 206] on input "Serviço *" at bounding box center [406, 210] width 271 height 10
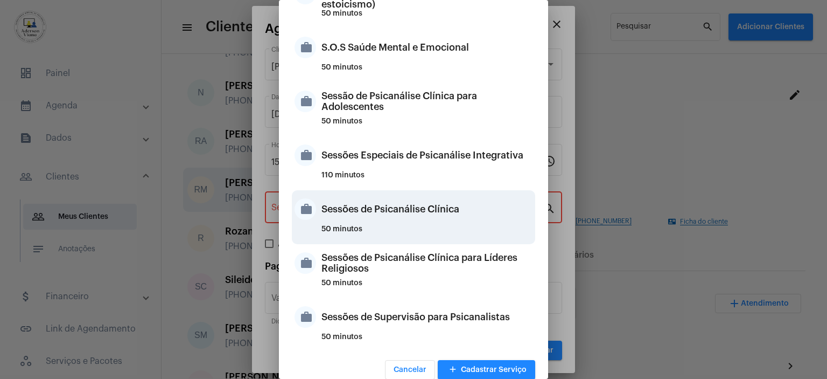
scroll to position [1067, 0]
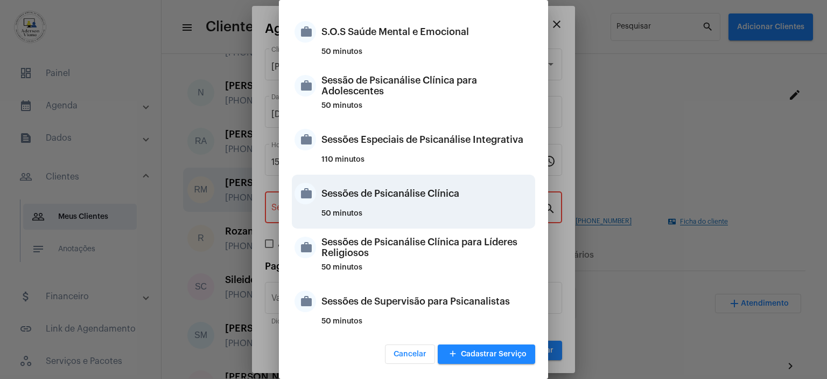
click at [399, 198] on div "Sessões de Psicanálise Clínica" at bounding box center [427, 193] width 211 height 32
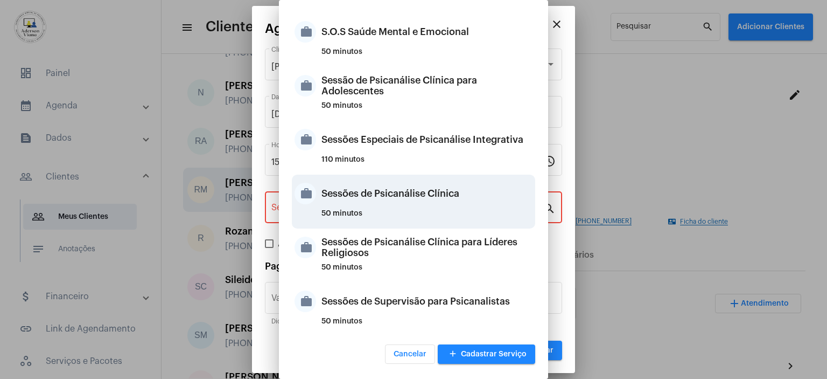
type input "Sessões de Psicanálise Clínica"
type input "R$ 60"
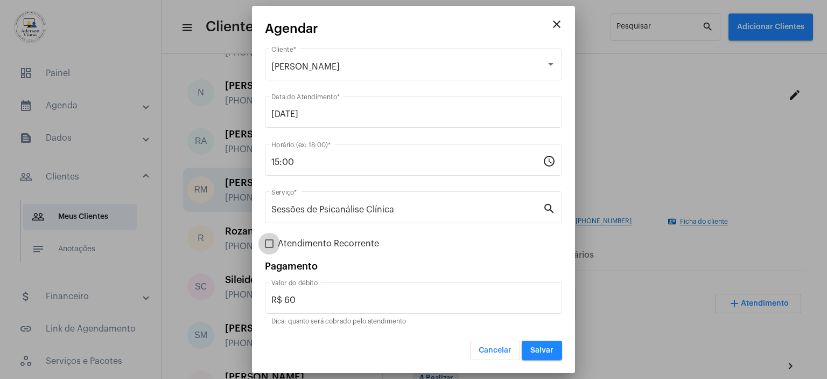
click at [267, 239] on span at bounding box center [269, 243] width 9 height 9
click at [269, 248] on input "Atendimento Recorrente" at bounding box center [269, 248] width 1 height 1
checkbox input "true"
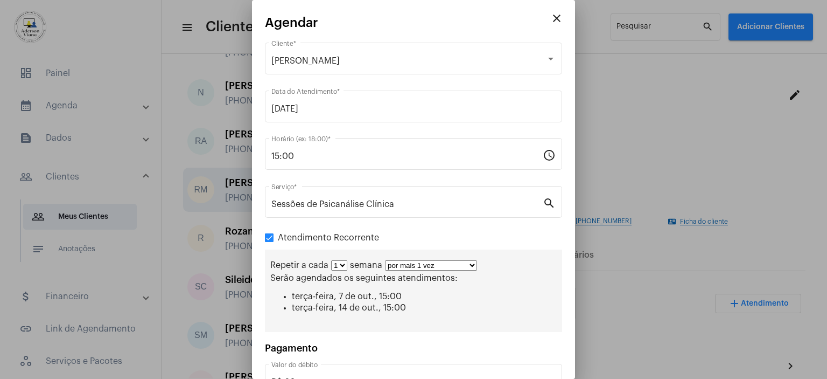
click at [474, 263] on select "por mais 1 vez por mais 2 vezes por mais 3 vezes por mais 4 vezes por mais 5 ve…" at bounding box center [431, 265] width 92 height 10
select select "2: 3"
click at [385, 260] on select "por mais 1 vez por mais 2 vezes por mais 3 vezes por mais 4 vezes por mais 5 ve…" at bounding box center [431, 265] width 92 height 10
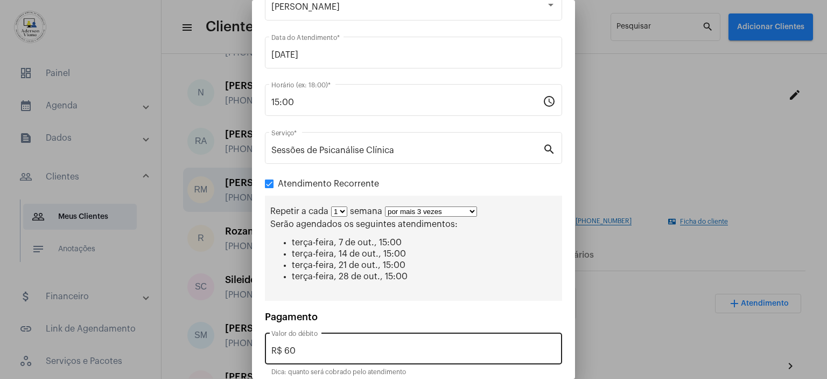
scroll to position [97, 0]
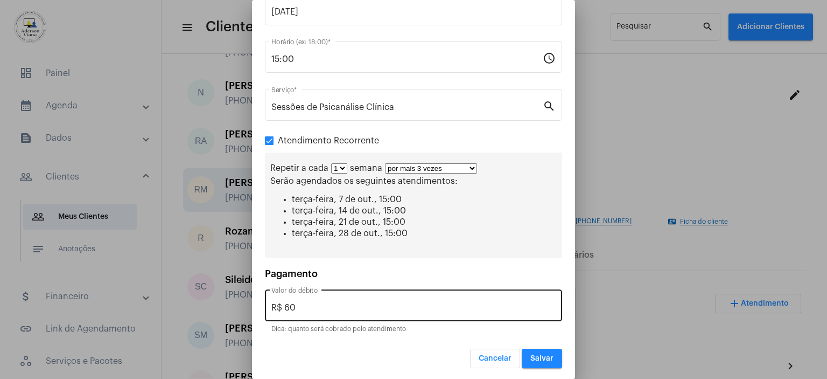
click at [299, 303] on input "R$ 60" at bounding box center [413, 308] width 284 height 10
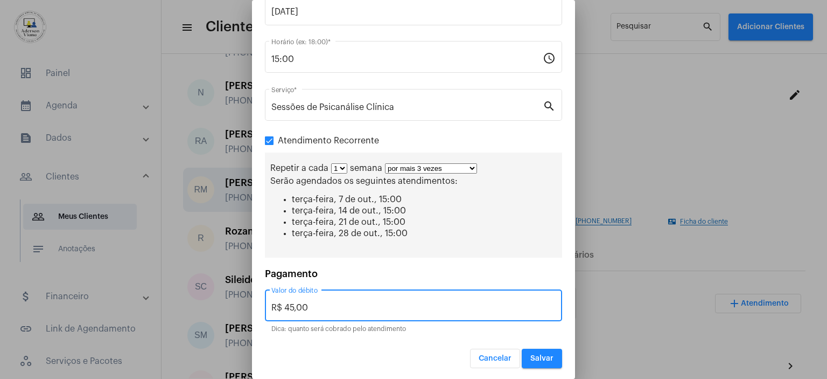
type input "R$ 45,00"
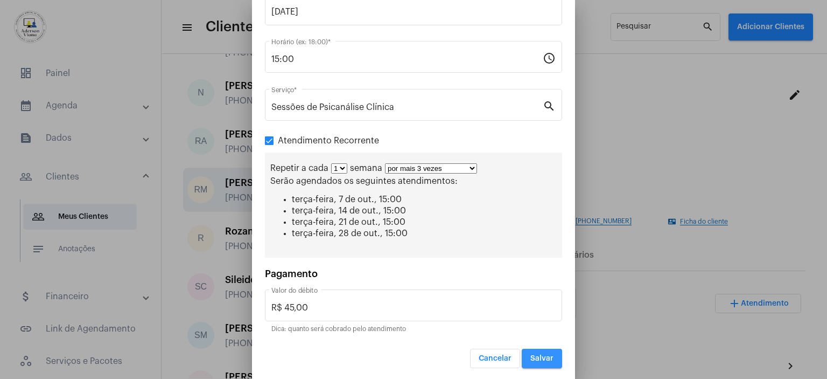
click at [543, 356] on span "Salvar" at bounding box center [541, 358] width 23 height 8
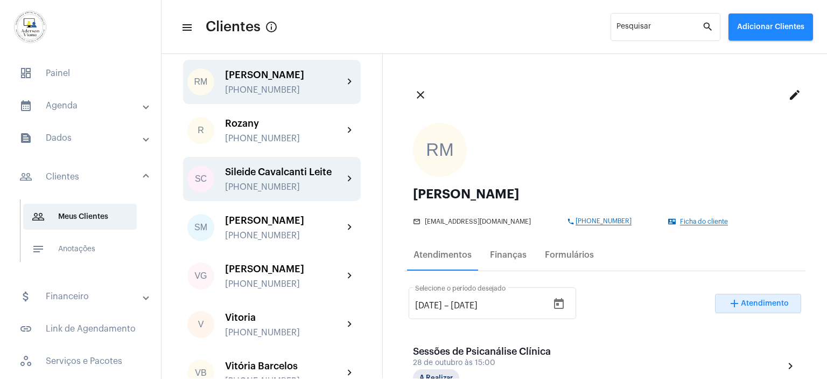
scroll to position [1842, 0]
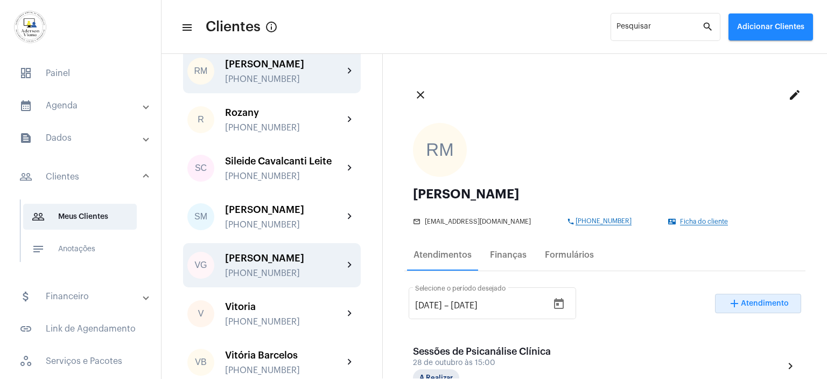
click at [286, 253] on div "[PERSON_NAME] [PHONE_NUMBER]" at bounding box center [284, 265] width 118 height 25
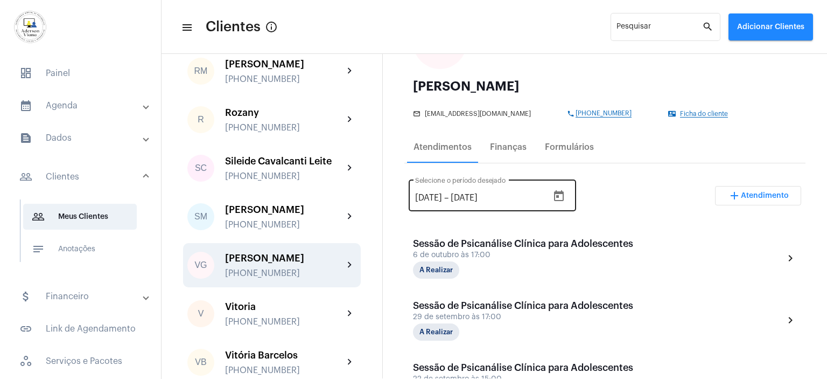
scroll to position [162, 0]
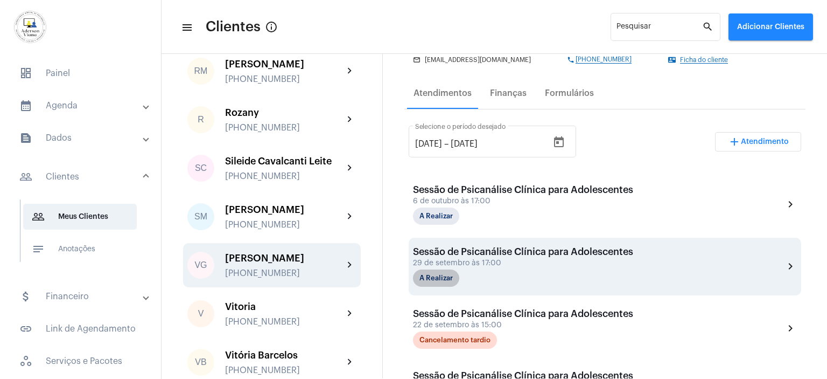
click at [448, 275] on mat-chip "A Realizar" at bounding box center [436, 277] width 46 height 17
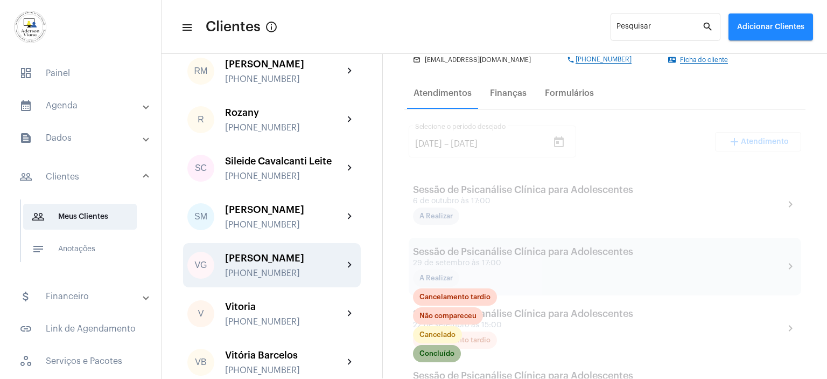
click at [444, 353] on mat-chip "Concluído" at bounding box center [437, 353] width 48 height 17
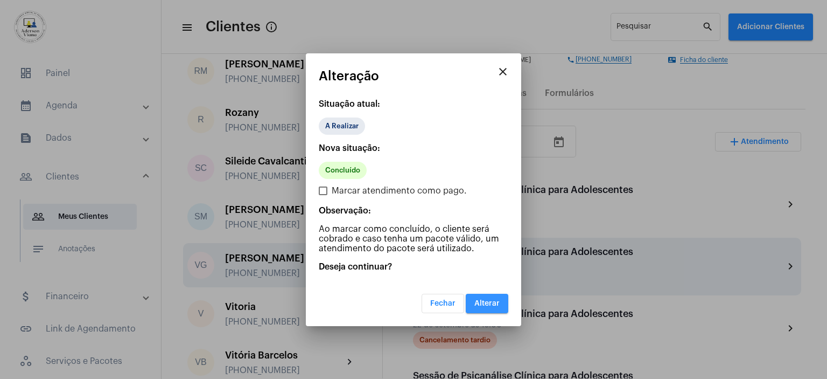
click at [493, 310] on button "Alterar" at bounding box center [487, 303] width 43 height 19
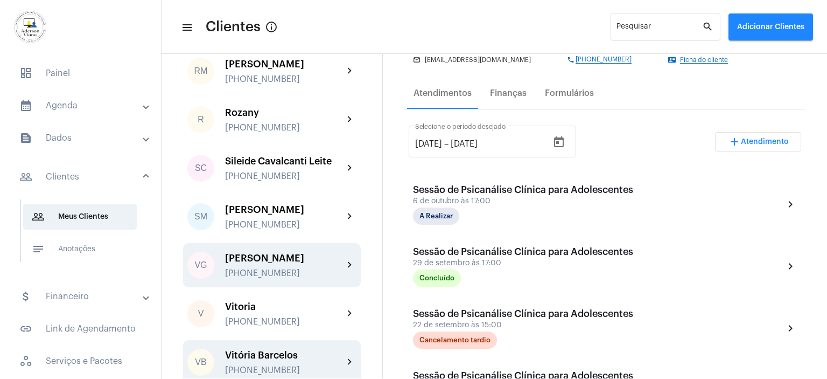
click at [297, 365] on div "[PHONE_NUMBER]" at bounding box center [284, 370] width 118 height 10
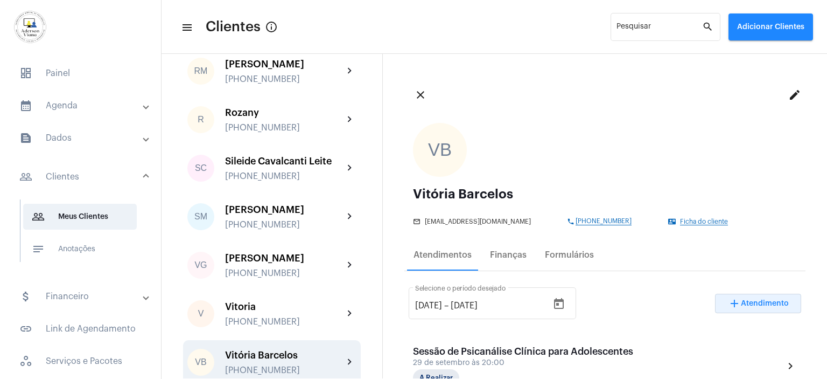
click at [754, 301] on span "Atendimento" at bounding box center [765, 303] width 48 height 8
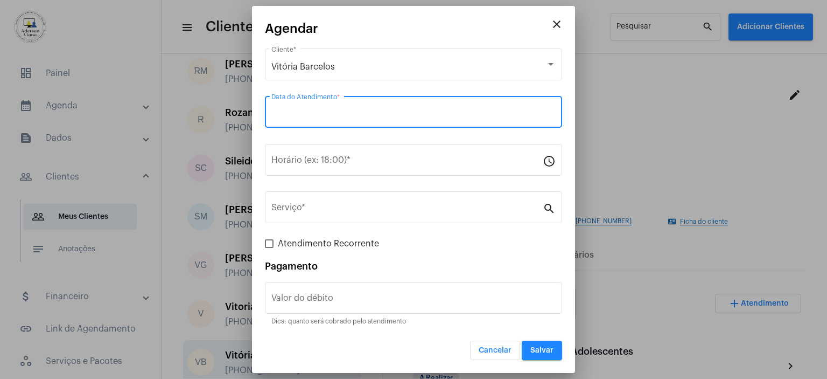
click at [297, 116] on input "Data do Atendimento *" at bounding box center [413, 114] width 284 height 10
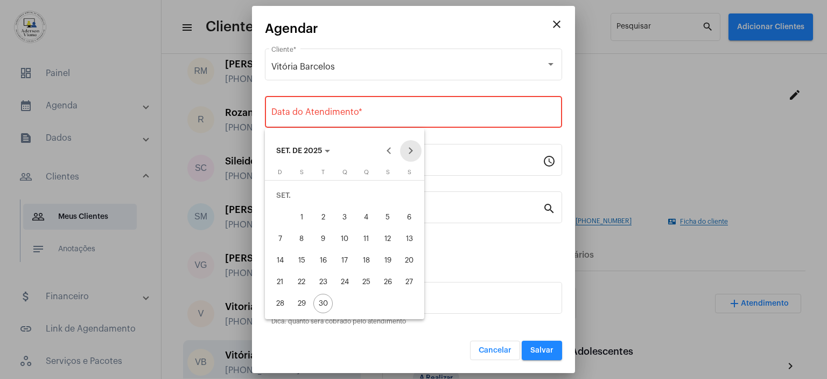
click at [409, 151] on button "Next month" at bounding box center [411, 151] width 22 height 22
click at [304, 214] on div "6" at bounding box center [301, 216] width 19 height 19
type input "[DATE]"
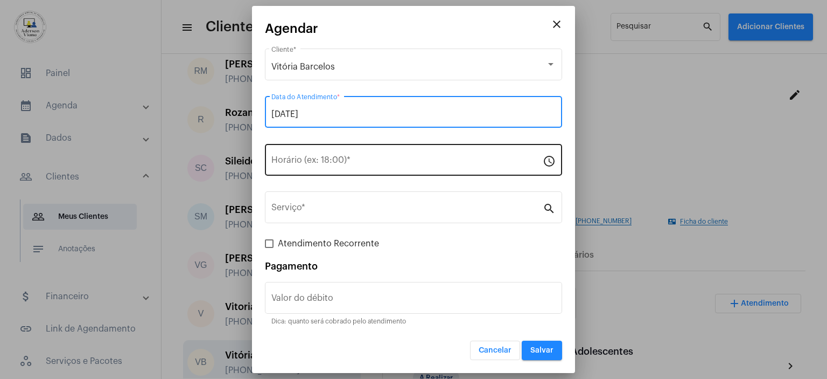
click at [296, 160] on input "Horário (ex: 18:00) *" at bounding box center [406, 162] width 271 height 10
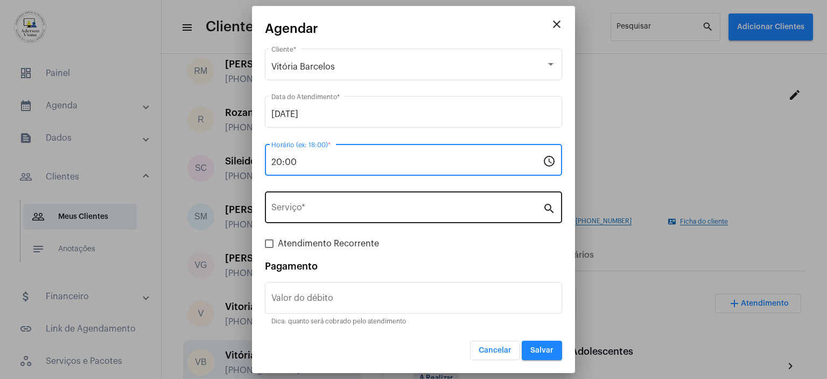
type input "20:00"
click at [311, 209] on input "Serviço *" at bounding box center [406, 210] width 271 height 10
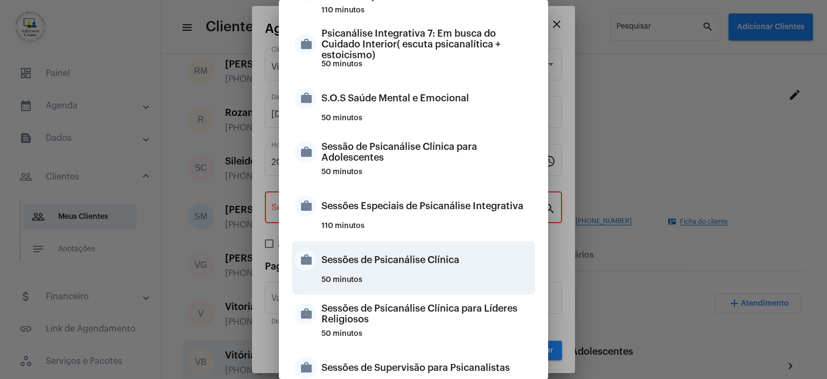
scroll to position [959, 0]
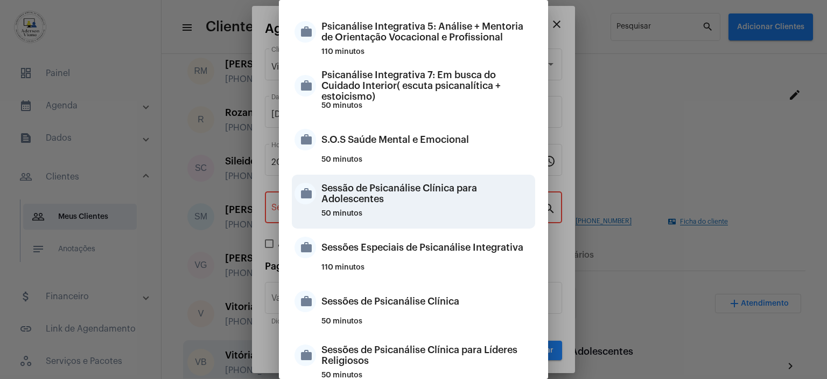
click at [373, 195] on div "Sessão de Psicanálise Clínica para Adolescentes" at bounding box center [427, 193] width 211 height 32
type input "Sessão de Psicanálise Clínica para Adolescentes"
type input "R$ 60"
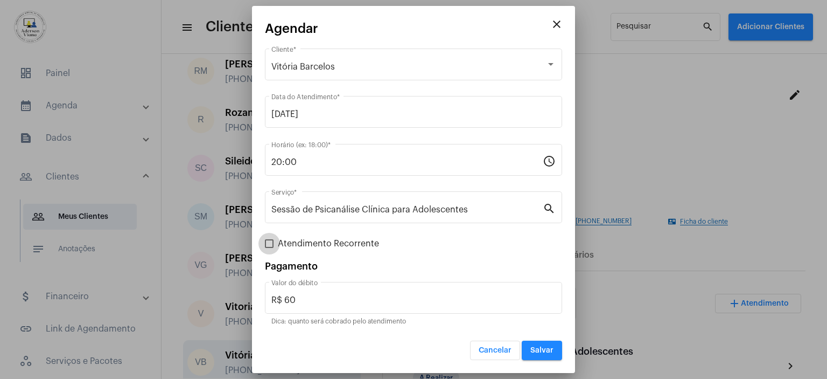
click at [267, 247] on span at bounding box center [269, 243] width 9 height 9
click at [269, 248] on input "Atendimento Recorrente" at bounding box center [269, 248] width 1 height 1
checkbox input "true"
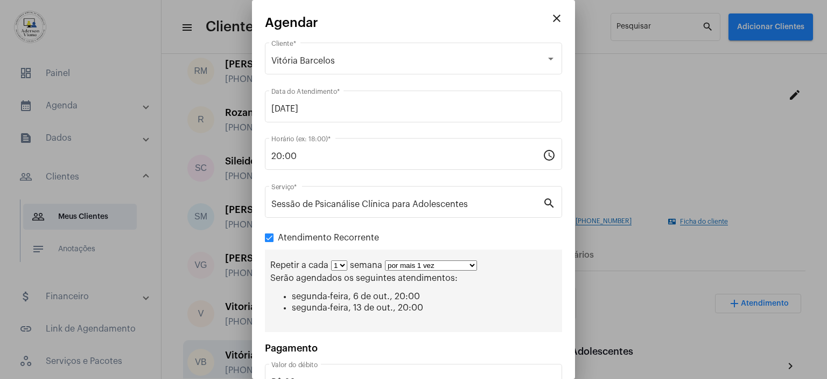
click at [470, 264] on select "por mais 1 vez por mais 2 vezes por mais 3 vezes por mais 4 vezes por mais 5 ve…" at bounding box center [431, 265] width 92 height 10
click at [385, 260] on select "por mais 1 vez por mais 2 vezes por mais 3 vezes por mais 4 vezes por mais 5 ve…" at bounding box center [431, 265] width 92 height 10
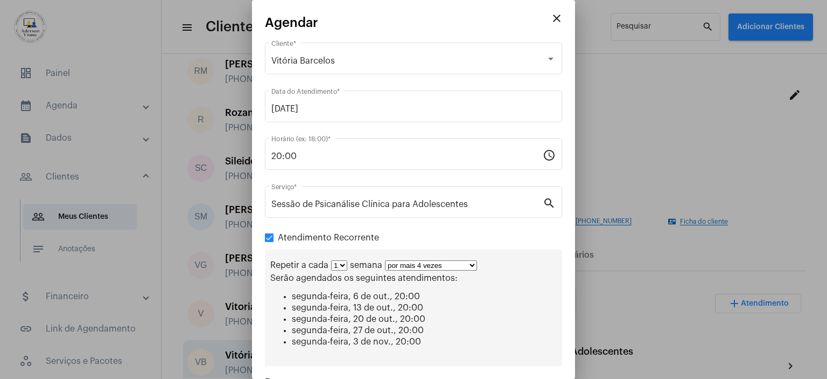
click at [472, 264] on select "por mais 1 vez por mais 2 vezes por mais 3 vezes por mais 4 vezes por mais 5 ve…" at bounding box center [431, 265] width 92 height 10
select select "2: 3"
click at [385, 260] on select "por mais 1 vez por mais 2 vezes por mais 3 vezes por mais 4 vezes por mais 5 ve…" at bounding box center [431, 265] width 92 height 10
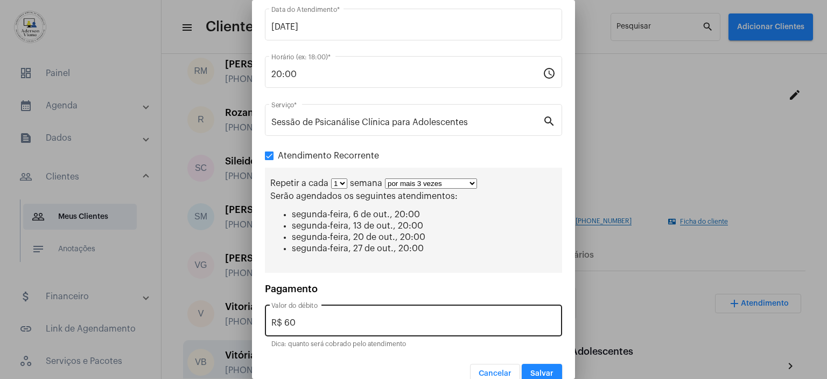
scroll to position [97, 0]
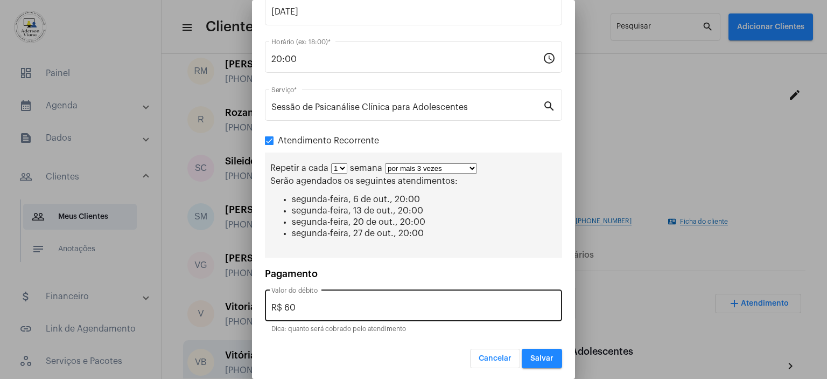
click at [297, 308] on input "R$ 60" at bounding box center [413, 308] width 284 height 10
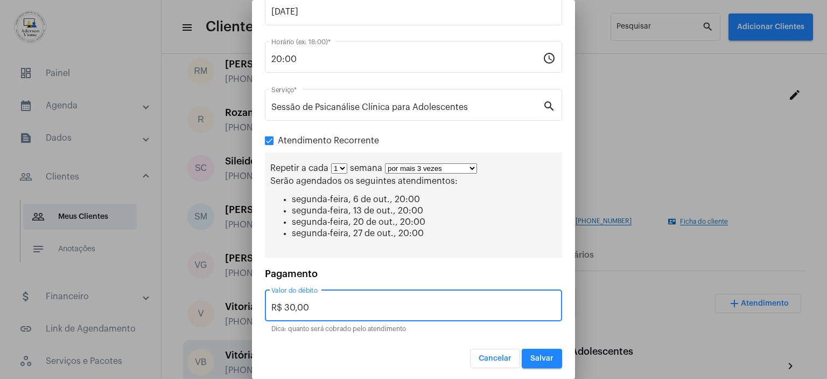
type input "R$ 30,00"
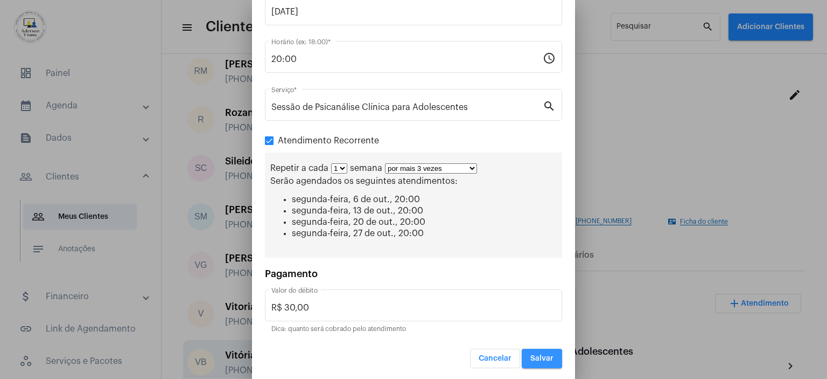
click at [532, 355] on span "Salvar" at bounding box center [541, 358] width 23 height 8
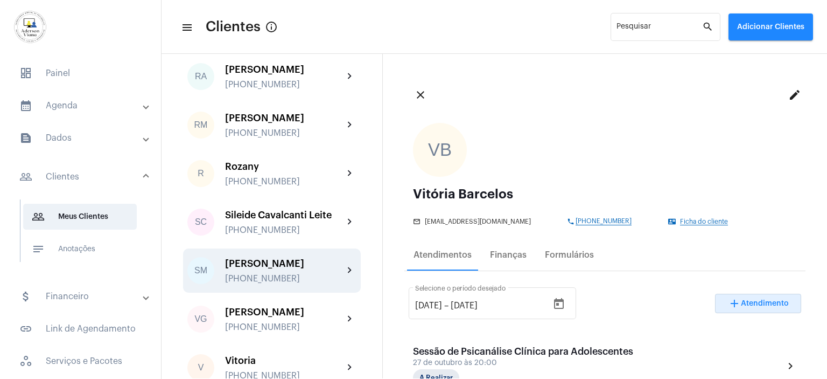
scroll to position [1842, 0]
